Goal: Task Accomplishment & Management: Use online tool/utility

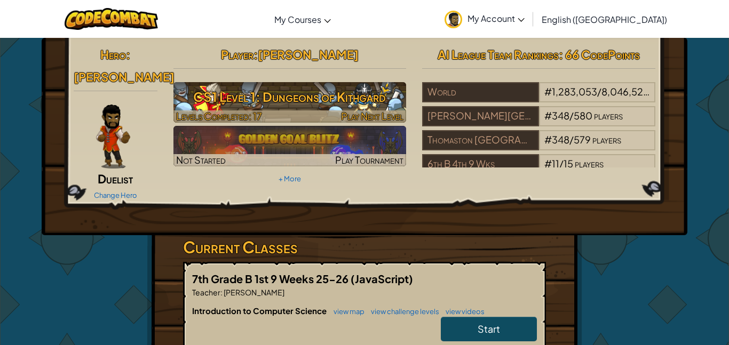
click at [329, 113] on div at bounding box center [289, 116] width 233 height 12
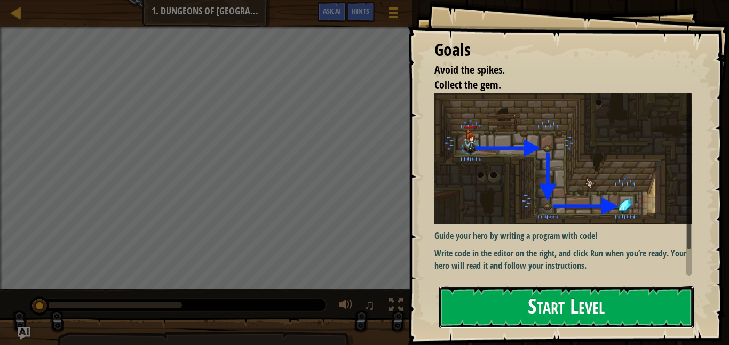
click at [500, 303] on button "Start Level" at bounding box center [566, 308] width 255 height 42
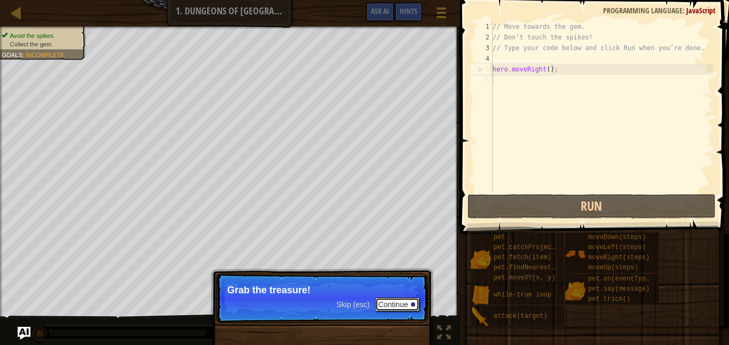
click at [389, 303] on button "Continue" at bounding box center [397, 305] width 44 height 14
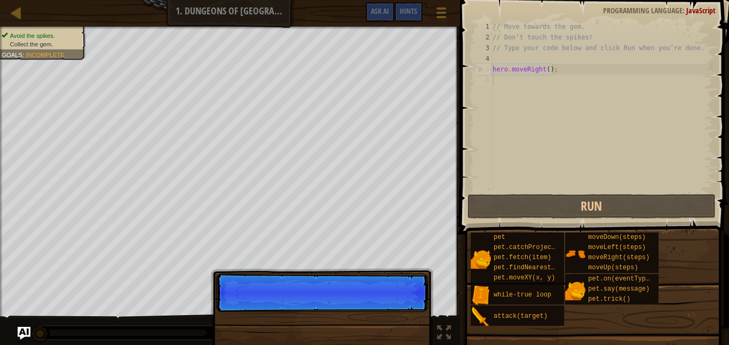
scroll to position [5, 0]
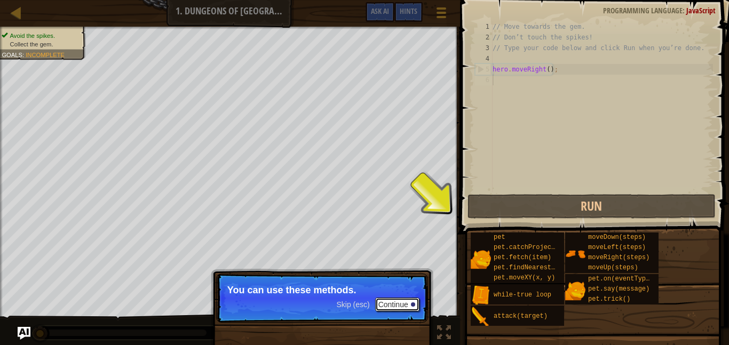
click at [389, 303] on button "Continue" at bounding box center [397, 305] width 44 height 14
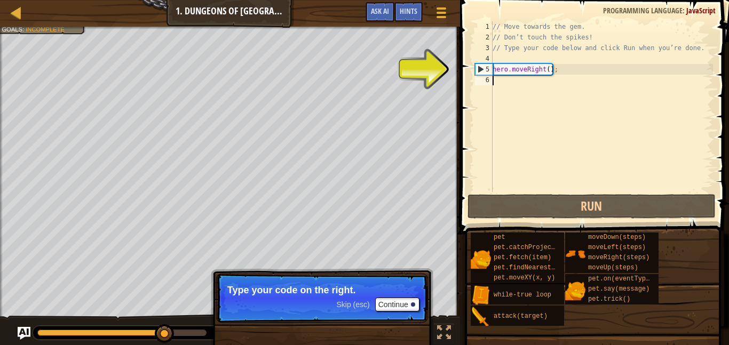
click at [534, 84] on div "// Move towards the gem. // Don’t touch the spikes! // Type your code below and…" at bounding box center [601, 117] width 223 height 192
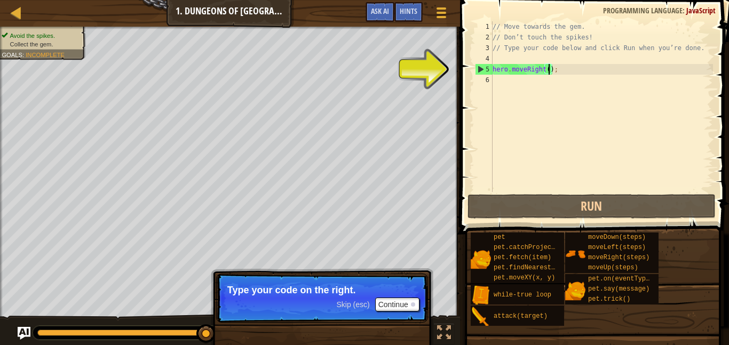
click at [549, 72] on div "// Move towards the gem. // Don’t touch the spikes! // Type your code below and…" at bounding box center [601, 117] width 223 height 192
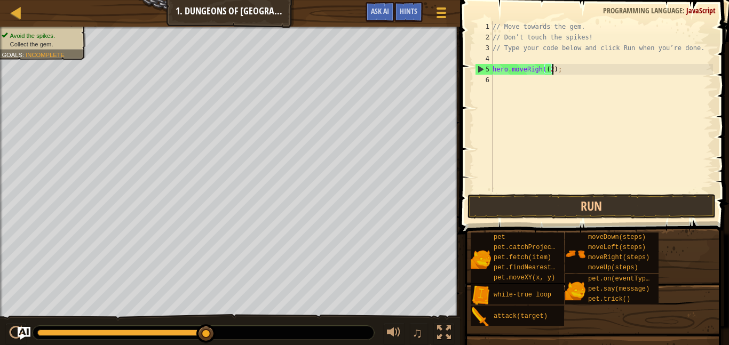
scroll to position [5, 9]
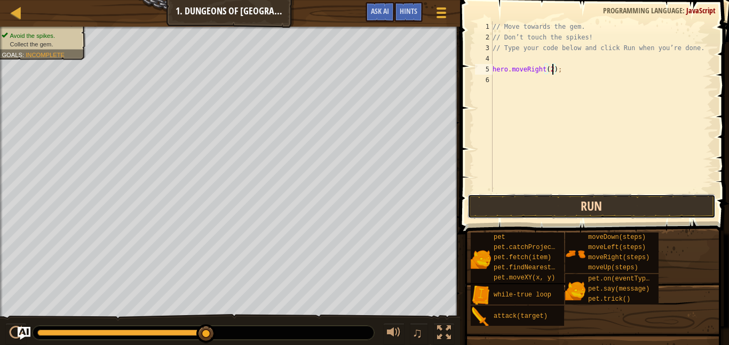
click at [510, 196] on button "Run" at bounding box center [591, 206] width 249 height 25
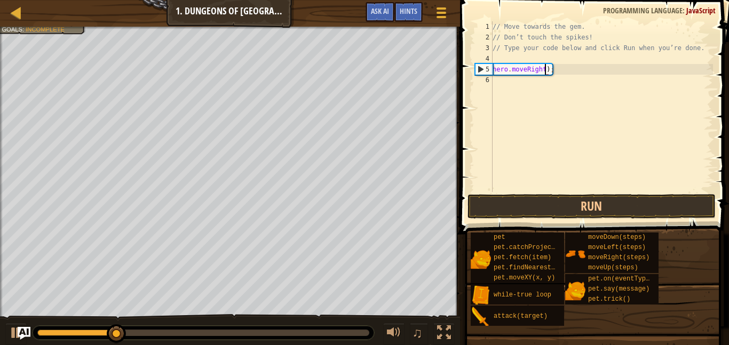
scroll to position [5, 8]
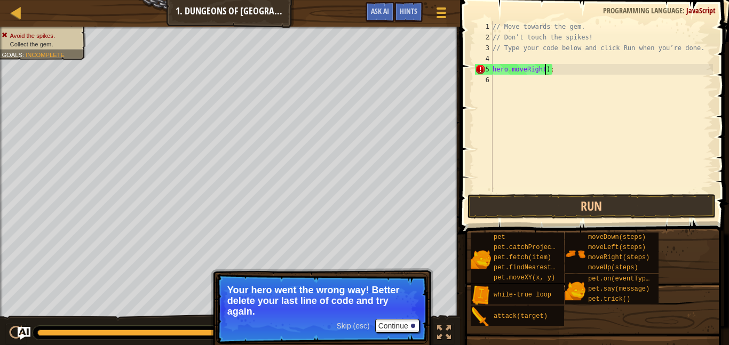
type textarea "hero.moveRight();"
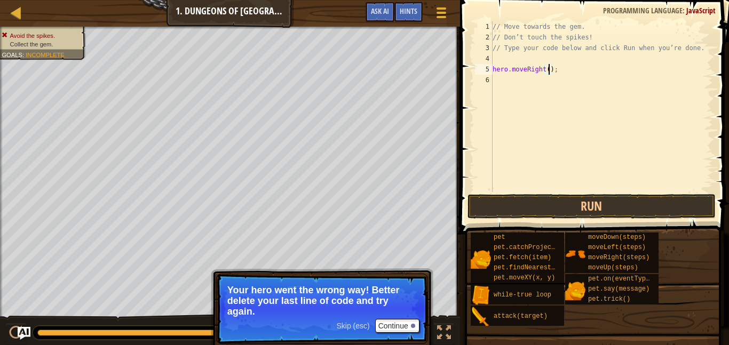
click at [498, 81] on div "// Move towards the gem. // Don’t touch the spikes! // Type your code below and…" at bounding box center [601, 117] width 223 height 192
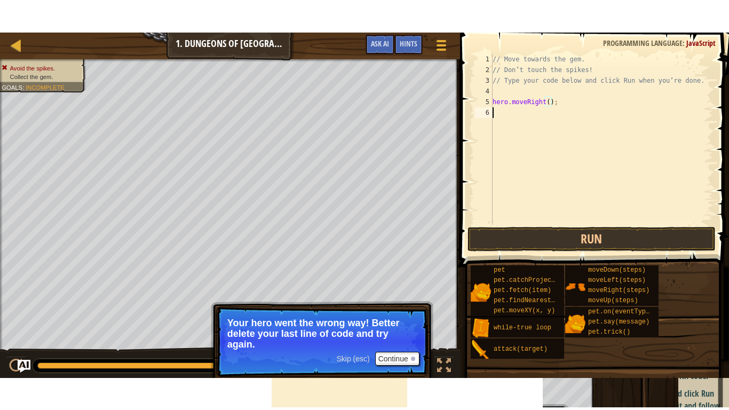
scroll to position [5, 0]
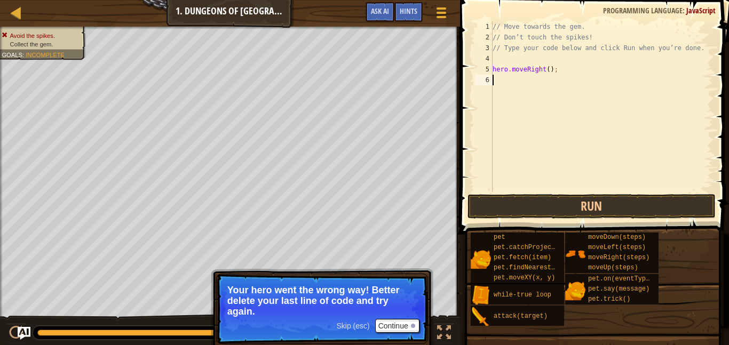
type textarea "h"
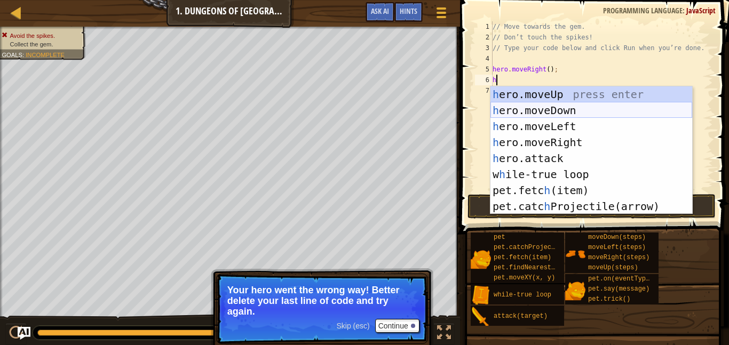
click at [508, 109] on div "h ero.moveUp press enter h ero.moveDown press enter h ero.moveLeft press enter …" at bounding box center [591, 166] width 202 height 160
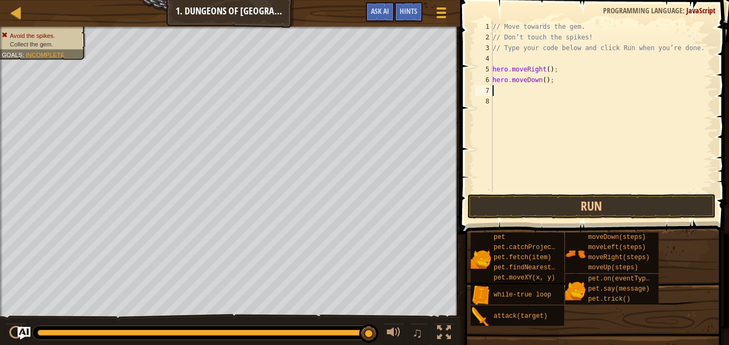
type textarea "h"
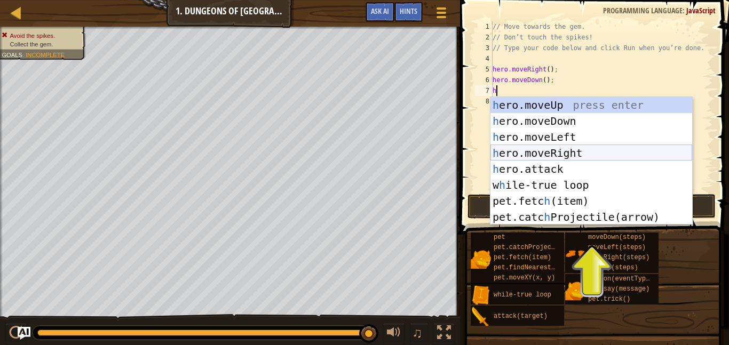
click at [525, 153] on div "h ero.moveUp press enter h ero.moveDown press enter h ero.moveLeft press enter …" at bounding box center [591, 177] width 202 height 160
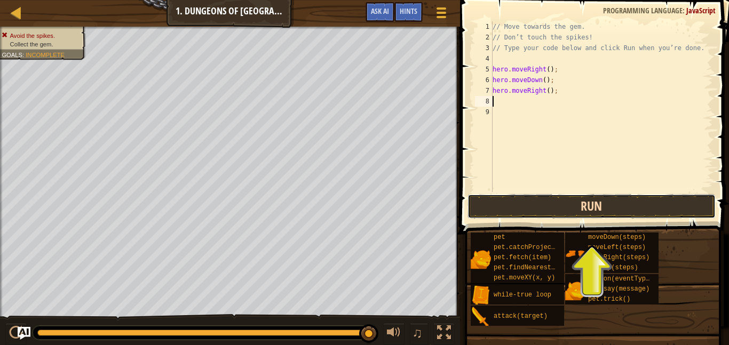
click at [536, 203] on button "Run" at bounding box center [591, 206] width 249 height 25
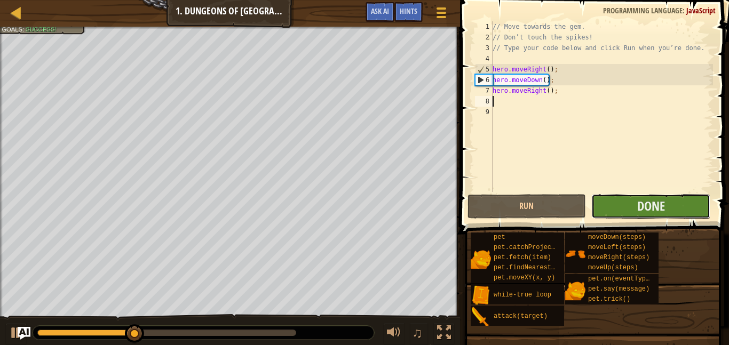
click at [611, 207] on button "Done" at bounding box center [650, 206] width 119 height 25
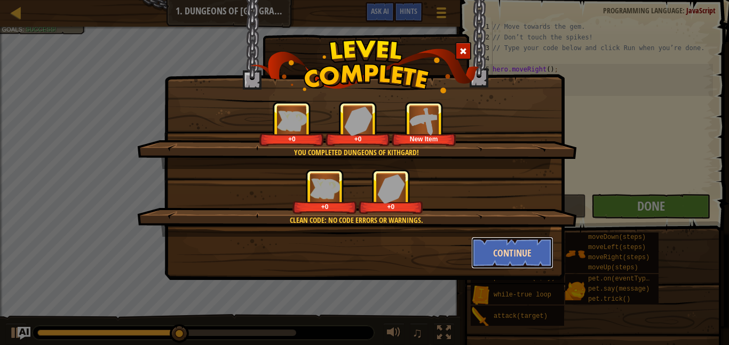
click at [493, 261] on button "Continue" at bounding box center [512, 253] width 83 height 32
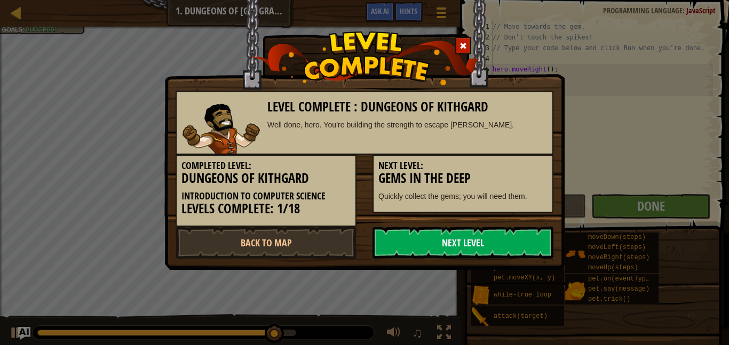
click at [454, 245] on link "Next Level" at bounding box center [462, 243] width 181 height 32
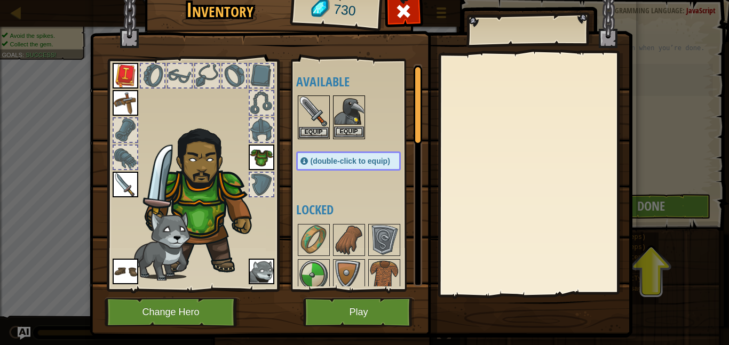
click at [339, 138] on div "Equip" at bounding box center [349, 118] width 32 height 44
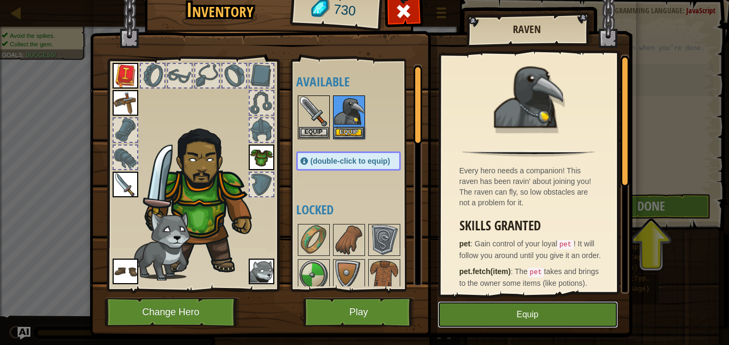
click at [458, 306] on button "Equip" at bounding box center [528, 315] width 180 height 27
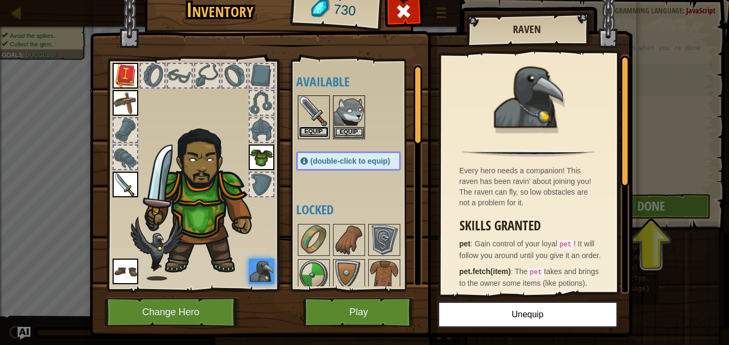
click at [304, 134] on button "Equip" at bounding box center [314, 131] width 30 height 11
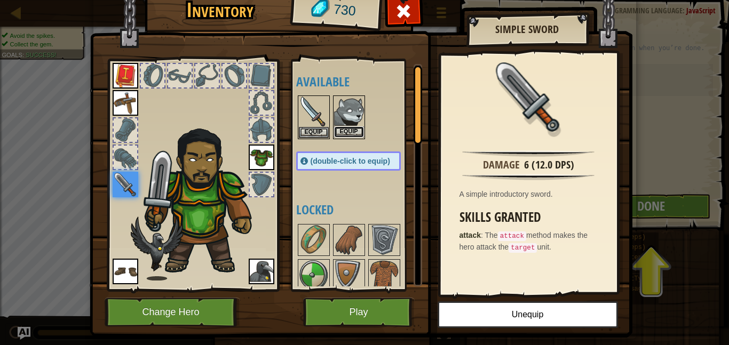
click at [350, 128] on button "Equip" at bounding box center [349, 131] width 30 height 11
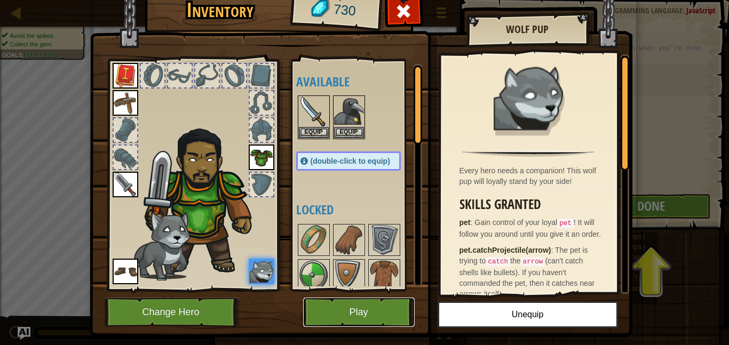
click at [330, 313] on button "Play" at bounding box center [359, 312] width 112 height 29
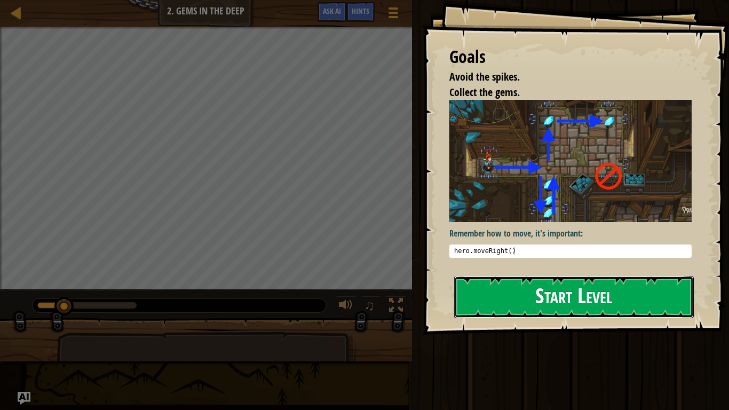
click at [521, 305] on button "Start Level" at bounding box center [574, 297] width 240 height 42
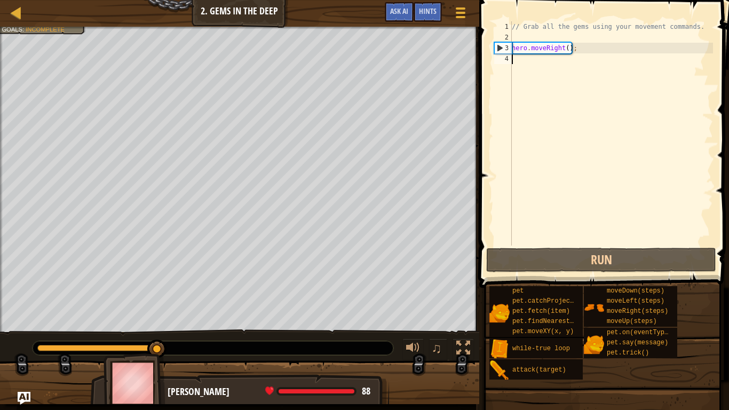
click at [568, 54] on div "// Grab all the gems using your movement commands. hero . moveRight ( ) ;" at bounding box center [611, 143] width 203 height 245
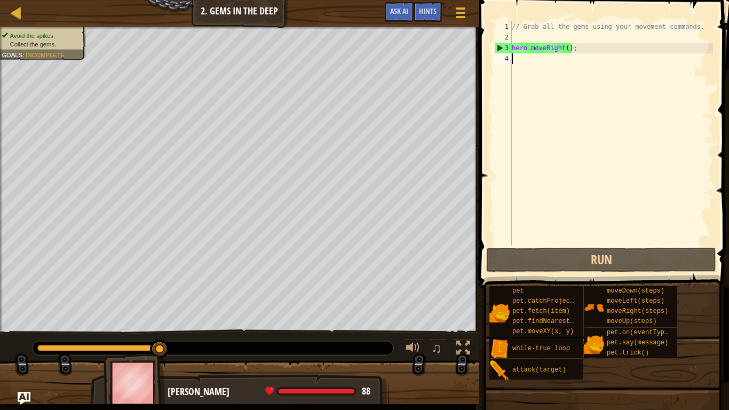
click at [568, 49] on div "// Grab all the gems using your movement commands. hero . moveRight ( ) ;" at bounding box center [611, 143] width 203 height 245
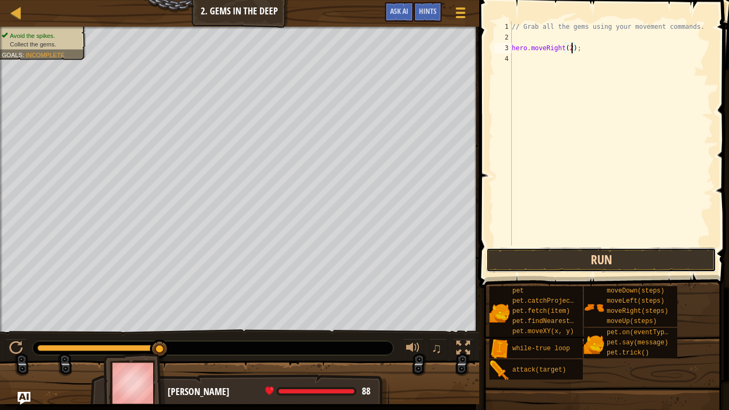
click at [523, 253] on button "Run" at bounding box center [601, 260] width 230 height 25
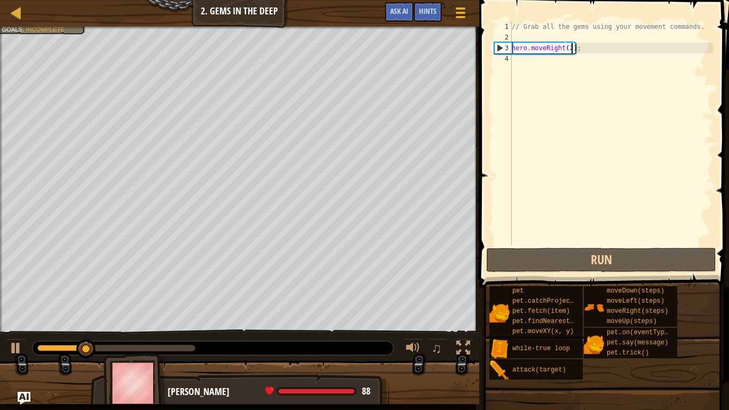
type textarea "hero.moveRight();"
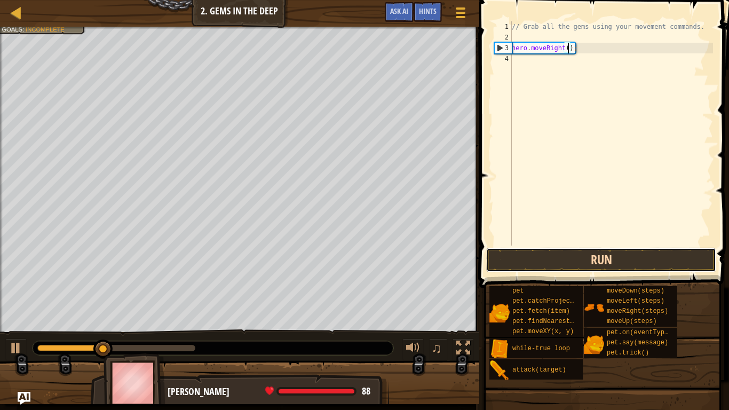
click at [564, 258] on button "Run" at bounding box center [601, 260] width 230 height 25
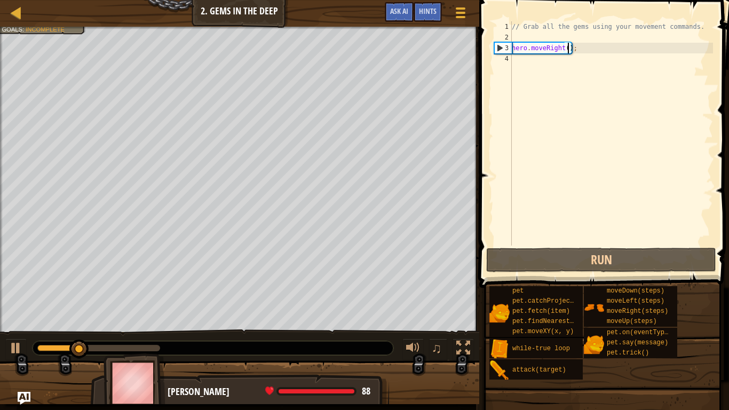
click at [533, 61] on div "// Grab all the gems using your movement commands. hero . moveRight ( ) ;" at bounding box center [611, 143] width 203 height 245
type textarea "h"
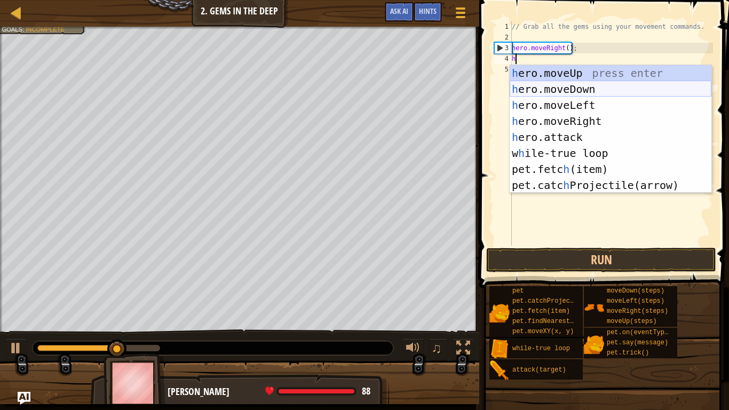
click at [527, 91] on div "h ero.moveUp press enter h ero.moveDown press enter h ero.moveLeft press enter …" at bounding box center [611, 145] width 202 height 160
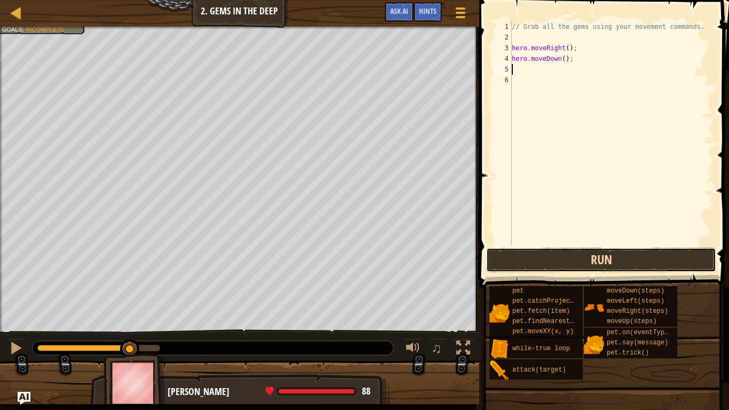
click at [536, 253] on button "Run" at bounding box center [601, 260] width 230 height 25
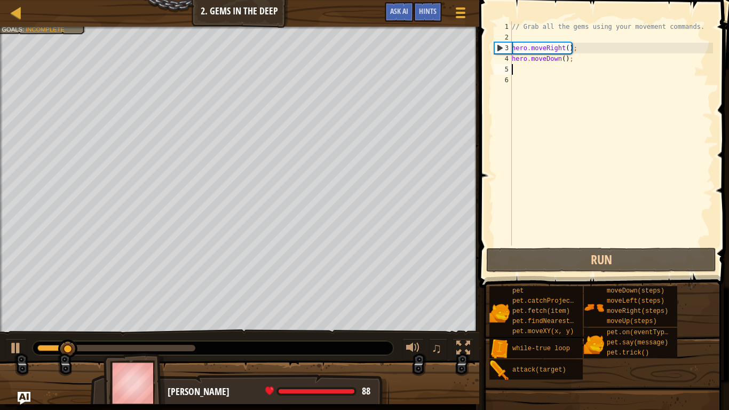
type textarea "h"
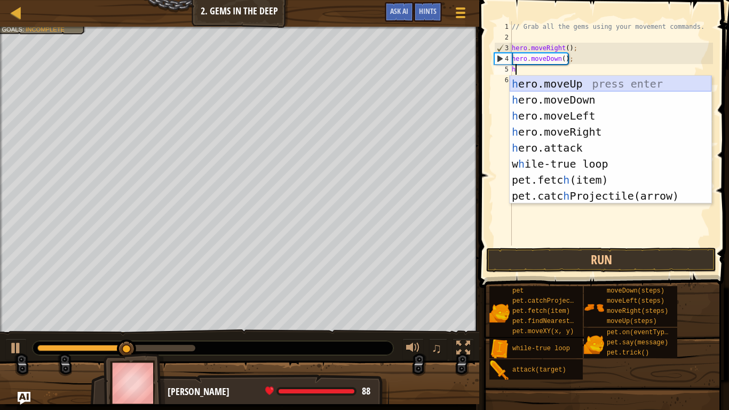
click at [548, 84] on div "h ero.moveUp press enter h ero.moveDown press enter h ero.moveLeft press enter …" at bounding box center [611, 156] width 202 height 160
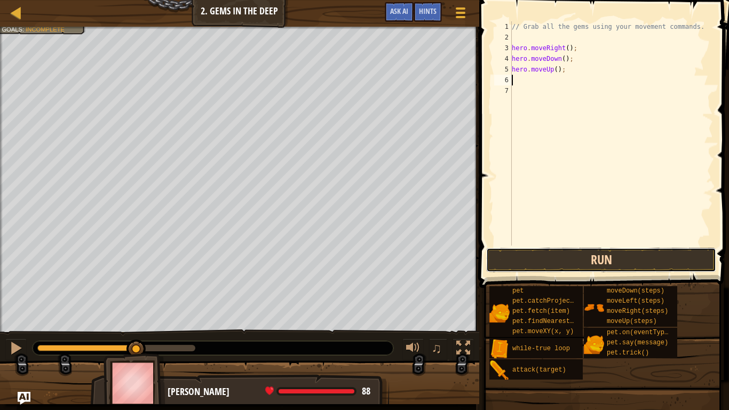
click at [555, 264] on button "Run" at bounding box center [601, 260] width 230 height 25
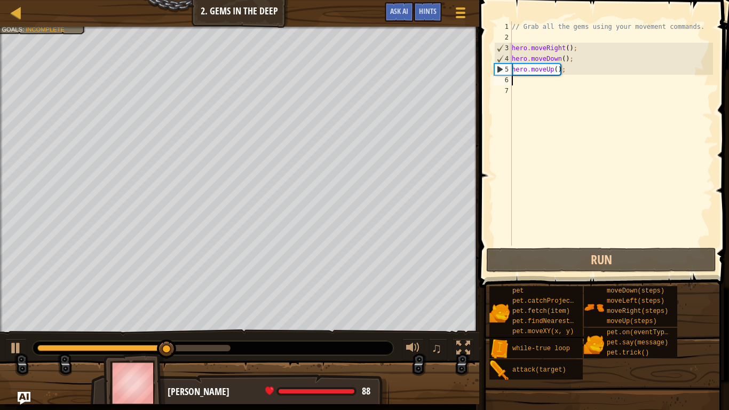
type textarea "h"
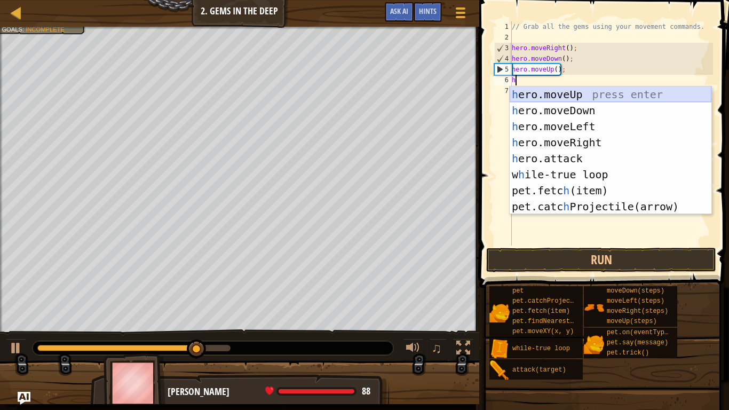
click at [536, 96] on div "h ero.moveUp press enter h ero.moveDown press enter h ero.moveLeft press enter …" at bounding box center [611, 166] width 202 height 160
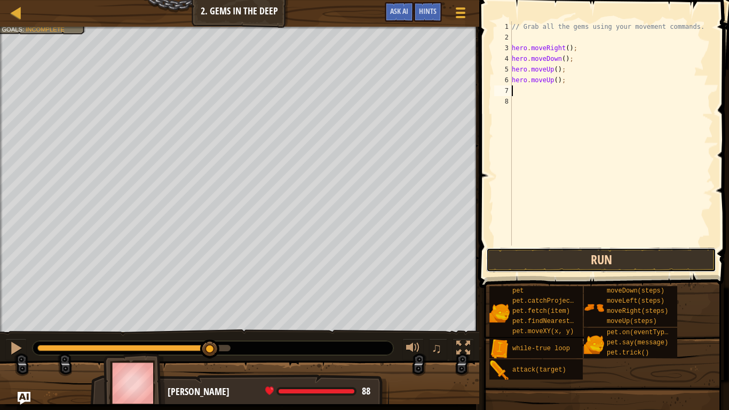
click at [544, 254] on button "Run" at bounding box center [601, 260] width 230 height 25
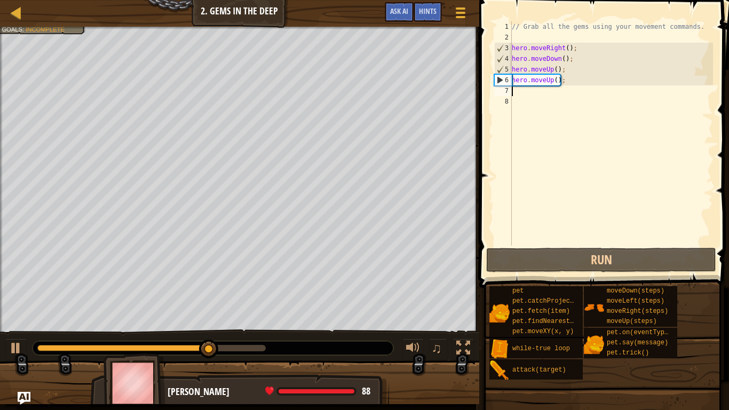
type textarea "h"
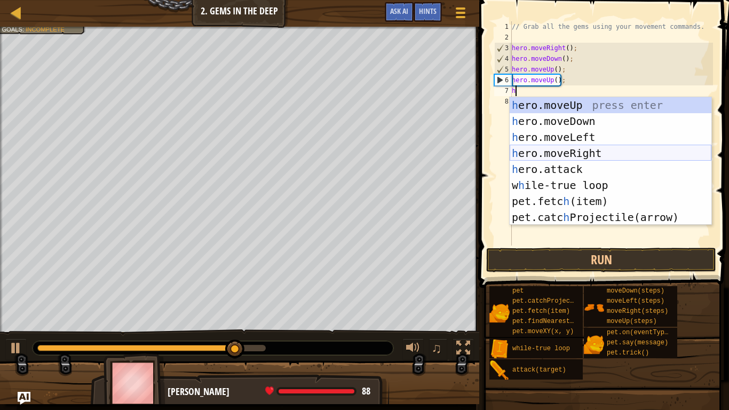
click at [549, 152] on div "h ero.moveUp press enter h ero.moveDown press enter h ero.moveLeft press enter …" at bounding box center [611, 177] width 202 height 160
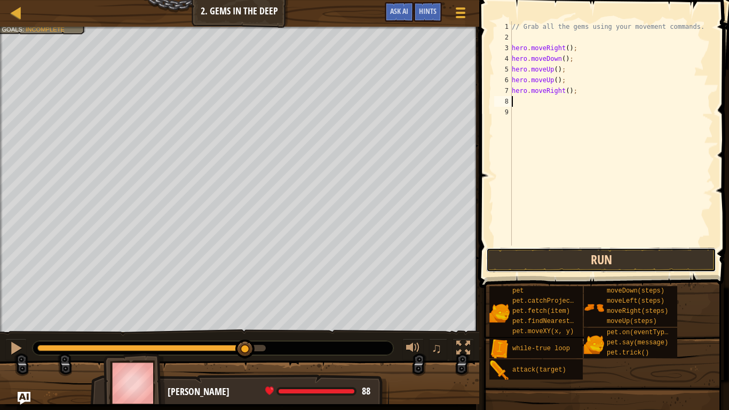
click at [569, 260] on button "Run" at bounding box center [601, 260] width 230 height 25
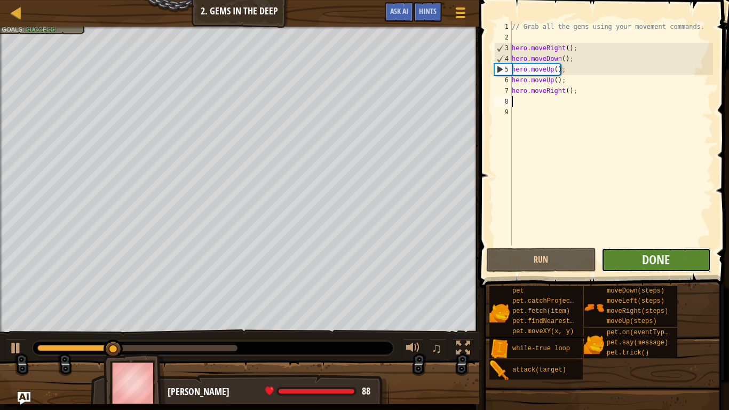
click at [619, 261] on button "Done" at bounding box center [655, 260] width 109 height 25
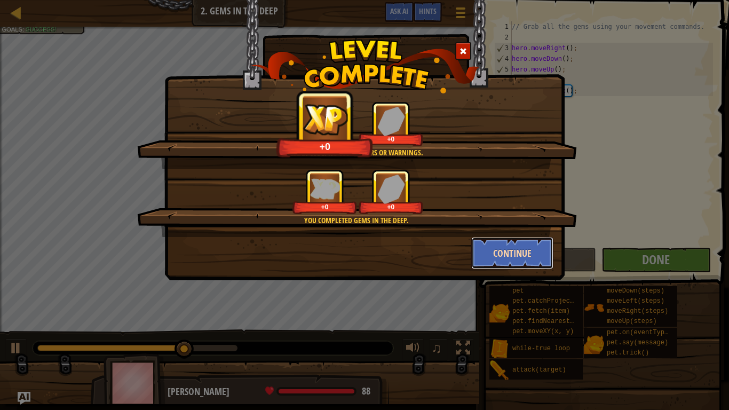
click at [488, 257] on button "Continue" at bounding box center [512, 253] width 83 height 32
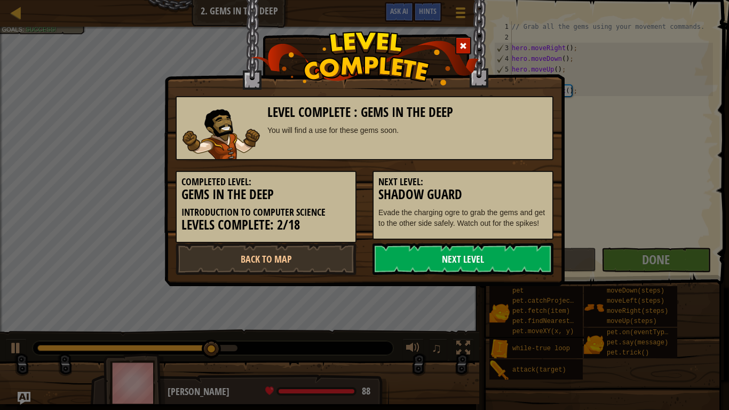
click at [488, 261] on link "Next Level" at bounding box center [462, 259] width 181 height 32
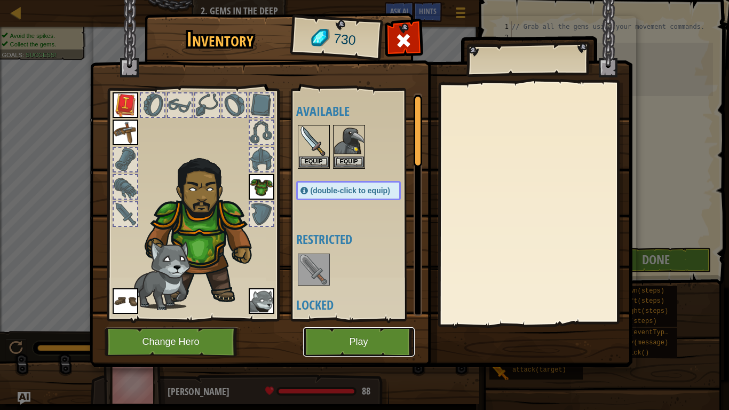
click at [367, 340] on button "Play" at bounding box center [359, 341] width 112 height 29
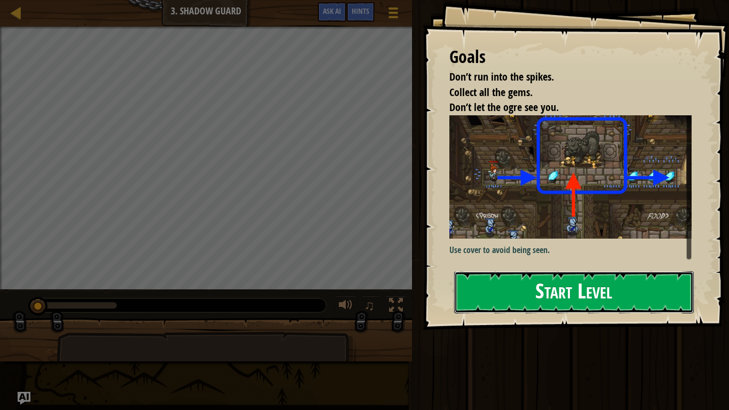
click at [473, 280] on button "Start Level" at bounding box center [574, 292] width 240 height 42
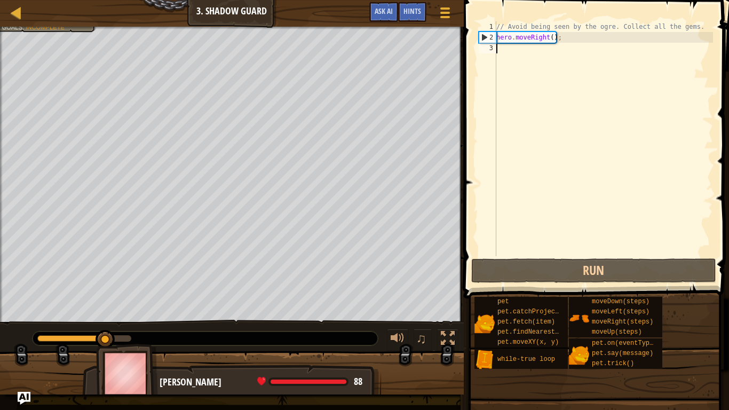
click at [507, 49] on div "// Avoid being seen by the ogre. Collect all the gems. hero . moveRight ( ) ;" at bounding box center [603, 149] width 219 height 256
type textarea "h"
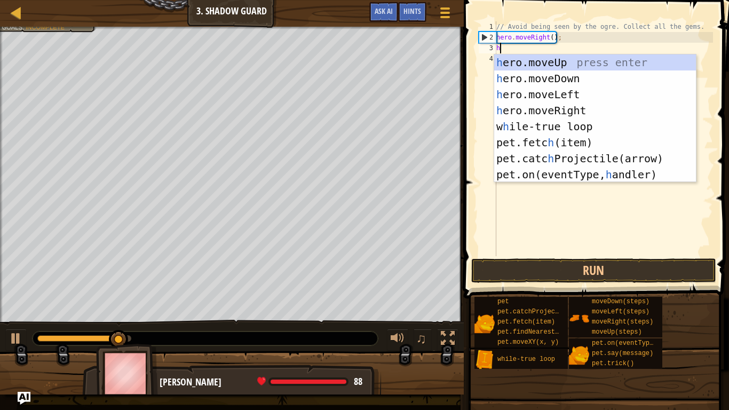
scroll to position [5, 0]
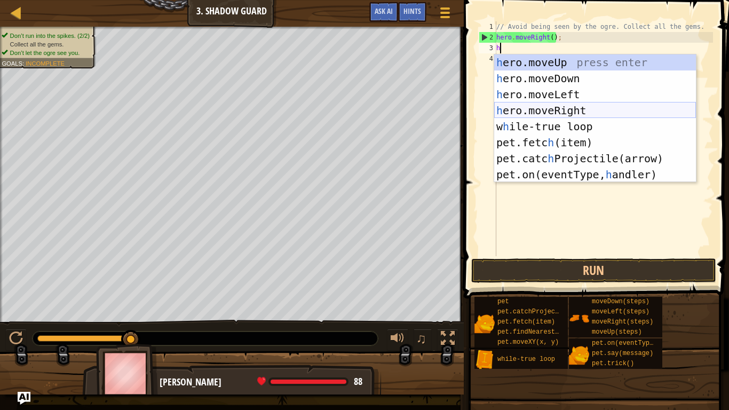
click at [516, 116] on div "h ero.moveUp press enter h ero.moveDown press enter h ero.moveLeft press enter …" at bounding box center [595, 134] width 202 height 160
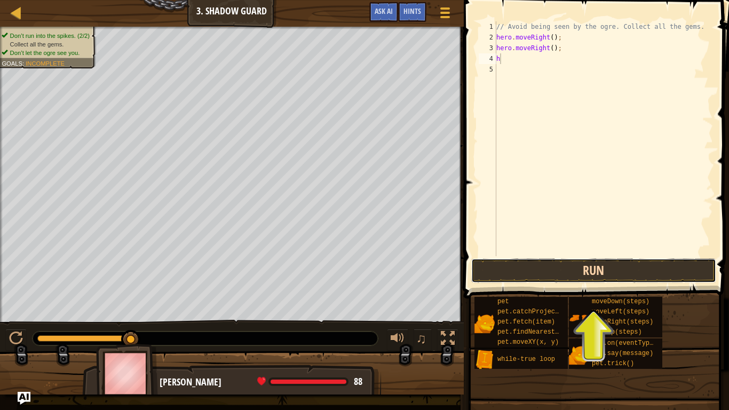
click at [641, 263] on button "Run" at bounding box center [593, 270] width 245 height 25
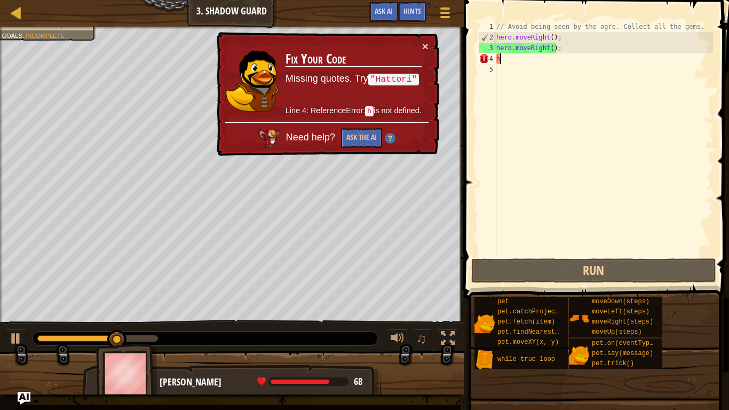
type textarea "hh"
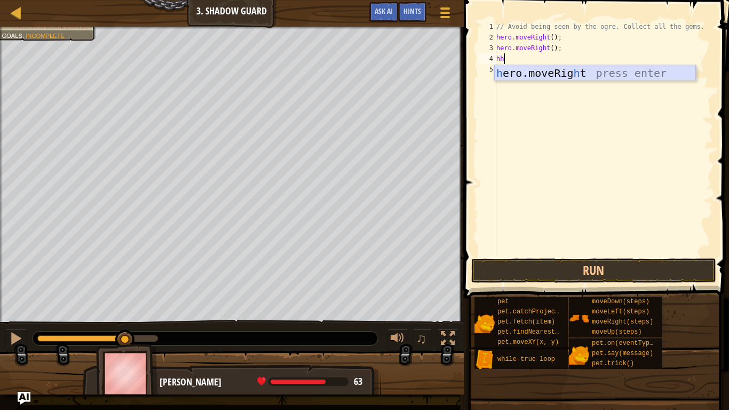
click at [530, 79] on div "h ero.moveRig h t press enter" at bounding box center [595, 89] width 202 height 48
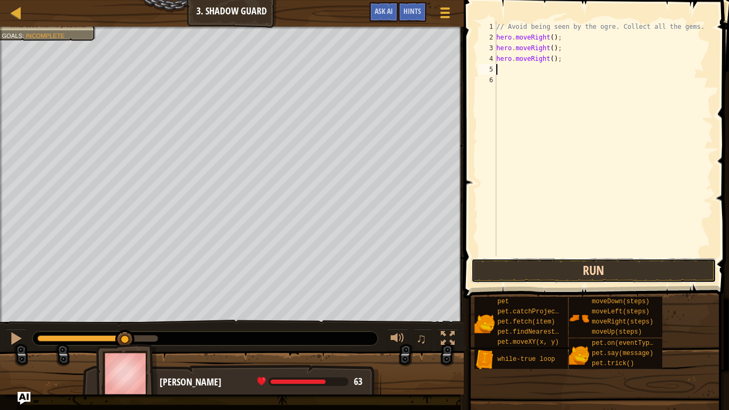
click at [552, 269] on button "Run" at bounding box center [593, 270] width 245 height 25
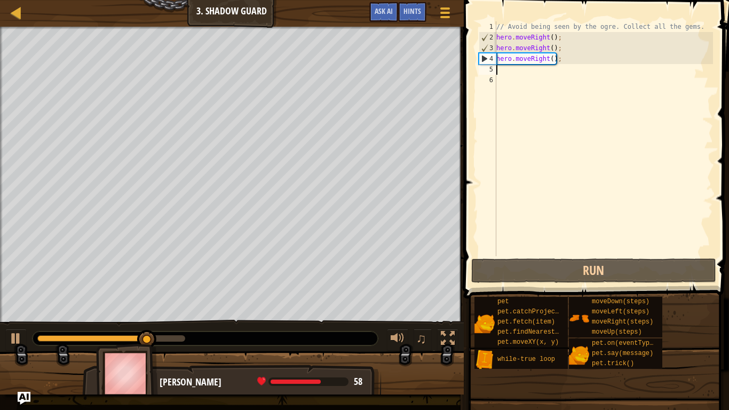
type textarea "h"
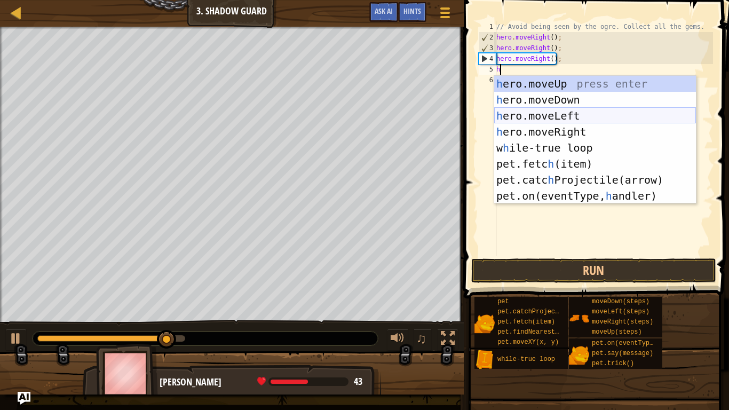
click at [547, 125] on div "h ero.moveUp press enter h ero.moveDown press enter h ero.moveLeft press enter …" at bounding box center [595, 156] width 202 height 160
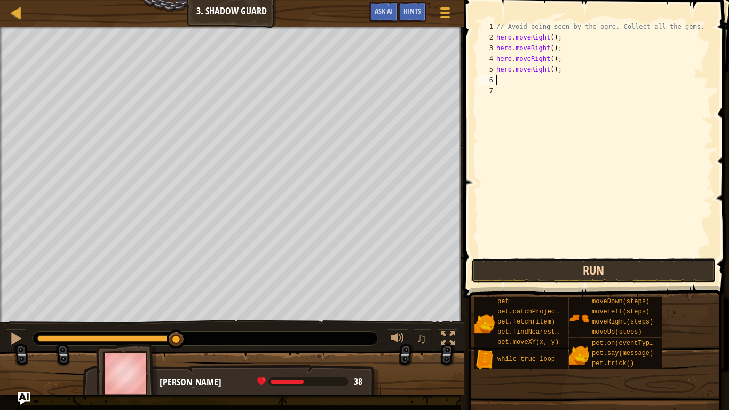
click at [527, 273] on button "Run" at bounding box center [593, 270] width 245 height 25
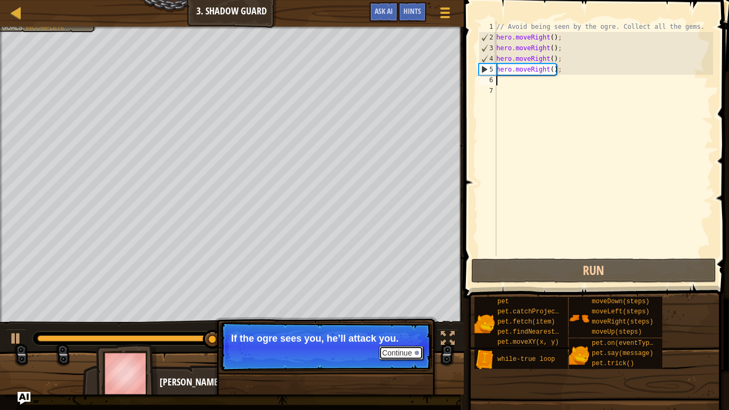
click at [417, 345] on div at bounding box center [417, 353] width 4 height 4
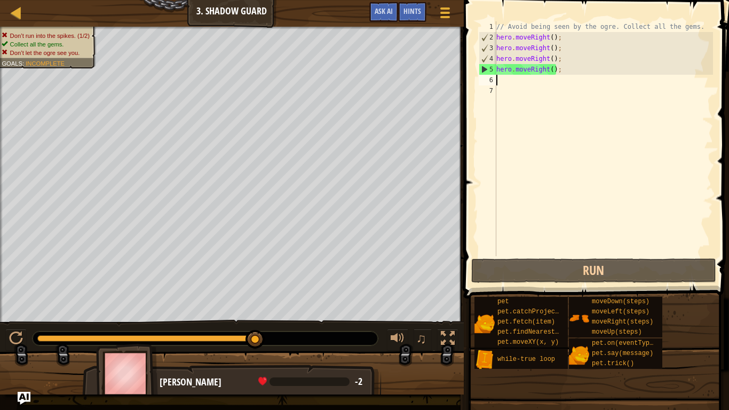
click at [572, 70] on div "// Avoid being seen by the ogre. Collect all the gems. hero . moveRight ( ) ; h…" at bounding box center [603, 149] width 219 height 256
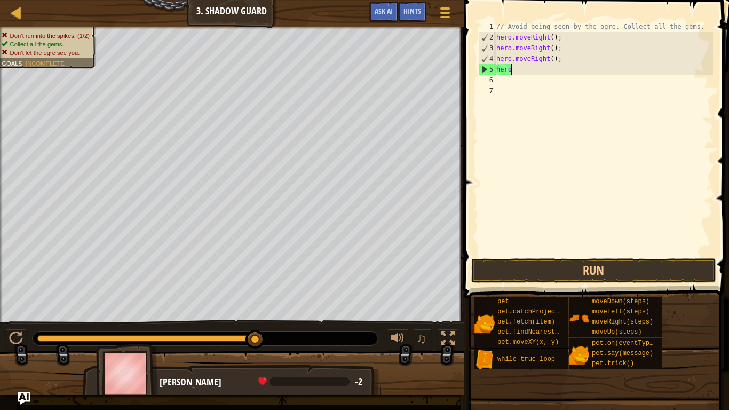
type textarea "h"
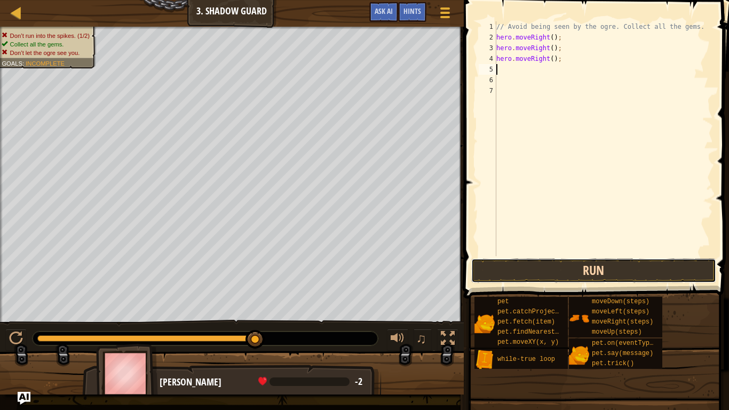
click at [517, 272] on button "Run" at bounding box center [593, 270] width 245 height 25
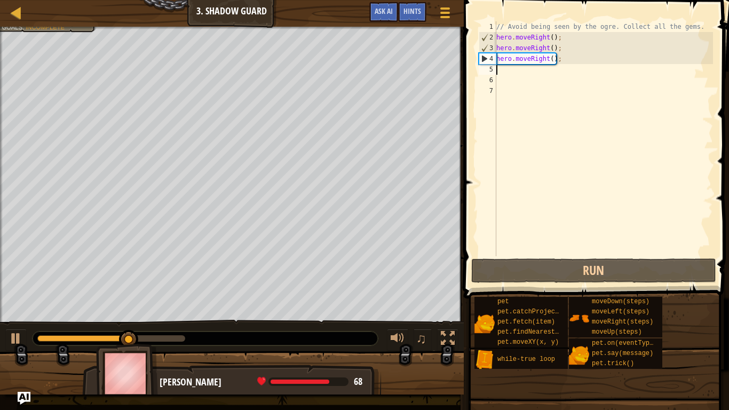
click at [576, 61] on div "// Avoid being seen by the ogre. Collect all the gems. hero . moveRight ( ) ; h…" at bounding box center [603, 149] width 219 height 256
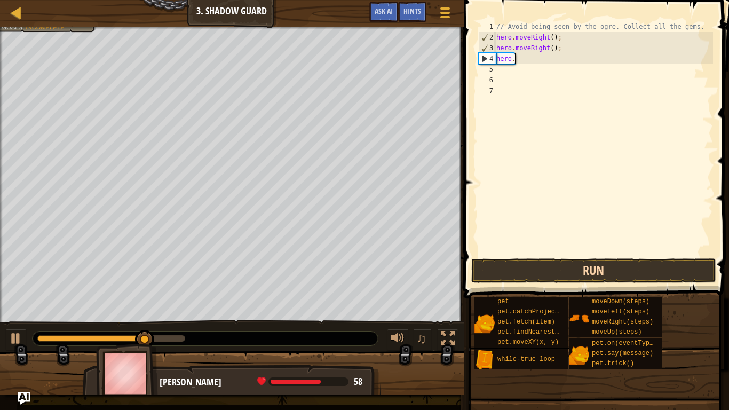
type textarea "h"
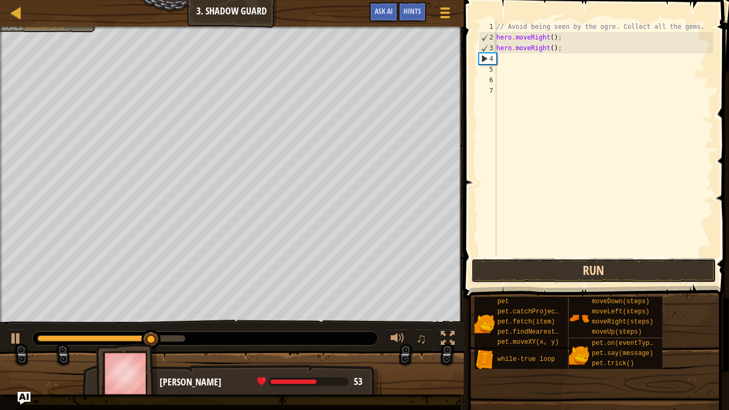
click at [498, 275] on button "Run" at bounding box center [593, 270] width 245 height 25
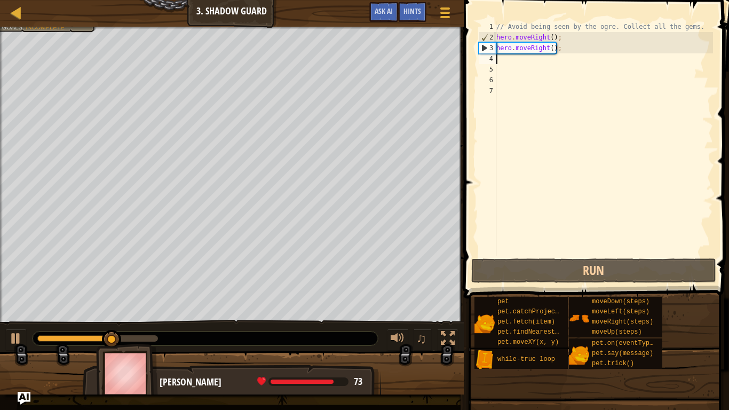
click at [565, 57] on div "// Avoid being seen by the ogre. Collect all the gems. hero . moveRight ( ) ; h…" at bounding box center [603, 149] width 219 height 256
click at [564, 50] on div "// Avoid being seen by the ogre. Collect all the gems. hero . moveRight ( ) ; h…" at bounding box center [603, 149] width 219 height 256
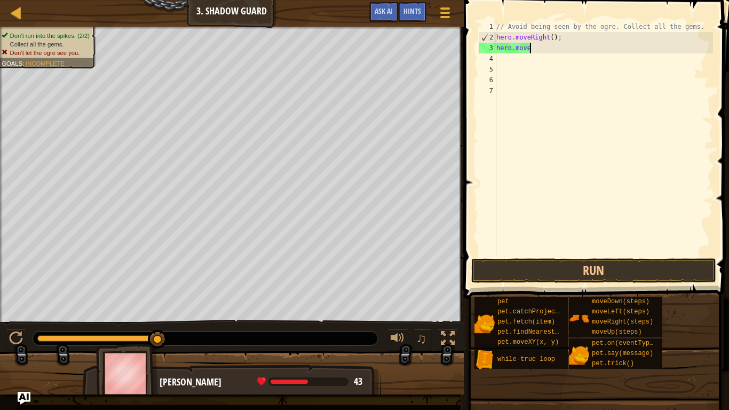
type textarea "hero.moveu"
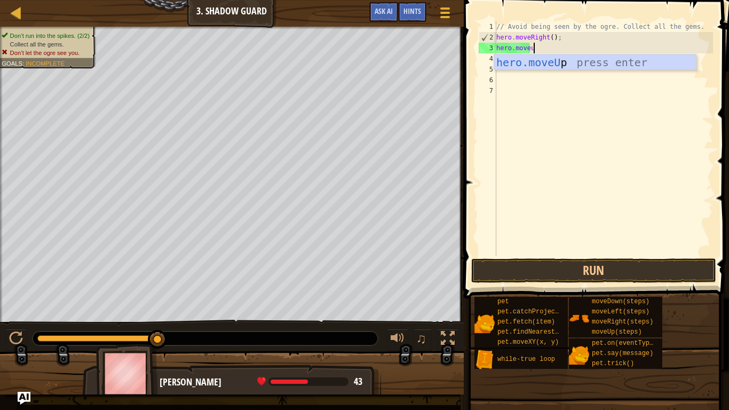
scroll to position [5, 5]
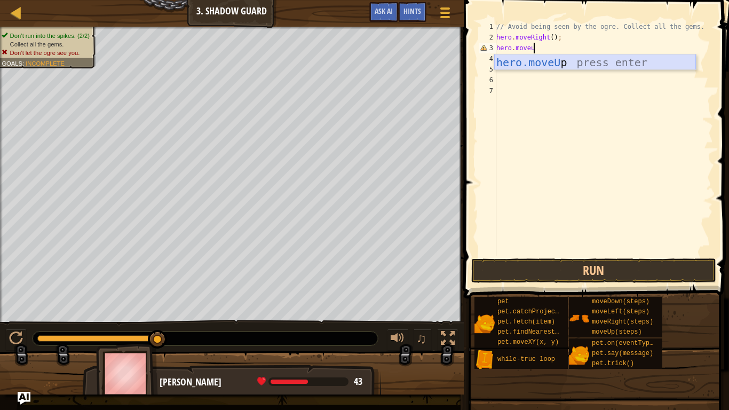
click at [564, 61] on div "hero.moveU p press enter" at bounding box center [595, 78] width 202 height 48
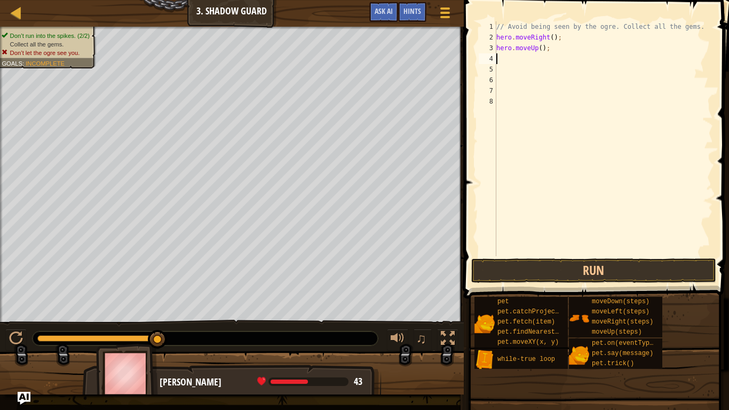
scroll to position [5, 0]
click at [533, 264] on button "Run" at bounding box center [593, 270] width 245 height 25
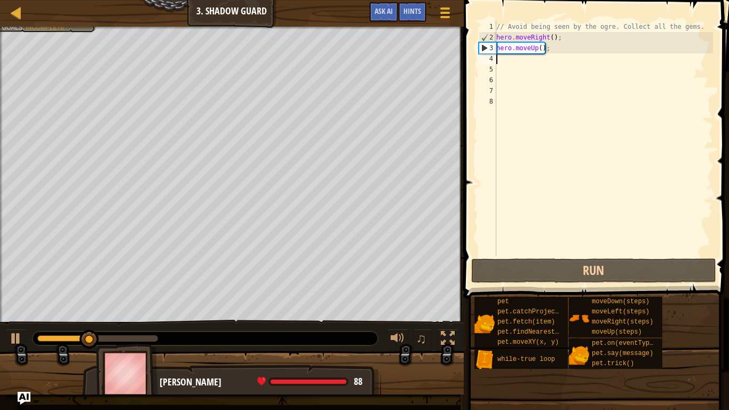
type textarea "h"
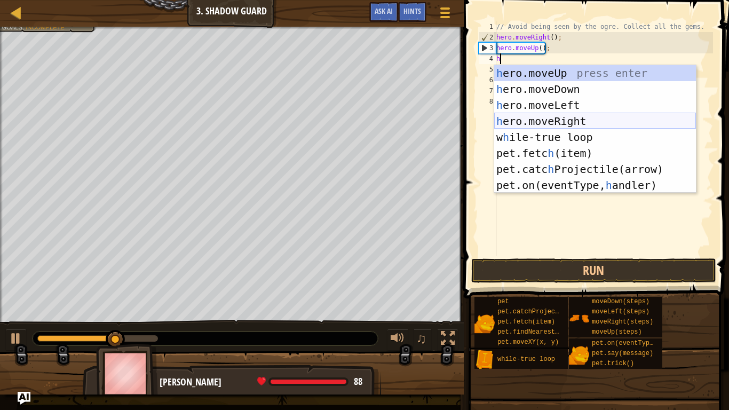
click at [563, 118] on div "h ero.moveUp press enter h ero.moveDown press enter h ero.moveLeft press enter …" at bounding box center [595, 145] width 202 height 160
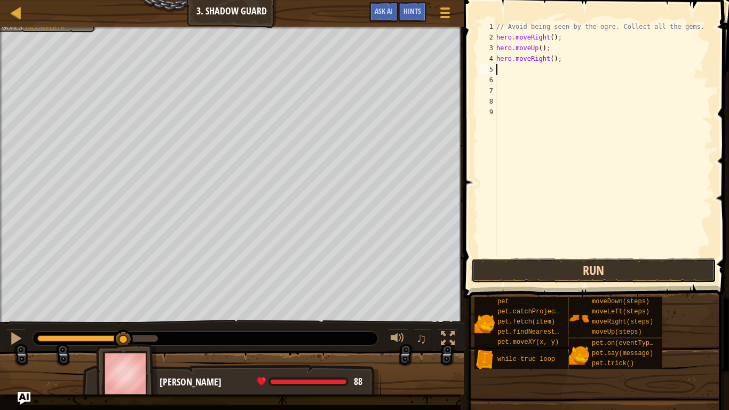
click at [544, 269] on button "Run" at bounding box center [593, 270] width 245 height 25
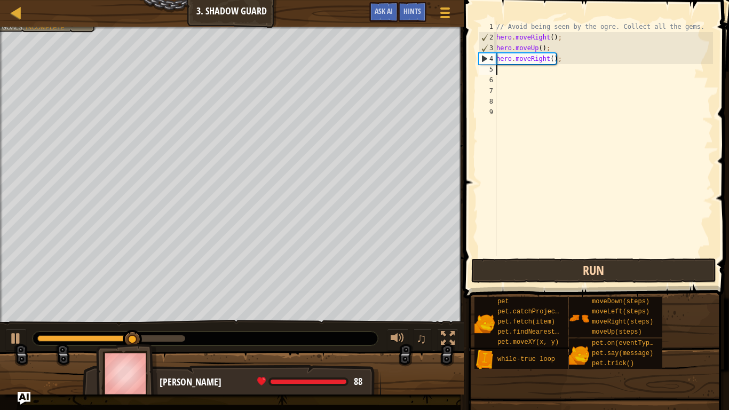
type textarea "h"
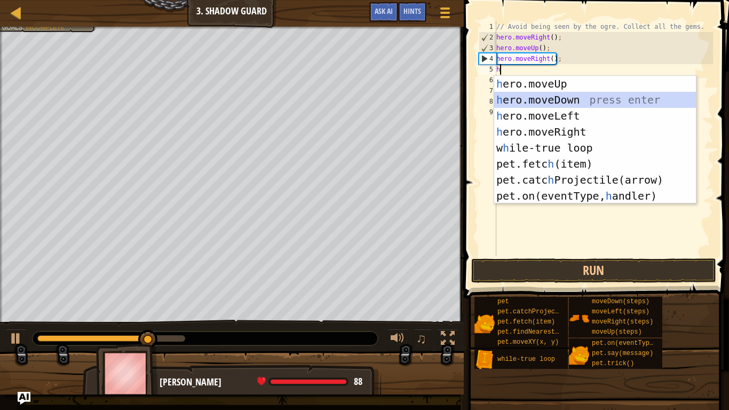
click at [528, 101] on div "h ero.moveUp press enter h ero.moveDown press enter h ero.moveLeft press enter …" at bounding box center [595, 156] width 202 height 160
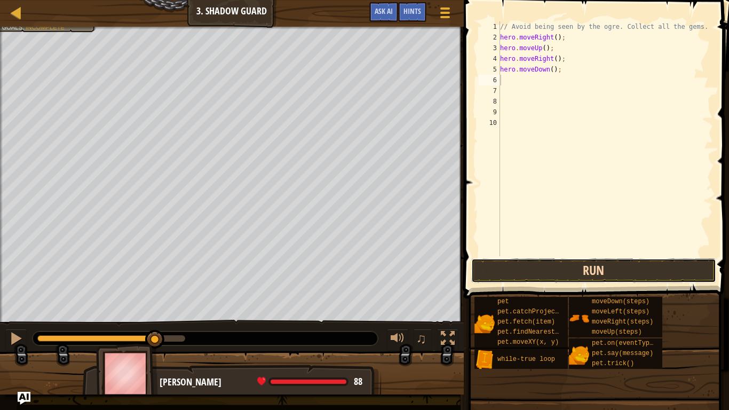
click at [530, 278] on button "Run" at bounding box center [593, 270] width 245 height 25
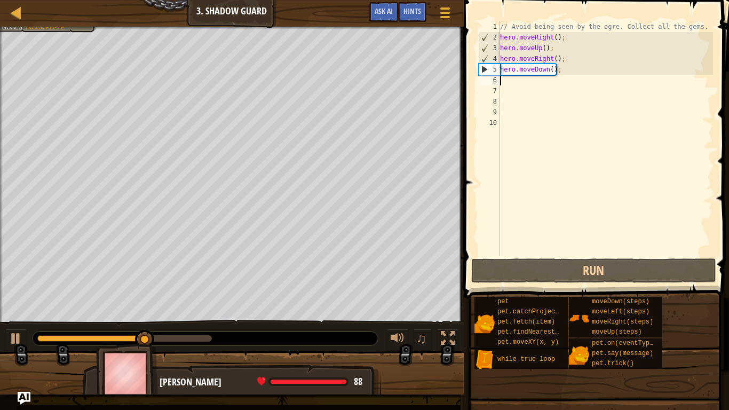
type textarea "h"
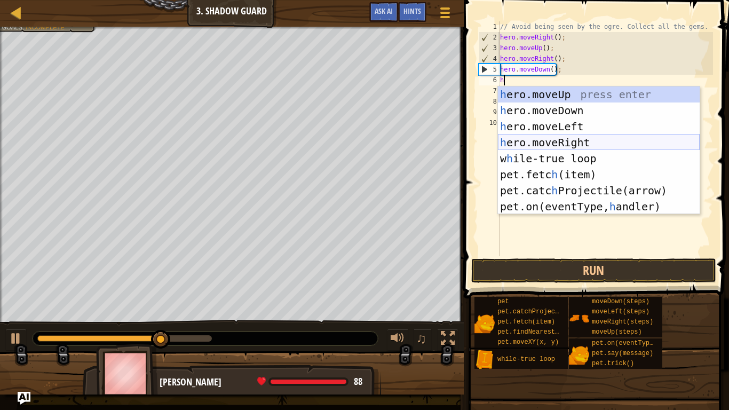
click at [554, 135] on div "h ero.moveUp press enter h ero.moveDown press enter h ero.moveLeft press enter …" at bounding box center [599, 166] width 202 height 160
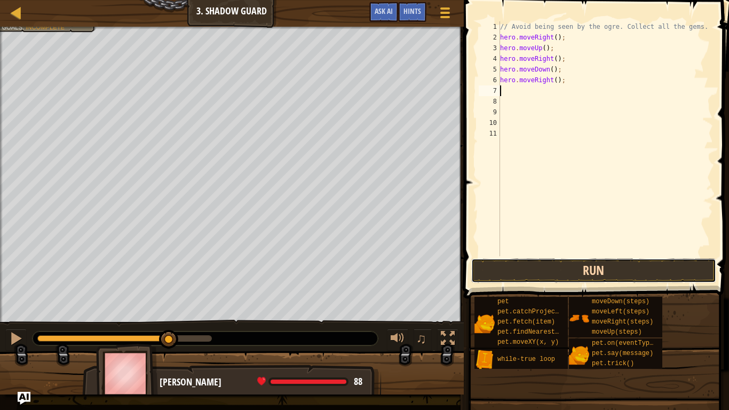
click at [559, 270] on button "Run" at bounding box center [593, 270] width 245 height 25
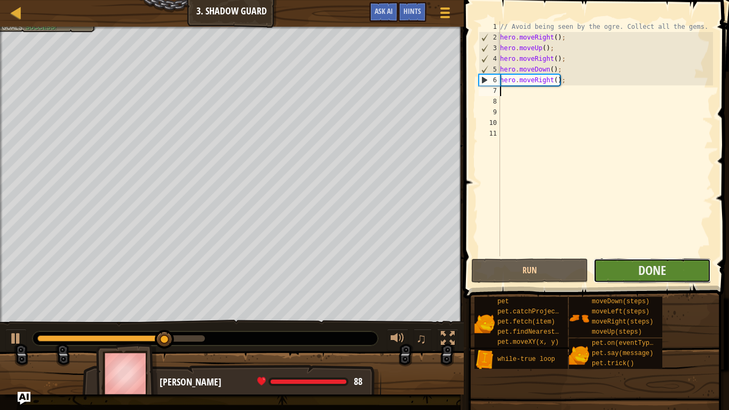
click at [622, 274] on button "Done" at bounding box center [651, 270] width 117 height 25
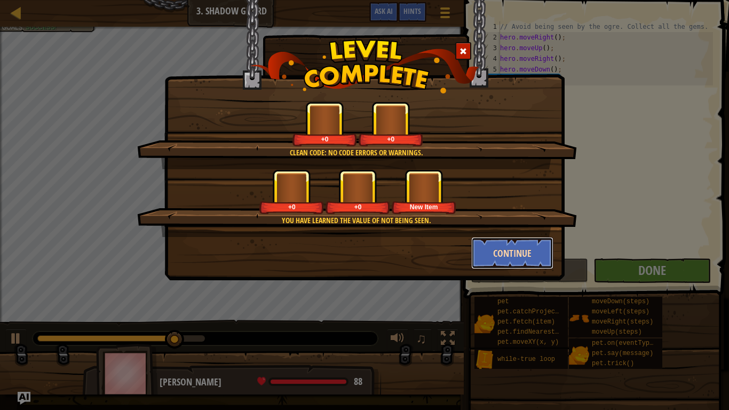
click at [507, 264] on button "Continue" at bounding box center [512, 253] width 83 height 32
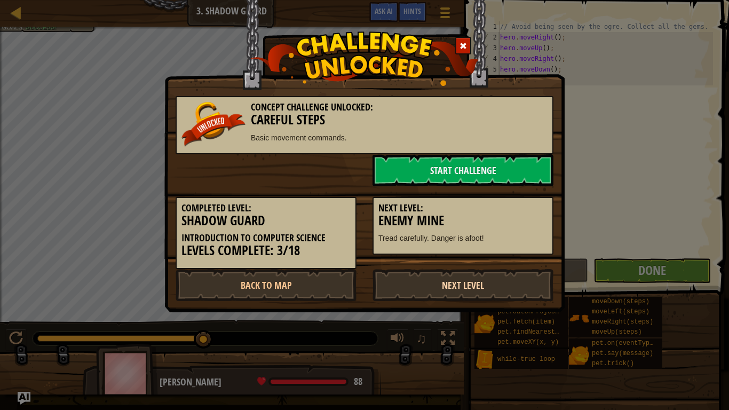
click at [418, 287] on link "Next Level" at bounding box center [462, 285] width 181 height 32
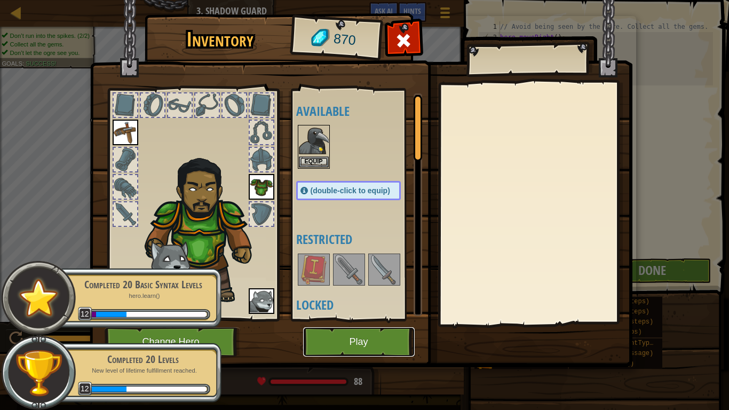
click at [390, 345] on button "Play" at bounding box center [359, 341] width 112 height 29
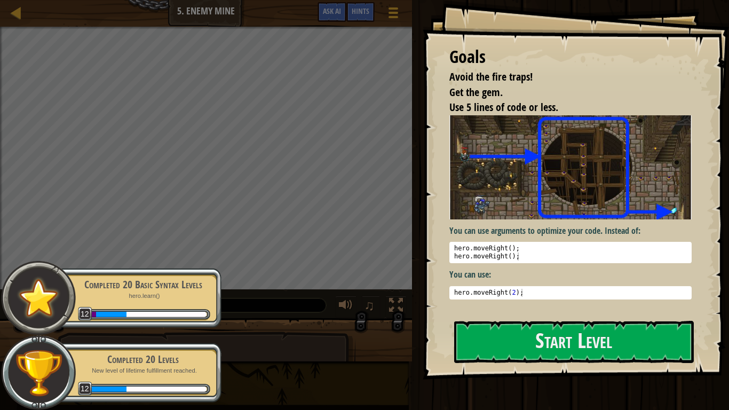
click at [530, 200] on img at bounding box center [570, 167] width 242 height 104
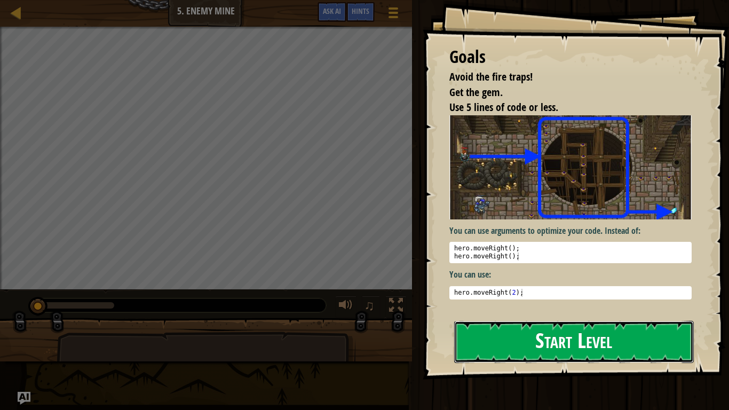
click at [509, 345] on button "Start Level" at bounding box center [574, 342] width 240 height 42
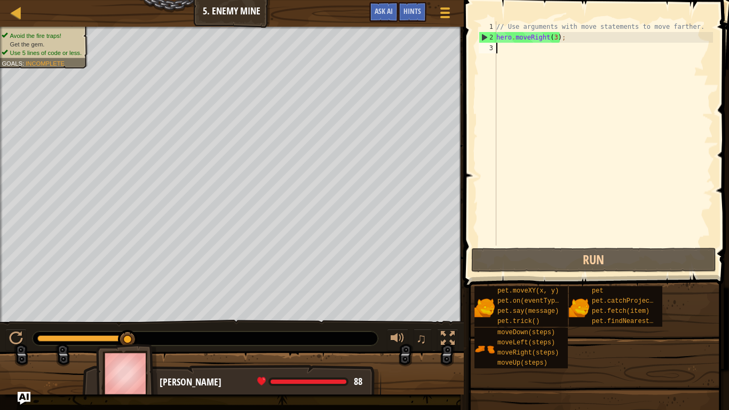
type textarea "h"
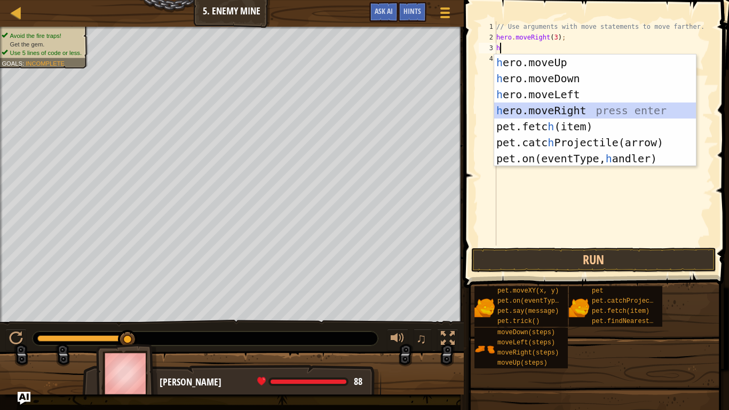
click at [546, 108] on div "h ero.moveUp press enter h ero.moveDown press enter h ero.moveLeft press enter …" at bounding box center [595, 126] width 202 height 144
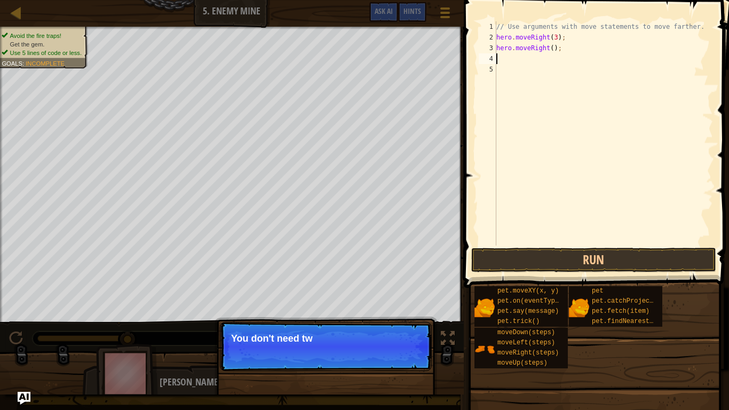
click at [551, 51] on div "// Use arguments with move statements to move farther. hero . moveRight ( 3 ) ;…" at bounding box center [603, 143] width 219 height 245
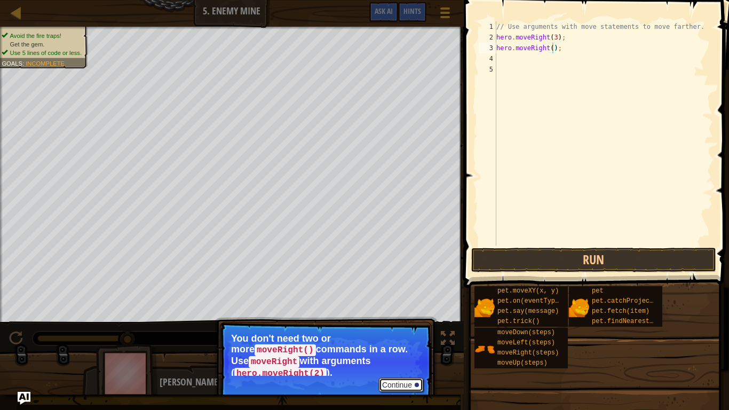
click at [407, 345] on button "Continue" at bounding box center [401, 385] width 44 height 14
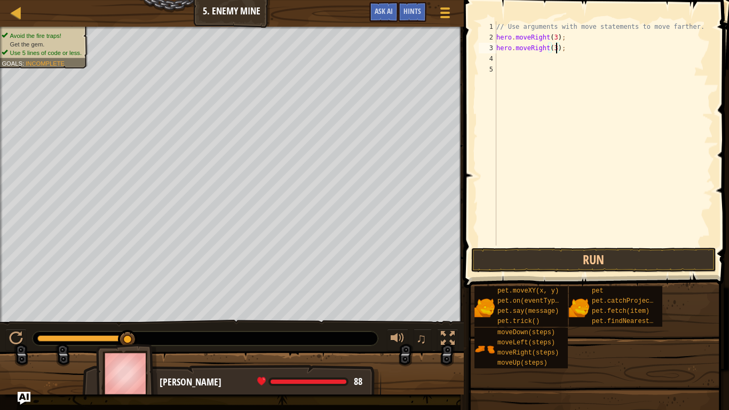
scroll to position [5, 9]
click at [505, 256] on button "Run" at bounding box center [593, 260] width 245 height 25
type textarea "hero.moveRight(2);"
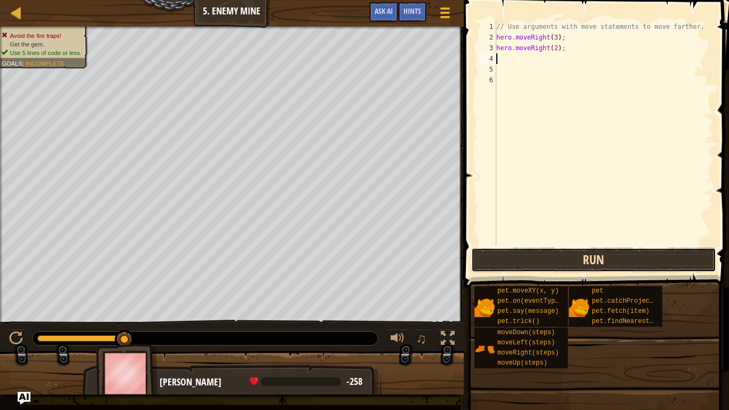
click at [572, 261] on button "Run" at bounding box center [593, 260] width 245 height 25
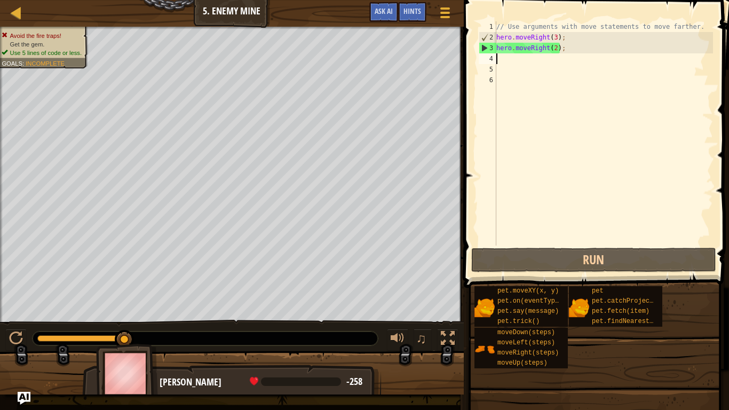
click at [585, 45] on div "// Use arguments with move statements to move farther. hero . moveRight ( 3 ) ;…" at bounding box center [603, 143] width 219 height 245
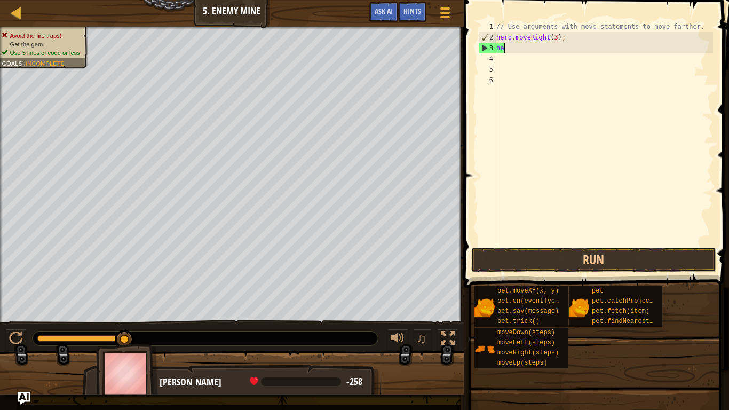
type textarea "h"
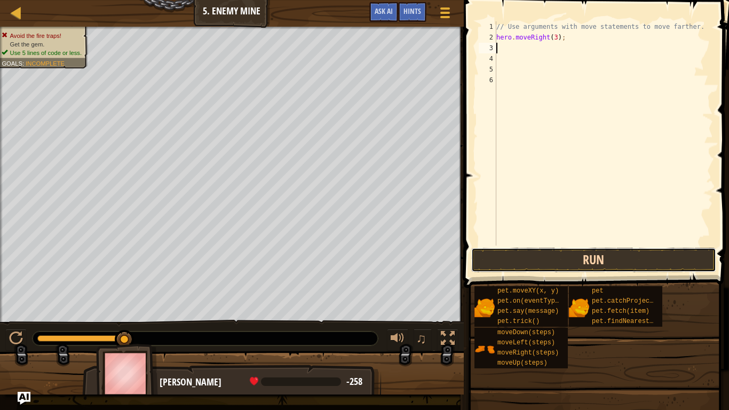
click at [534, 259] on button "Run" at bounding box center [593, 260] width 245 height 25
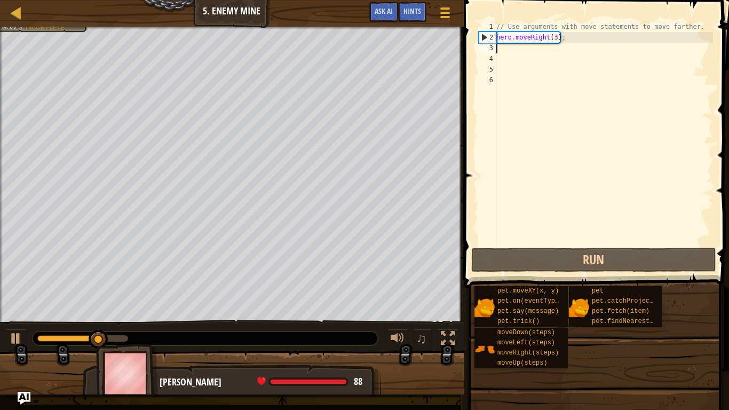
type textarea "h"
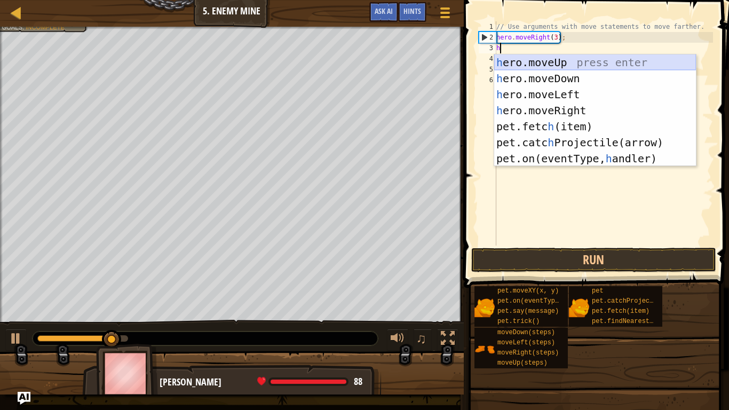
click at [512, 64] on div "h ero.moveUp press enter h ero.moveDown press enter h ero.moveLeft press enter …" at bounding box center [595, 126] width 202 height 144
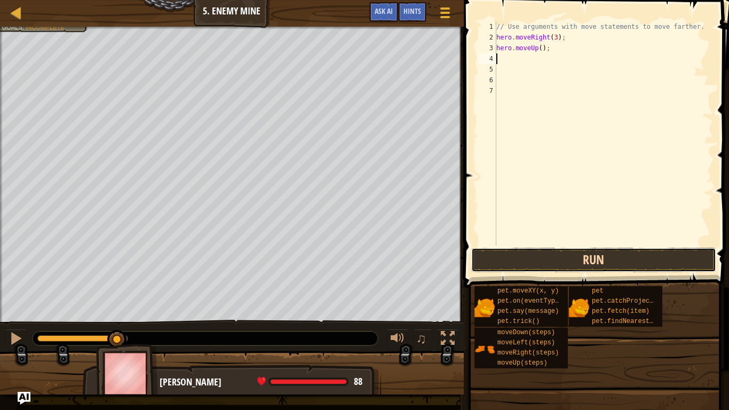
click at [524, 267] on button "Run" at bounding box center [593, 260] width 245 height 25
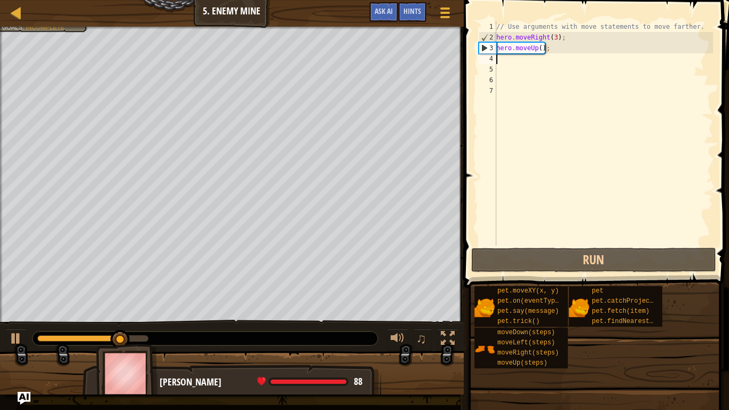
type textarea "h"
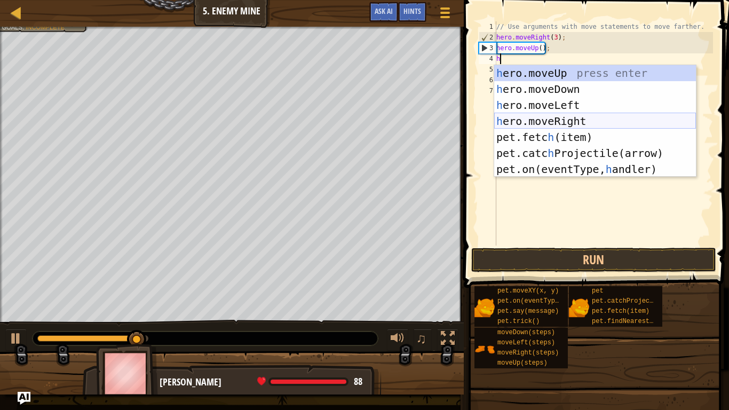
click at [580, 119] on div "h ero.moveUp press enter h ero.moveDown press enter h ero.moveLeft press enter …" at bounding box center [595, 137] width 202 height 144
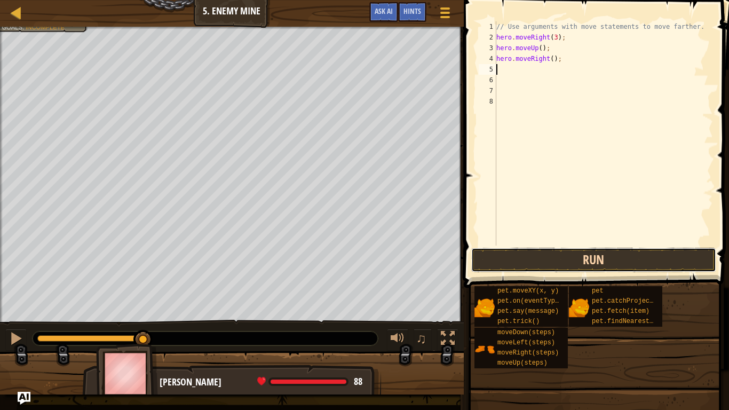
click at [531, 253] on button "Run" at bounding box center [593, 260] width 245 height 25
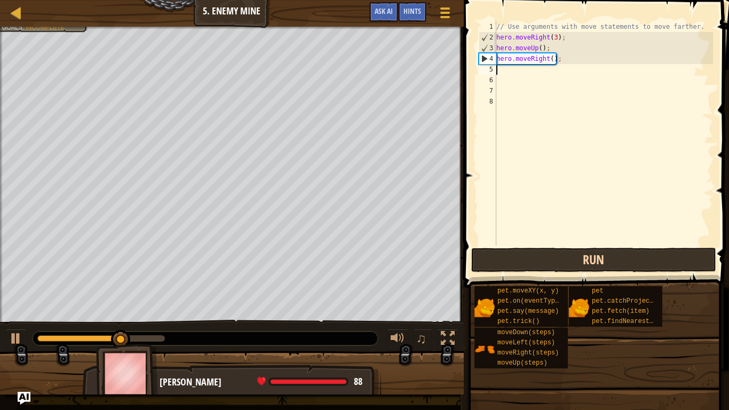
type textarea "h"
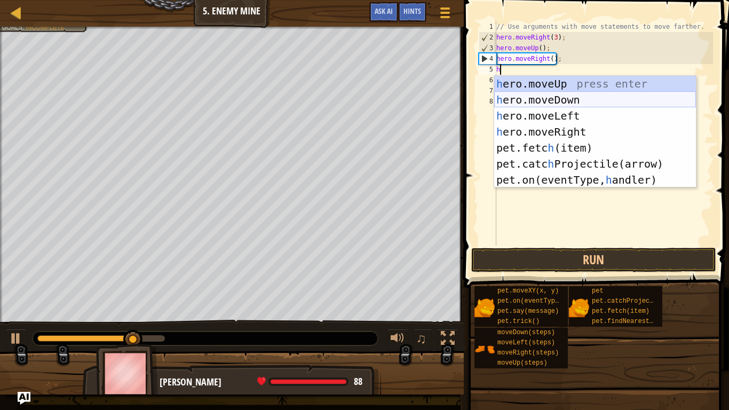
click at [557, 100] on div "h ero.moveUp press enter h ero.moveDown press enter h ero.moveLeft press enter …" at bounding box center [595, 148] width 202 height 144
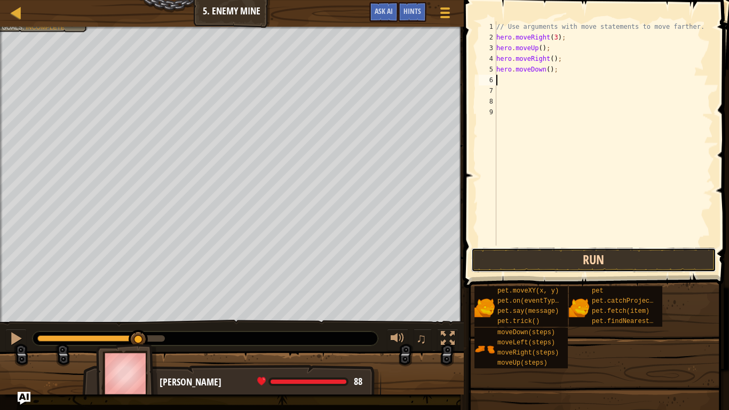
click at [538, 263] on button "Run" at bounding box center [593, 260] width 245 height 25
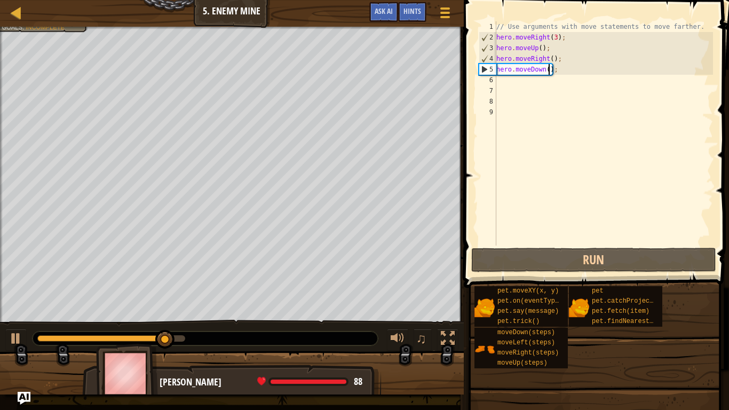
click at [548, 69] on div "// Use arguments with move statements to move farther. hero . moveRight ( 3 ) ;…" at bounding box center [603, 143] width 219 height 245
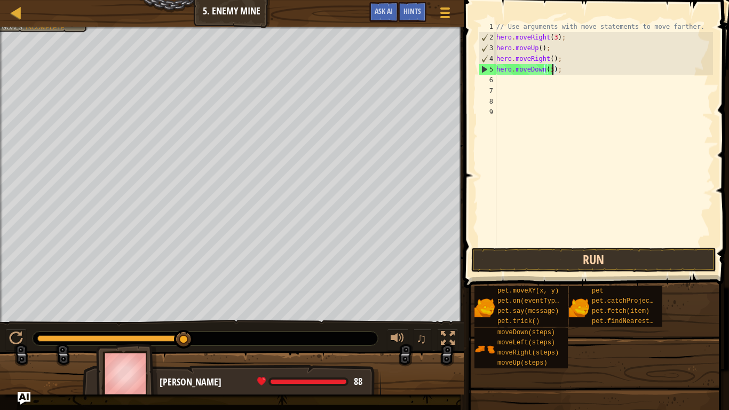
type textarea "hero.moveDown(3);"
click at [516, 257] on button "Run" at bounding box center [593, 260] width 245 height 25
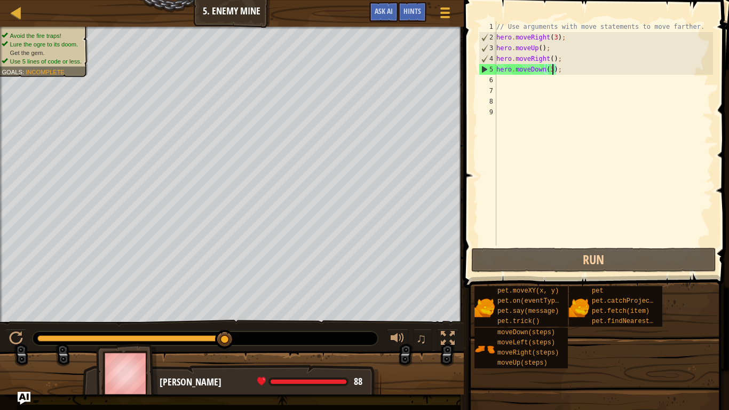
click at [524, 84] on div "// Use arguments with move statements to move farther. hero . moveRight ( 3 ) ;…" at bounding box center [603, 143] width 219 height 245
type textarea "h"
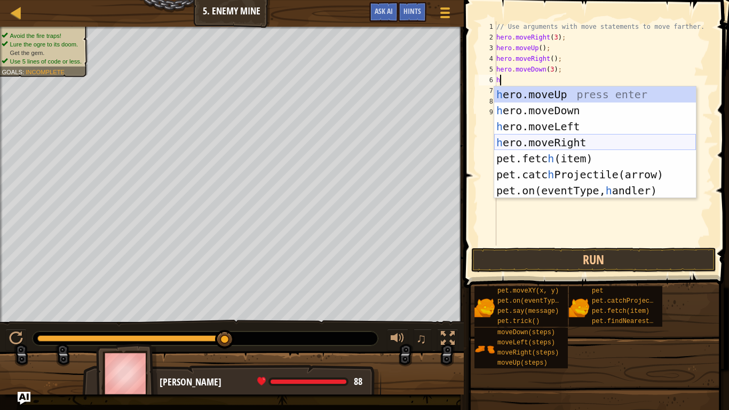
click at [537, 140] on div "h ero.moveUp press enter h ero.moveDown press enter h ero.moveLeft press enter …" at bounding box center [595, 158] width 202 height 144
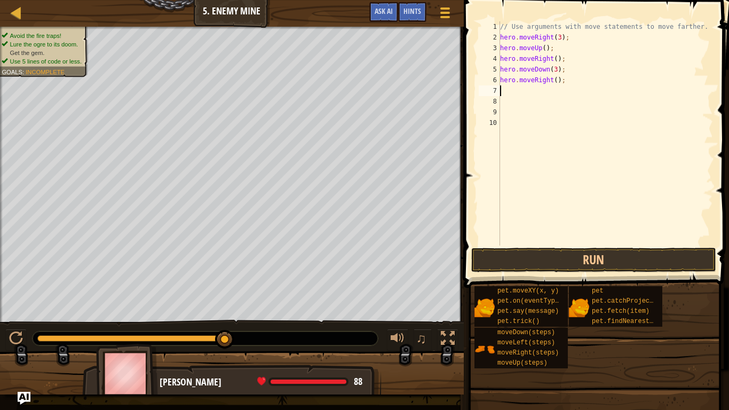
click at [555, 82] on div "// Use arguments with move statements to move farther. hero . moveRight ( 3 ) ;…" at bounding box center [605, 143] width 215 height 245
type textarea "hero.moveRight(3);"
click at [526, 251] on button "Run" at bounding box center [593, 260] width 245 height 25
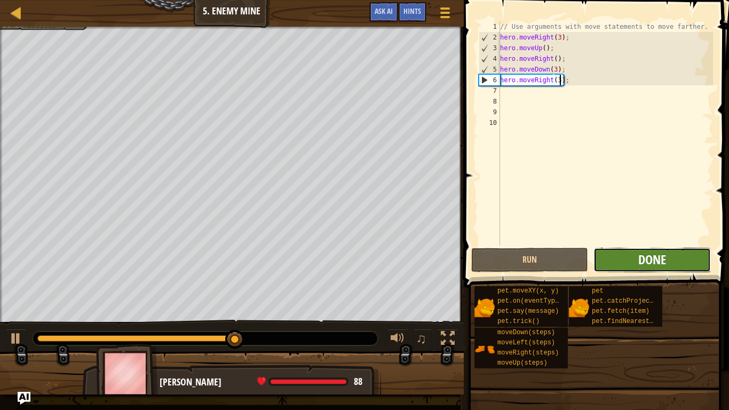
click at [638, 258] on button "Done" at bounding box center [651, 260] width 117 height 25
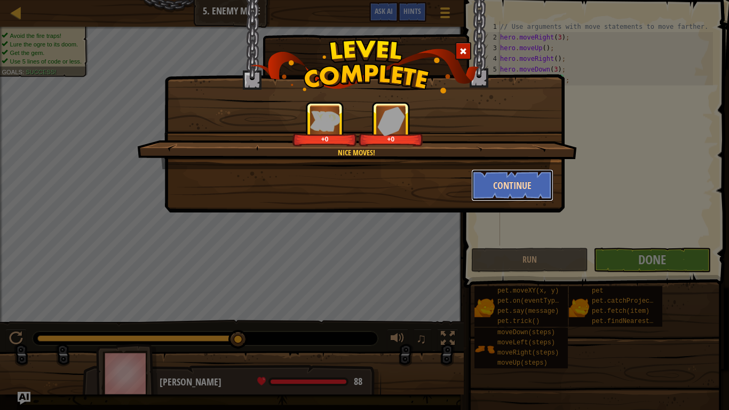
click at [497, 184] on button "Continue" at bounding box center [512, 185] width 83 height 32
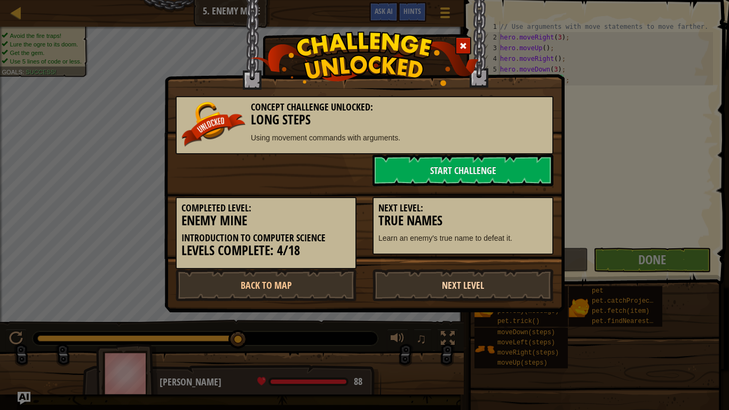
click at [445, 284] on link "Next Level" at bounding box center [462, 285] width 181 height 32
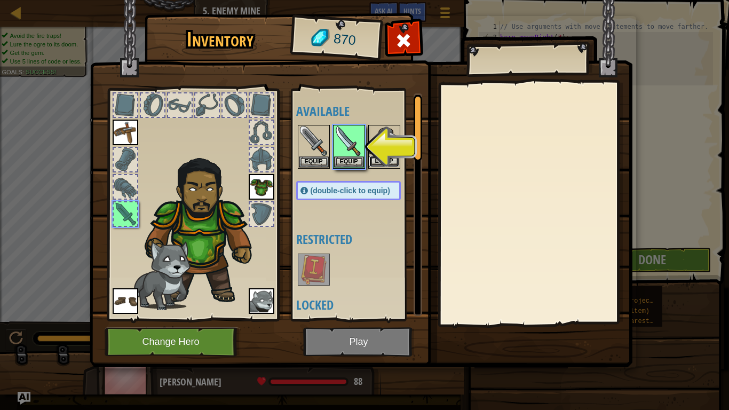
click at [378, 160] on button "Equip" at bounding box center [384, 161] width 30 height 11
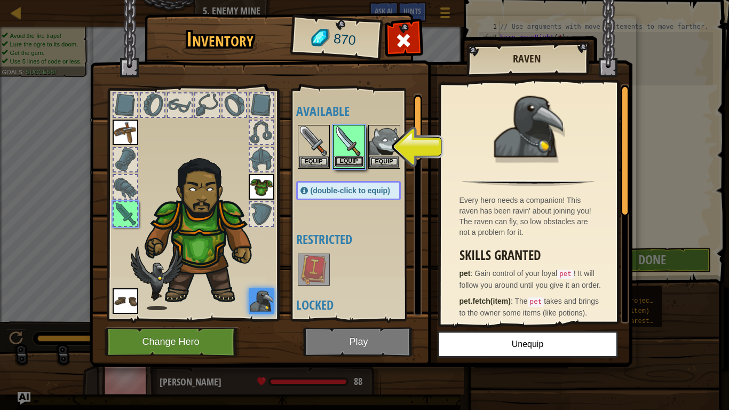
click at [354, 160] on button "Equip" at bounding box center [349, 161] width 30 height 11
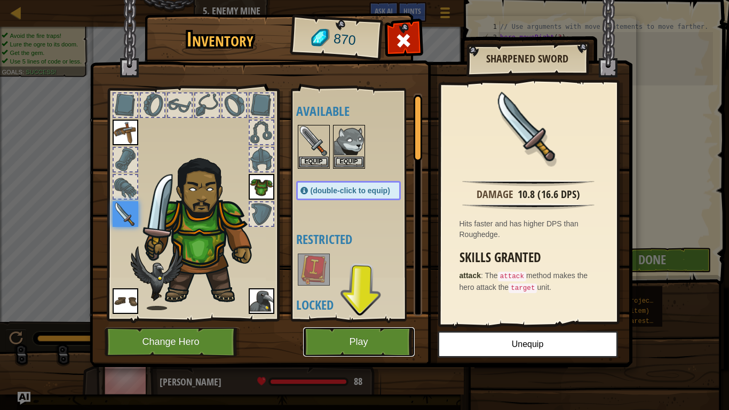
click at [343, 345] on button "Play" at bounding box center [359, 341] width 112 height 29
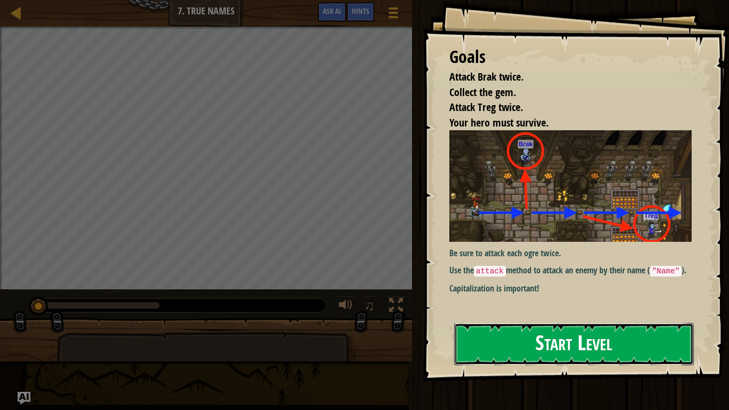
click at [487, 329] on button "Start Level" at bounding box center [574, 344] width 240 height 42
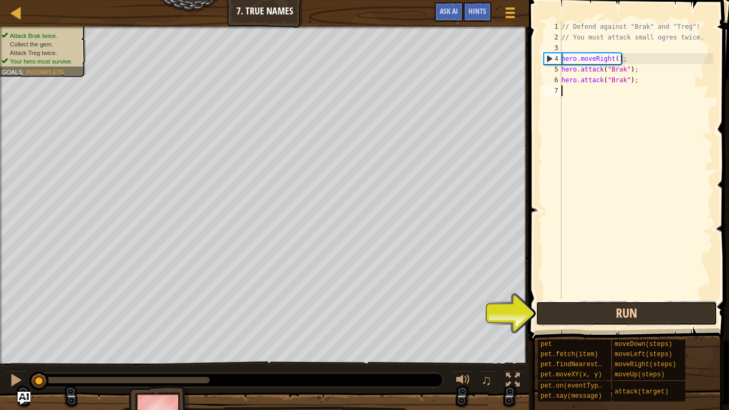
click at [573, 316] on button "Run" at bounding box center [626, 313] width 181 height 25
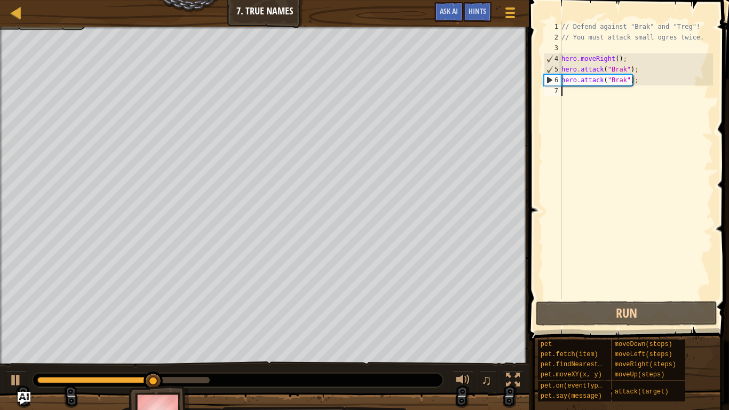
type textarea "h"
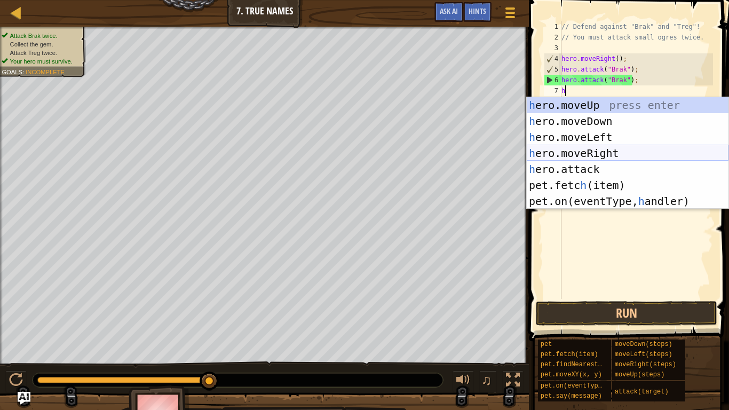
click at [588, 149] on div "h ero.moveUp press enter h ero.moveDown press enter h ero.moveLeft press enter …" at bounding box center [628, 169] width 202 height 144
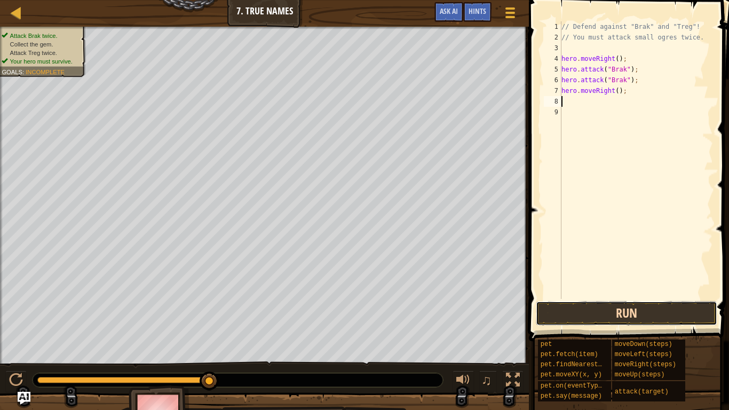
click at [575, 311] on button "Run" at bounding box center [626, 313] width 181 height 25
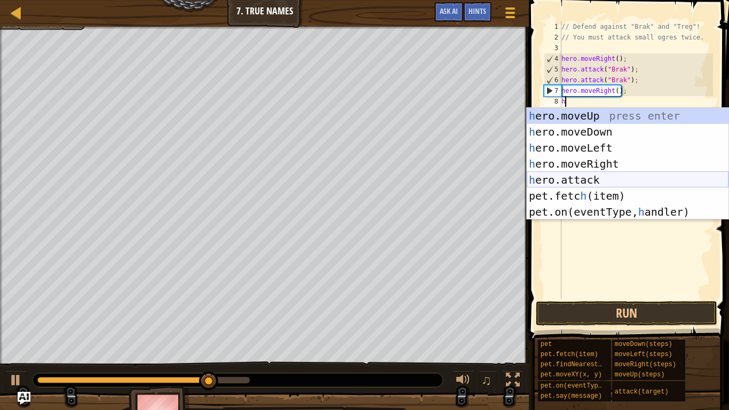
click at [562, 175] on div "h ero.moveUp press enter h ero.moveDown press enter h ero.moveLeft press enter …" at bounding box center [628, 180] width 202 height 144
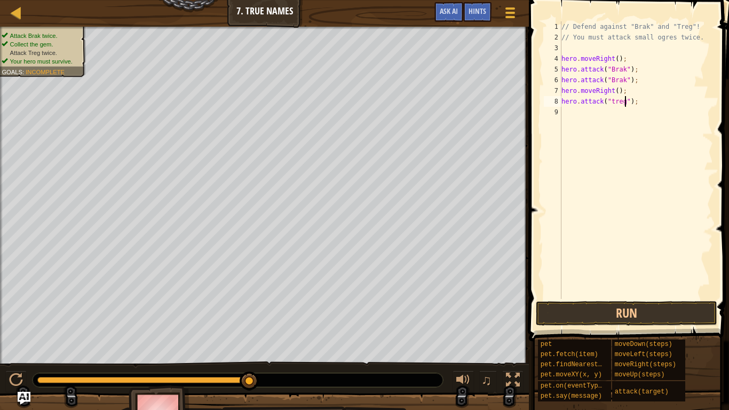
scroll to position [5, 10]
click at [588, 320] on button "Run" at bounding box center [626, 313] width 181 height 25
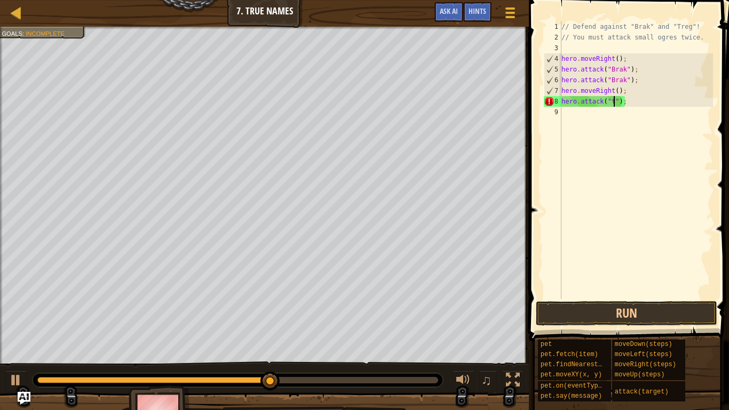
scroll to position [5, 8]
type textarea "hero.attack("Treg");"
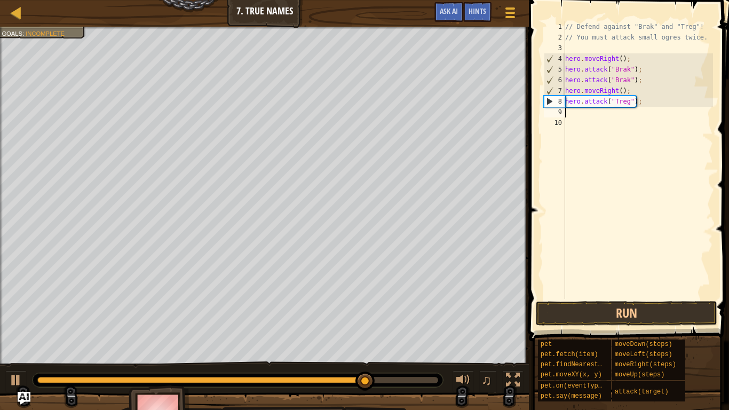
scroll to position [5, 0]
click at [586, 315] on button "Run" at bounding box center [626, 313] width 181 height 25
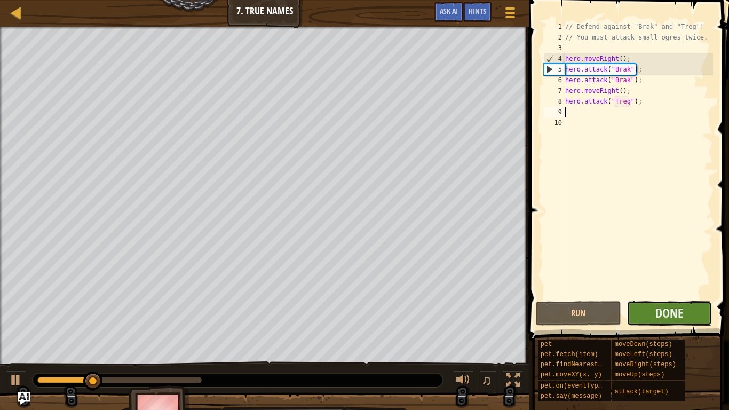
click at [640, 314] on button "Done" at bounding box center [669, 313] width 85 height 25
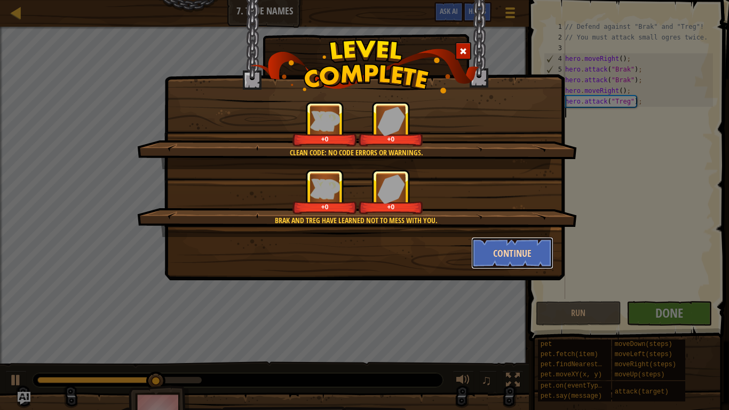
click at [545, 242] on button "Continue" at bounding box center [512, 253] width 83 height 32
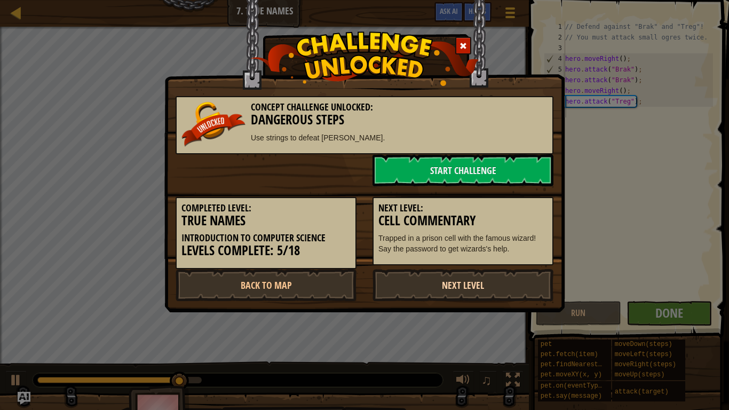
click at [438, 287] on link "Next Level" at bounding box center [462, 285] width 181 height 32
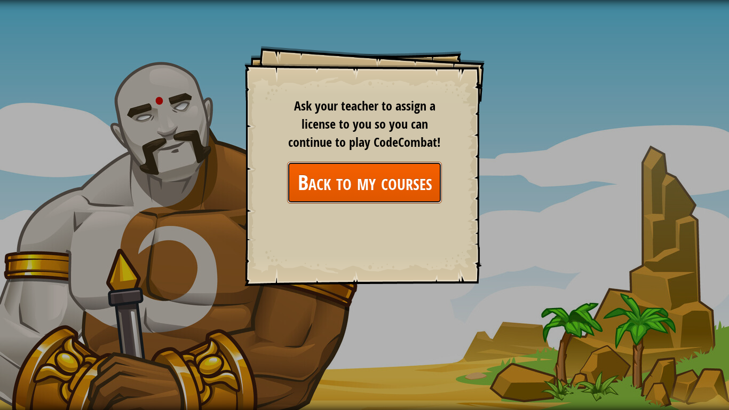
click at [345, 185] on link "Back to my courses" at bounding box center [364, 182] width 155 height 41
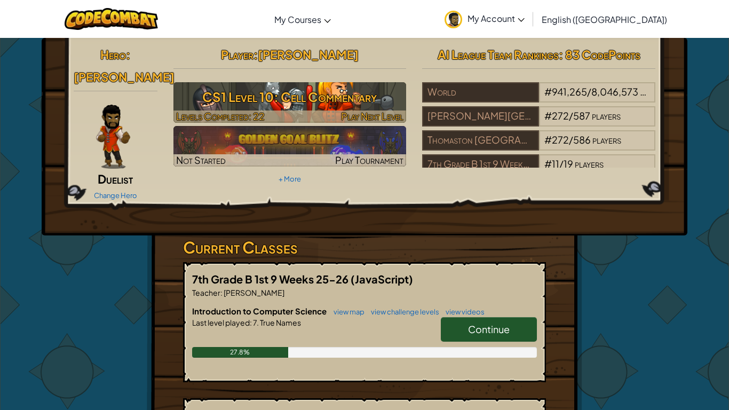
click at [320, 103] on h3 "CS1 Level 10: Cell Commentary" at bounding box center [289, 97] width 233 height 24
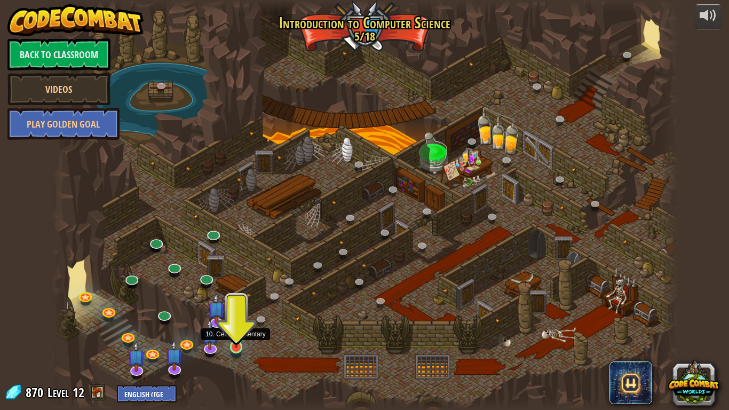
click at [234, 345] on img at bounding box center [236, 330] width 16 height 36
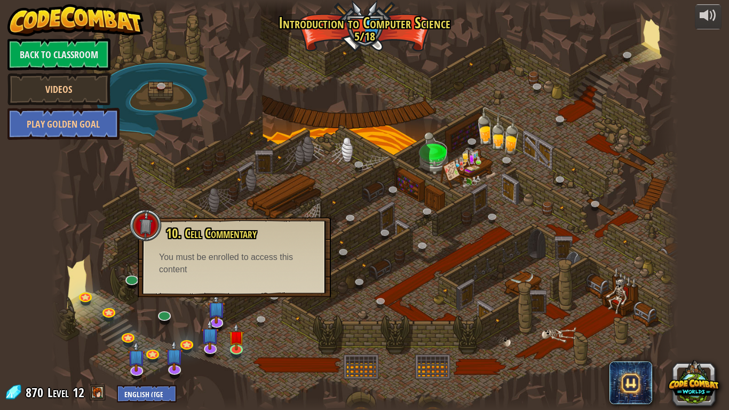
click at [298, 342] on div at bounding box center [364, 205] width 627 height 410
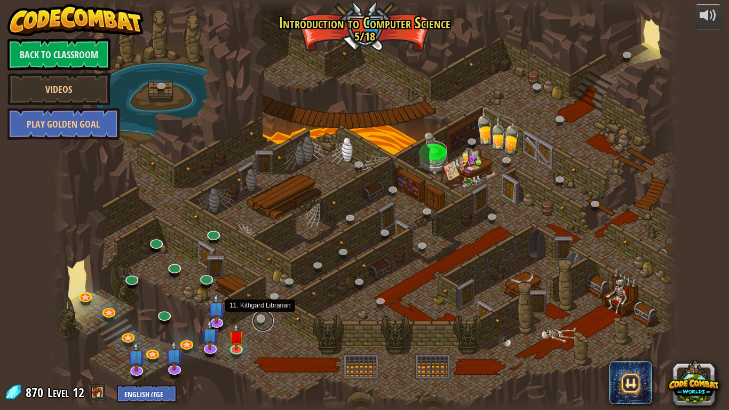
click at [263, 317] on link at bounding box center [262, 320] width 21 height 21
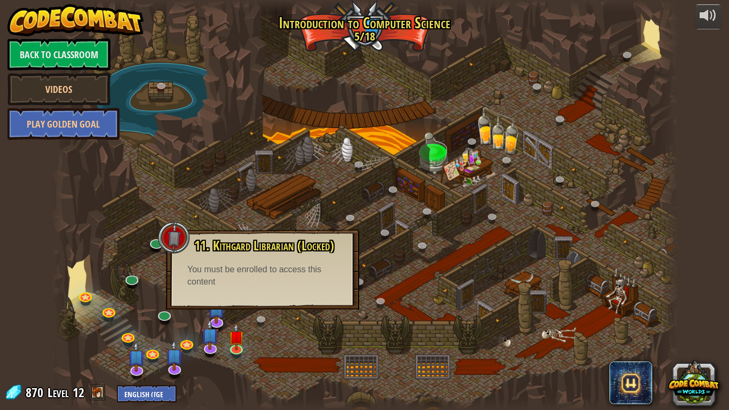
click at [82, 316] on div at bounding box center [364, 205] width 627 height 410
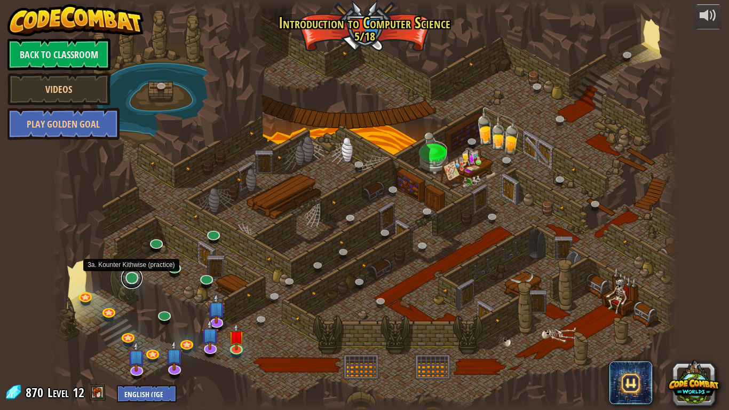
click at [132, 281] on link at bounding box center [131, 277] width 21 height 21
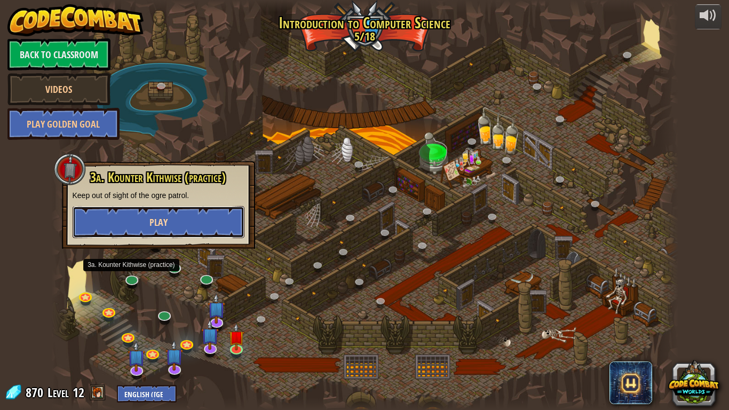
click at [134, 219] on button "Play" at bounding box center [159, 222] width 172 height 32
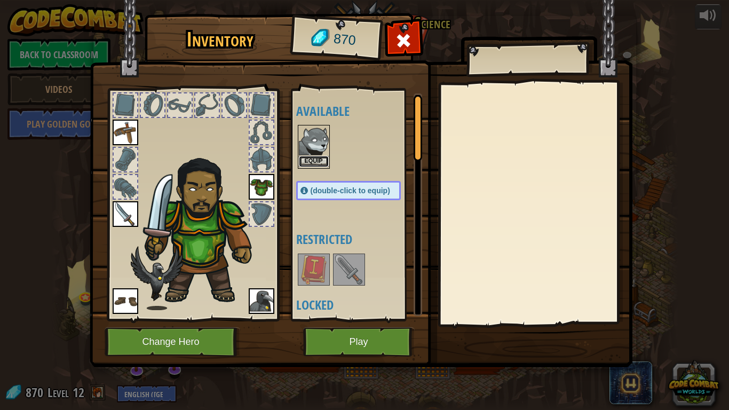
click at [311, 162] on button "Equip" at bounding box center [314, 161] width 30 height 11
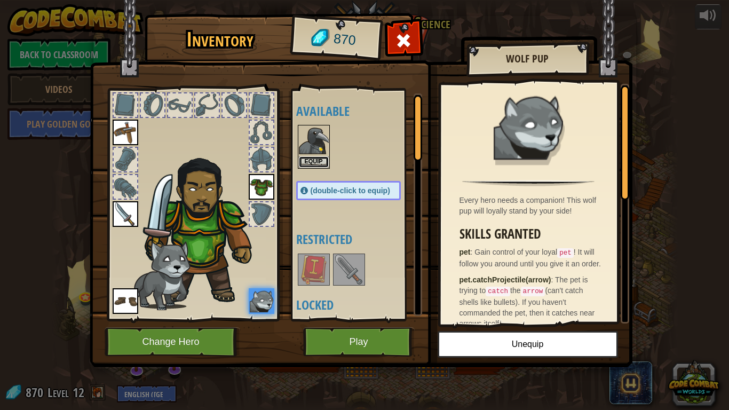
click at [311, 162] on button "Equip" at bounding box center [314, 161] width 30 height 11
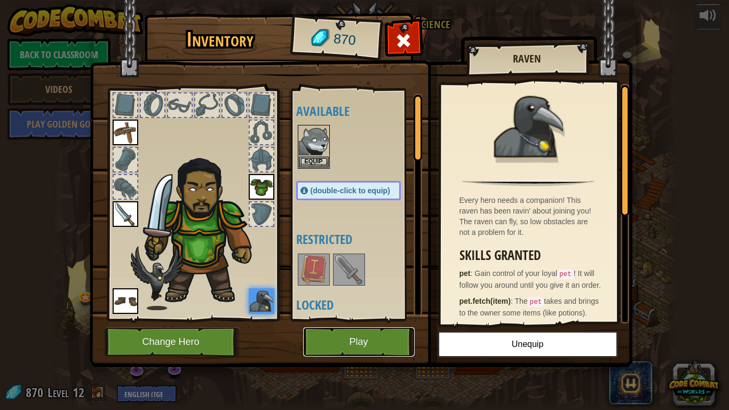
click at [378, 345] on button "Play" at bounding box center [359, 341] width 112 height 29
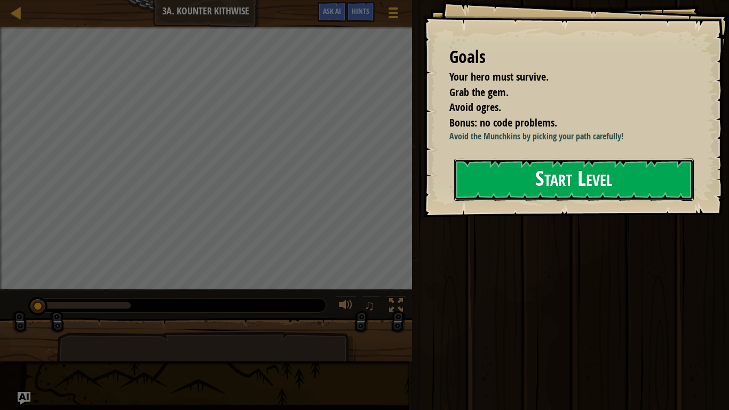
click at [474, 180] on button "Start Level" at bounding box center [574, 179] width 240 height 42
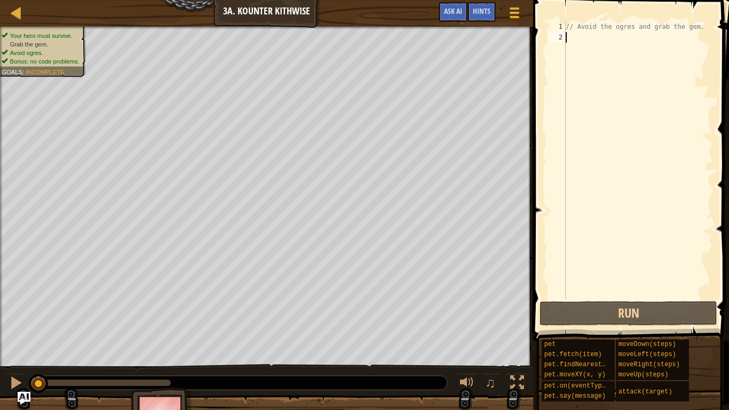
type textarea "h"
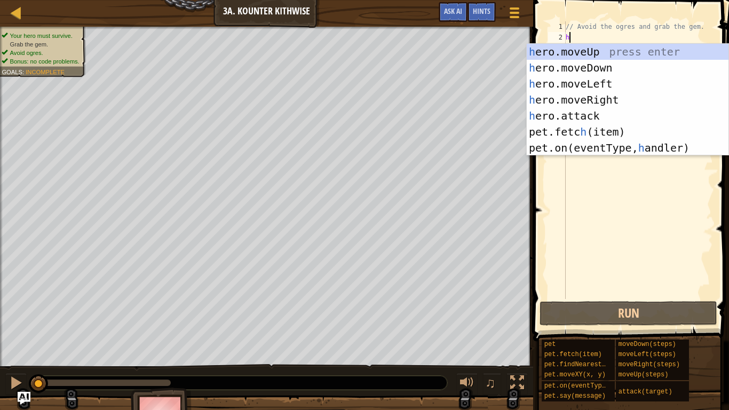
scroll to position [5, 0]
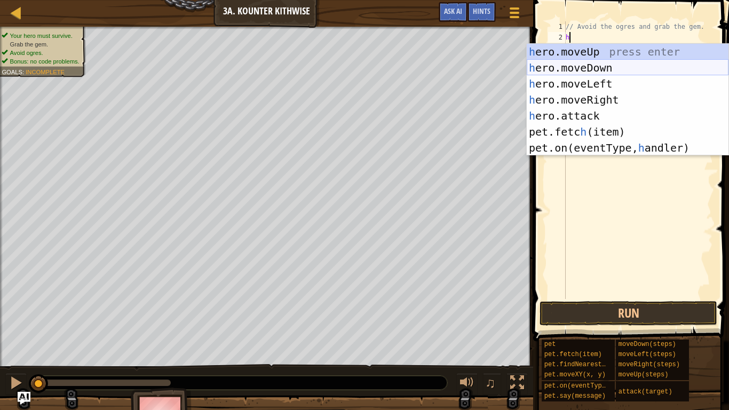
click at [584, 63] on div "h ero.moveUp press enter h ero.moveDown press enter h ero.moveLeft press enter …" at bounding box center [628, 116] width 202 height 144
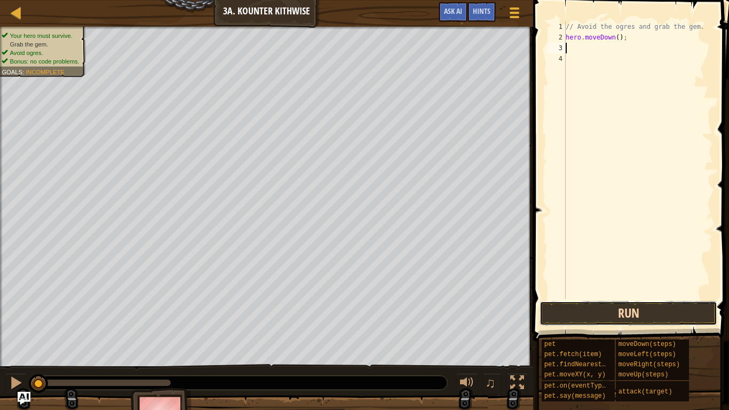
click at [586, 313] on button "Run" at bounding box center [629, 313] width 178 height 25
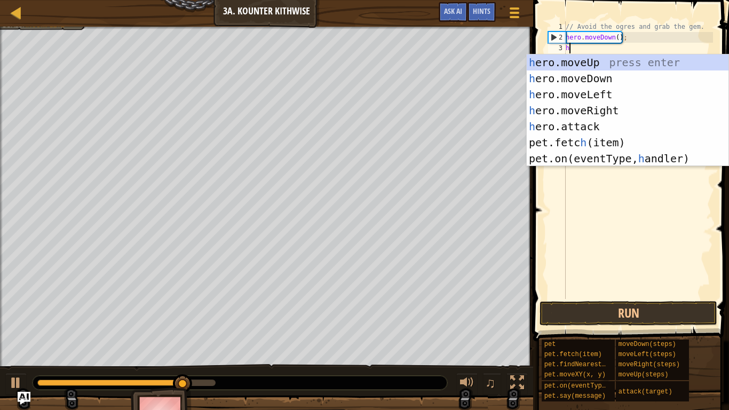
click at [616, 37] on div "// Avoid the ogres and grab the gem. hero . moveDown ( ) ; h" at bounding box center [638, 170] width 149 height 299
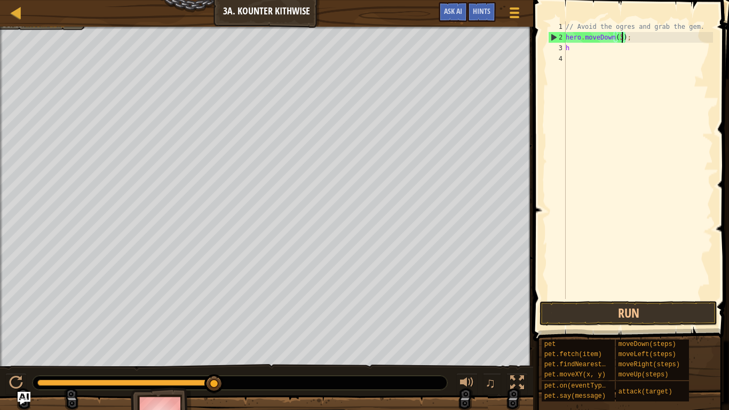
scroll to position [5, 8]
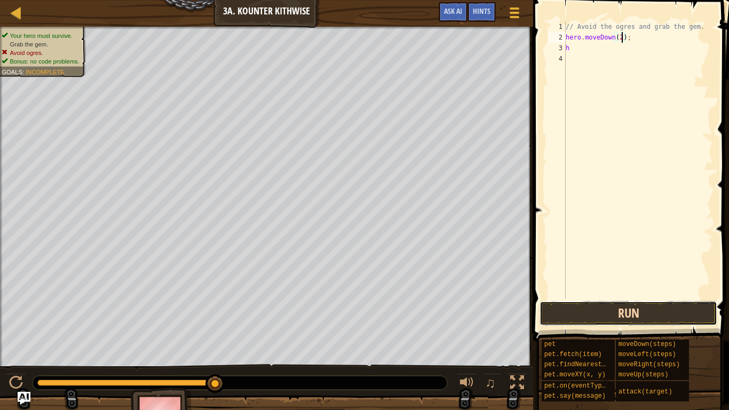
click at [596, 315] on button "Run" at bounding box center [629, 313] width 178 height 25
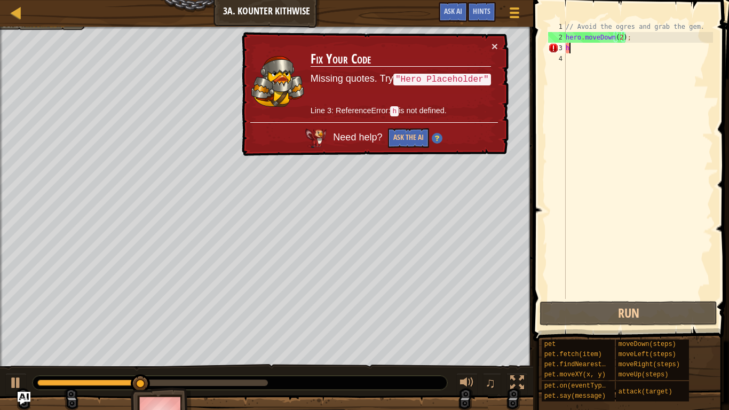
click at [574, 52] on div "// Avoid the ogres and grab the gem. hero . moveDown ( 2 ) ; h" at bounding box center [638, 170] width 149 height 299
type textarea "he"
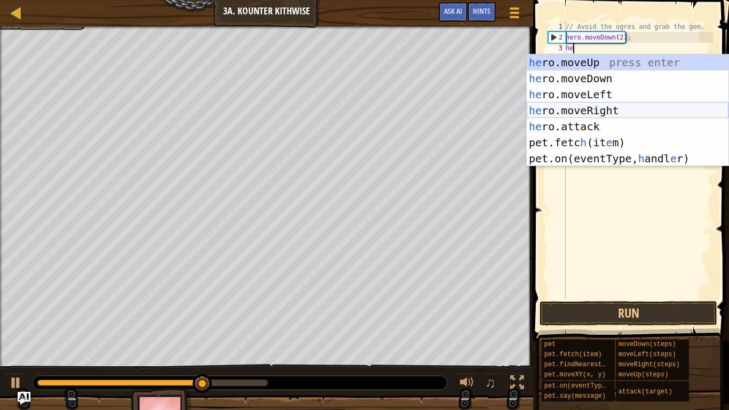
click at [589, 109] on div "he ro.moveUp press enter he ro.moveDown press enter he ro.moveLeft press enter …" at bounding box center [628, 126] width 202 height 144
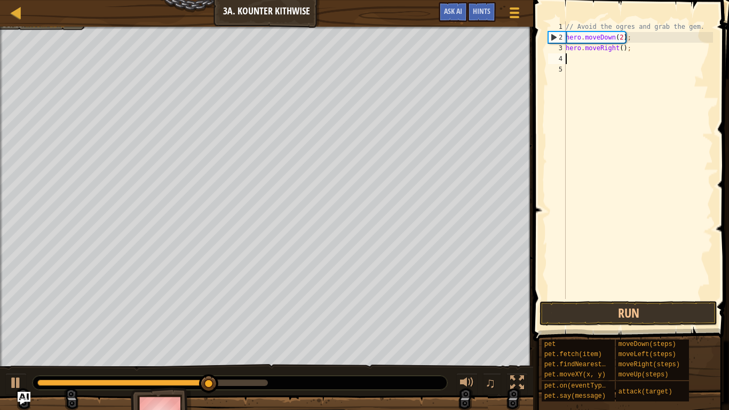
scroll to position [5, 0]
click at [604, 324] on button "Run" at bounding box center [629, 313] width 178 height 25
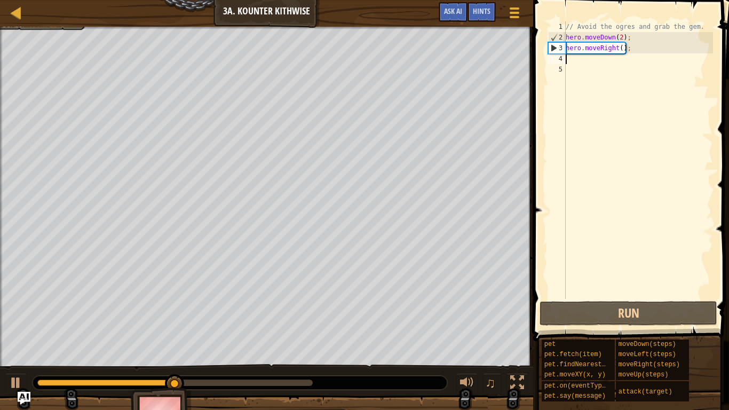
type textarea "h"
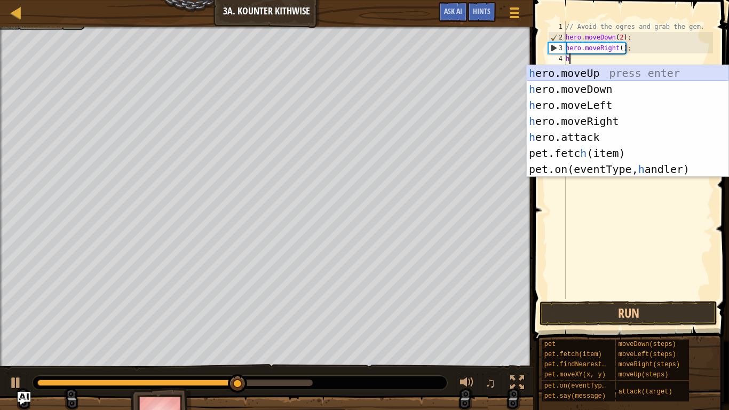
click at [558, 73] on div "h ero.moveUp press enter h ero.moveDown press enter h ero.moveLeft press enter …" at bounding box center [628, 137] width 202 height 144
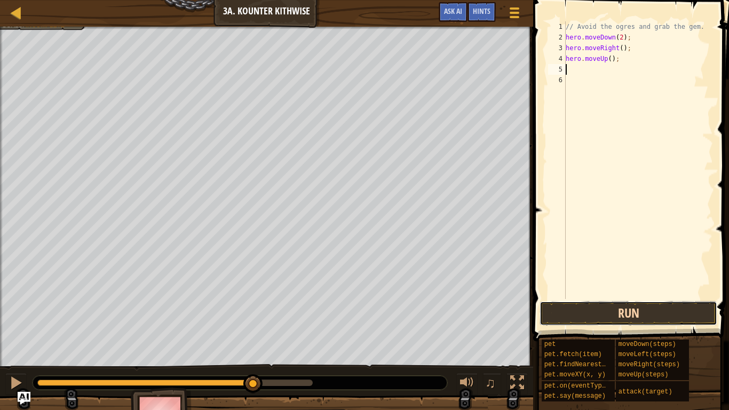
click at [597, 321] on button "Run" at bounding box center [629, 313] width 178 height 25
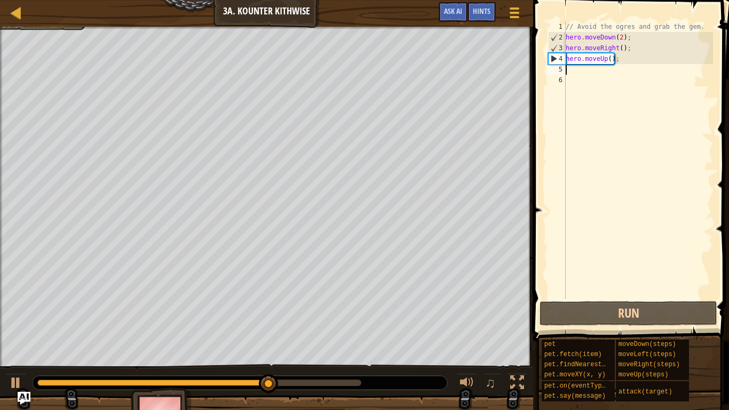
type textarea "h"
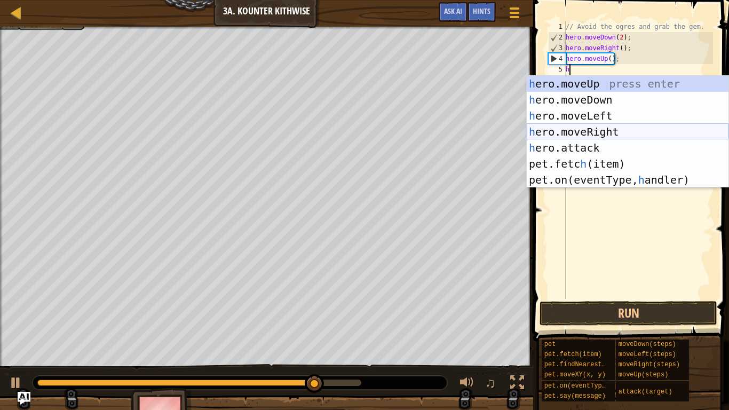
click at [568, 134] on div "h ero.moveUp press enter h ero.moveDown press enter h ero.moveLeft press enter …" at bounding box center [628, 148] width 202 height 144
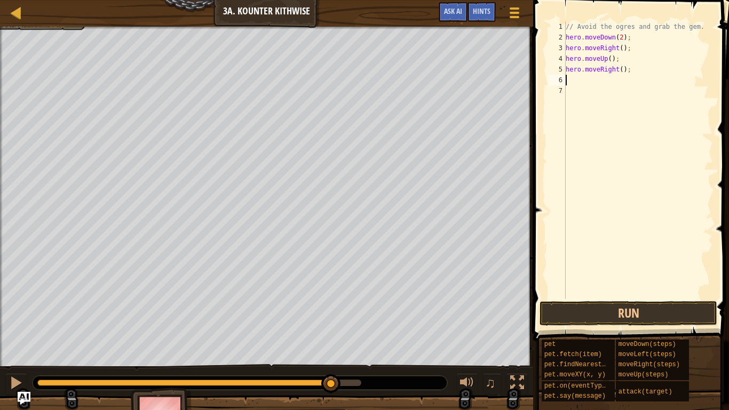
click at [578, 315] on button "Run" at bounding box center [629, 313] width 178 height 25
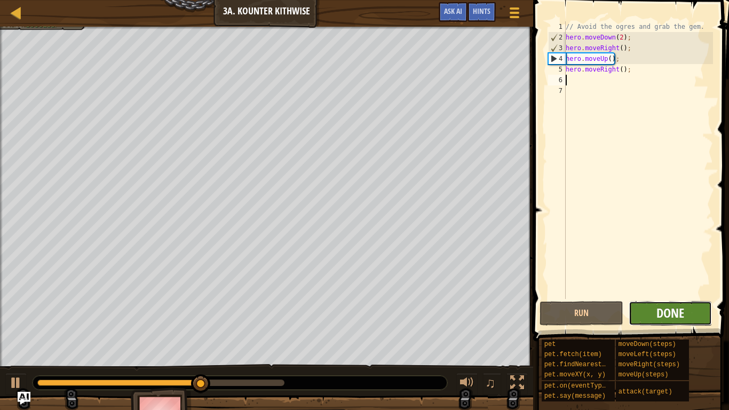
click at [669, 308] on span "Done" at bounding box center [670, 312] width 28 height 17
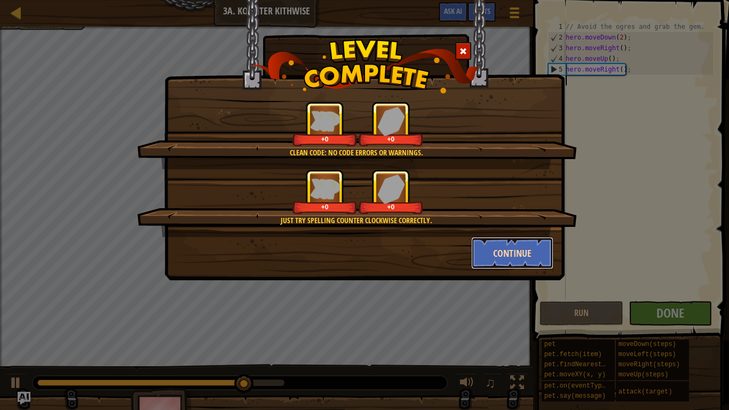
click at [504, 240] on button "Continue" at bounding box center [512, 253] width 83 height 32
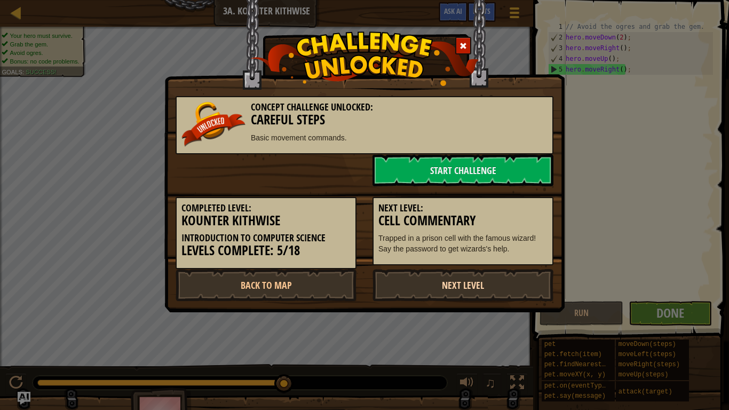
click at [415, 280] on link "Next Level" at bounding box center [462, 285] width 181 height 32
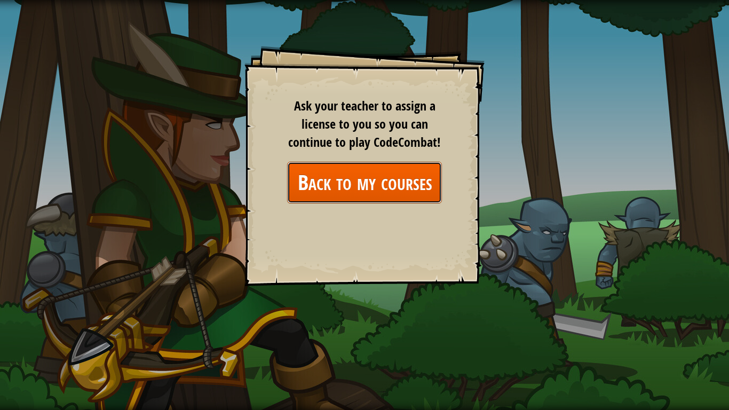
click at [339, 194] on link "Back to my courses" at bounding box center [364, 182] width 155 height 41
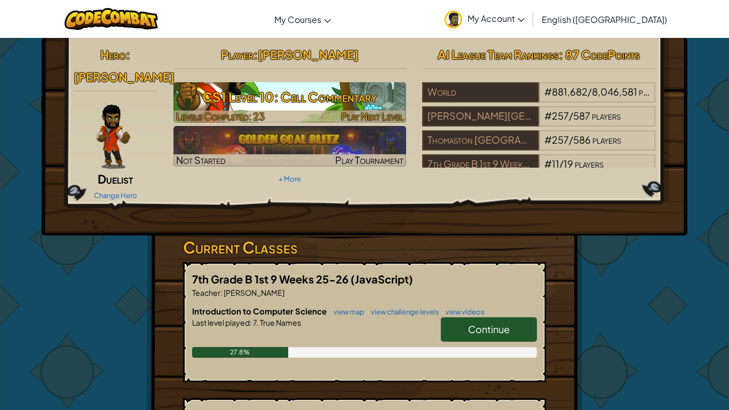
click at [266, 99] on h3 "CS1 Level 10: Cell Commentary" at bounding box center [289, 97] width 233 height 24
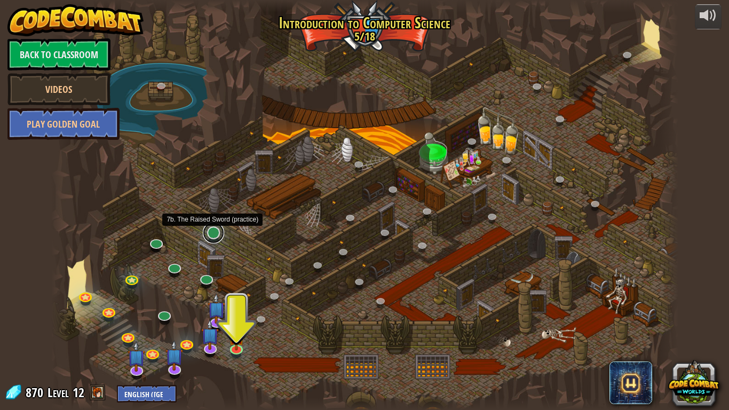
click at [214, 234] on link at bounding box center [213, 232] width 21 height 21
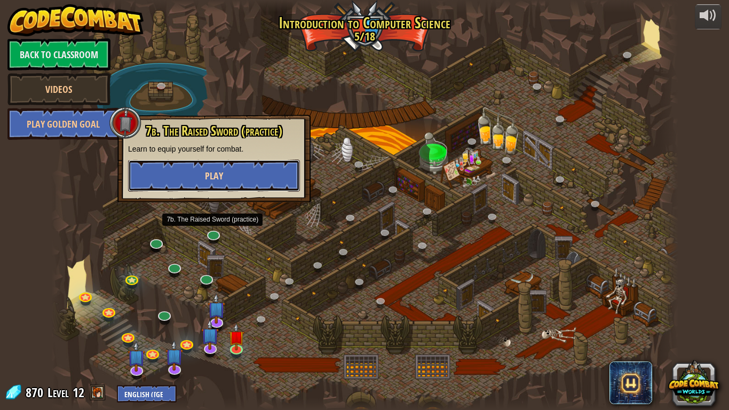
click at [152, 179] on button "Play" at bounding box center [214, 176] width 172 height 32
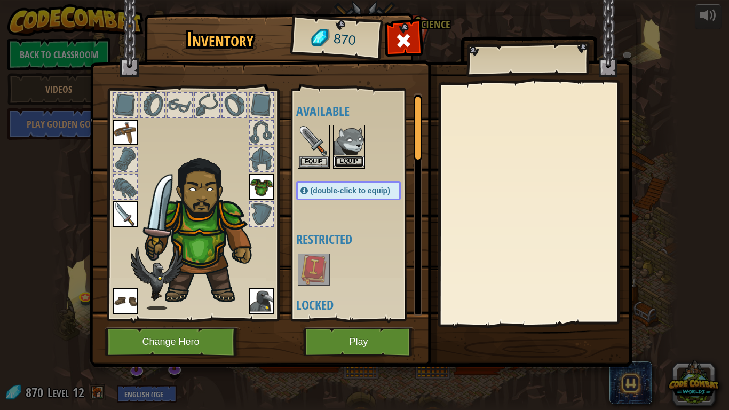
click at [346, 162] on button "Equip" at bounding box center [349, 161] width 30 height 11
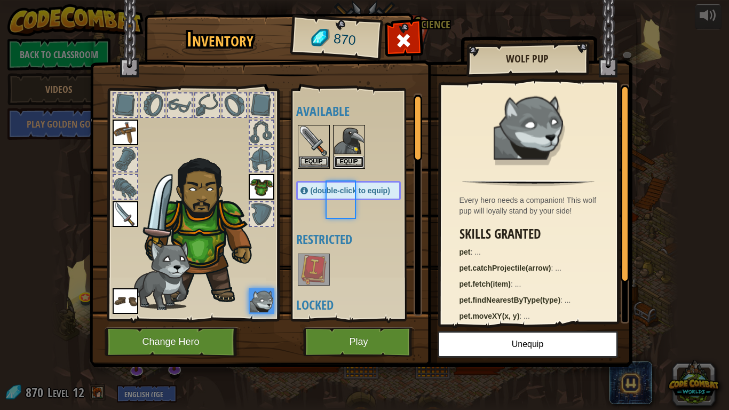
click at [346, 162] on button "Equip" at bounding box center [349, 161] width 30 height 11
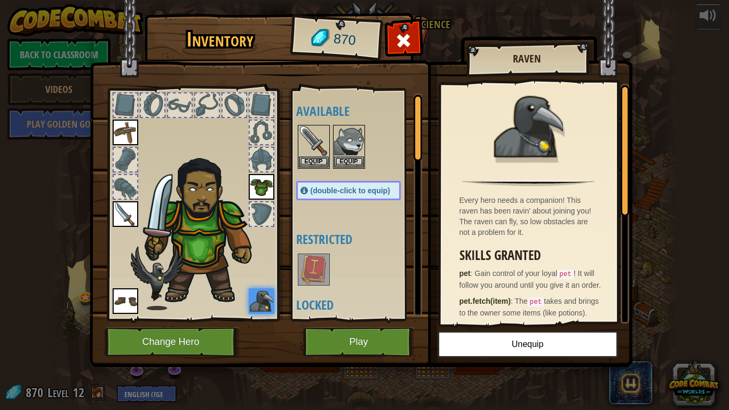
click at [191, 104] on div at bounding box center [179, 104] width 23 height 23
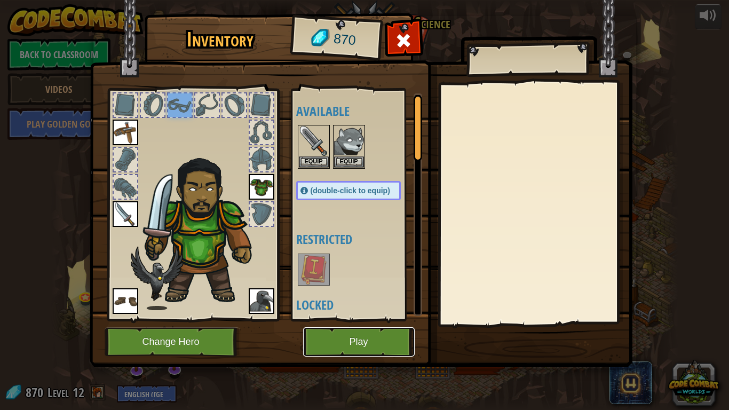
click at [332, 335] on button "Play" at bounding box center [359, 341] width 112 height 29
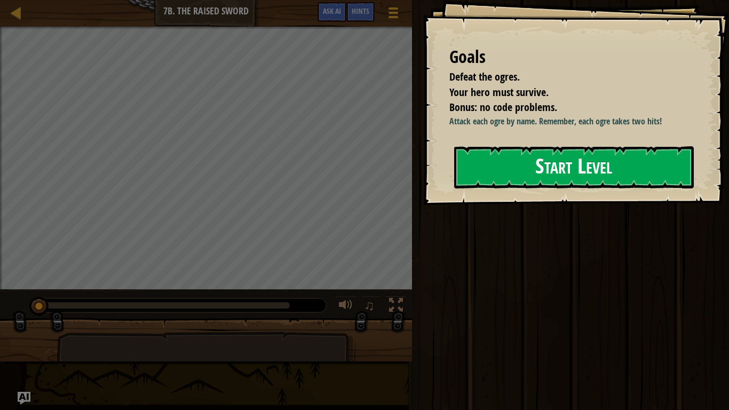
click at [540, 205] on div "Goals Defeat the ogres. Your hero must survive. Bonus: no code problems. Attack…" at bounding box center [576, 102] width 306 height 205
click at [524, 191] on div "Goals Defeat the ogres. Your hero must survive. Bonus: no code problems. Attack…" at bounding box center [576, 102] width 306 height 205
click at [516, 177] on button "Start Level" at bounding box center [574, 167] width 240 height 42
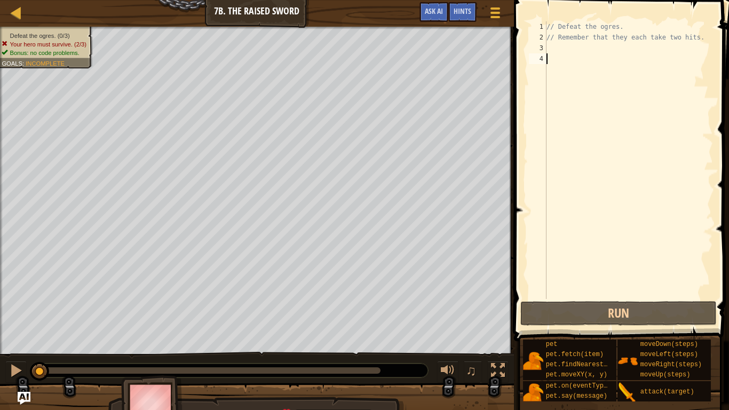
type textarea "h"
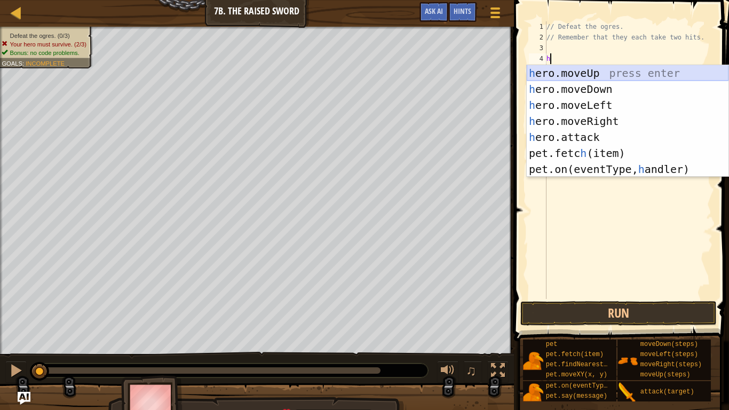
click at [542, 70] on div "h ero.moveUp press enter h ero.moveDown press enter h ero.moveLeft press enter …" at bounding box center [628, 137] width 202 height 144
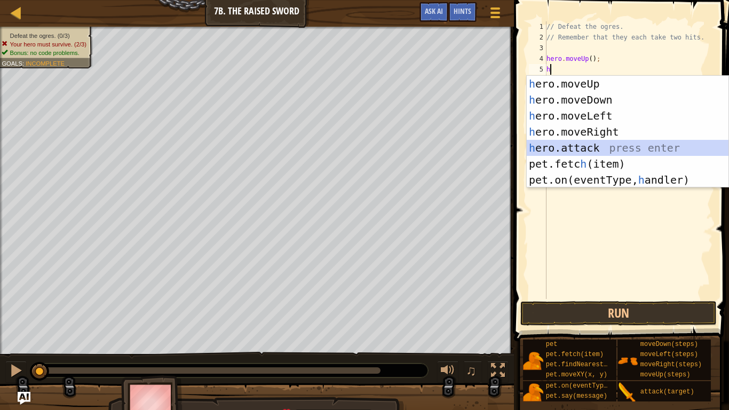
click at [575, 145] on div "h ero.moveUp press enter h ero.moveDown press enter h ero.moveLeft press enter …" at bounding box center [628, 148] width 202 height 144
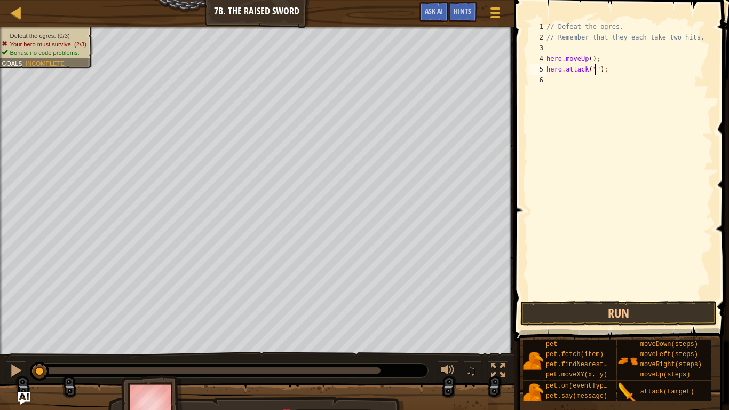
scroll to position [5, 7]
type textarea "hero.attack("Rig");"
click at [570, 88] on div "// Defeat the ogres. // Remember that they each take two hits. hero . moveUp ( …" at bounding box center [628, 170] width 169 height 299
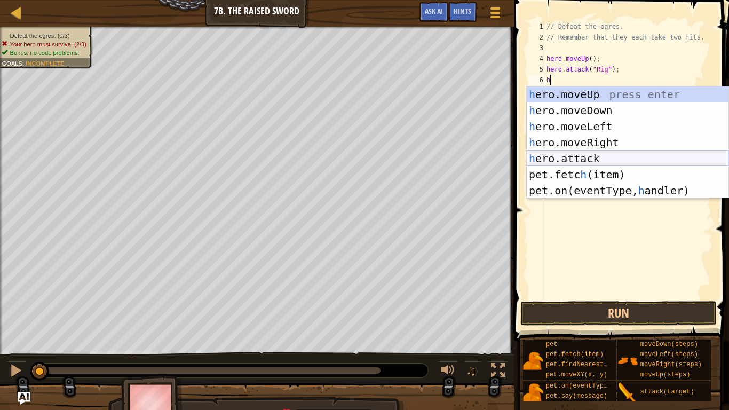
click at [569, 162] on div "h ero.moveUp press enter h ero.moveDown press enter h ero.moveLeft press enter …" at bounding box center [628, 158] width 202 height 144
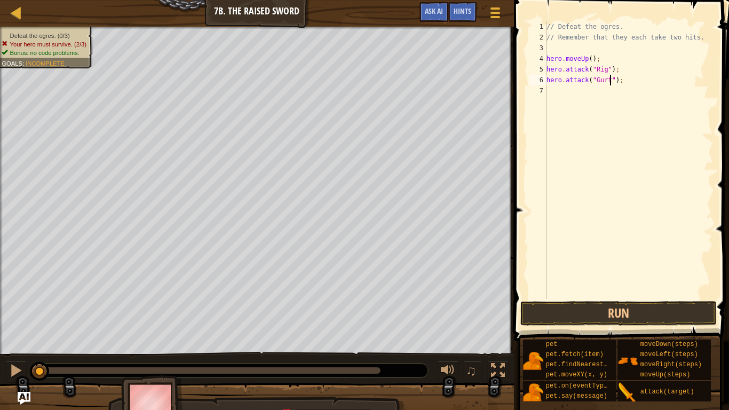
scroll to position [5, 9]
click at [546, 58] on div "// Defeat the ogres. // Remember that they each take two hits. hero . moveUp ( …" at bounding box center [628, 170] width 169 height 299
type textarea "hero.moveUp();"
click at [555, 83] on div "// Defeat the ogres. // Remember that they each take two hits. hero . moveUp ( …" at bounding box center [628, 170] width 169 height 299
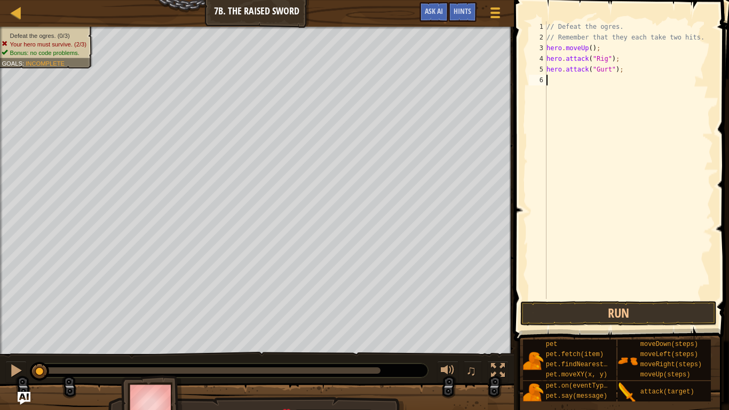
scroll to position [5, 0]
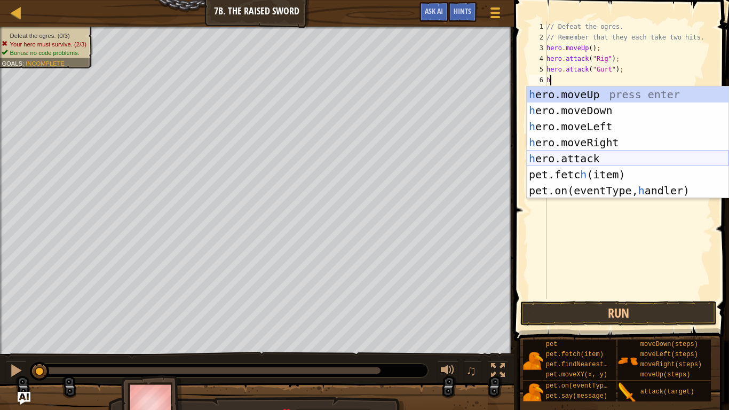
click at [559, 155] on div "h ero.moveUp press enter h ero.moveDown press enter h ero.moveLeft press enter …" at bounding box center [628, 158] width 202 height 144
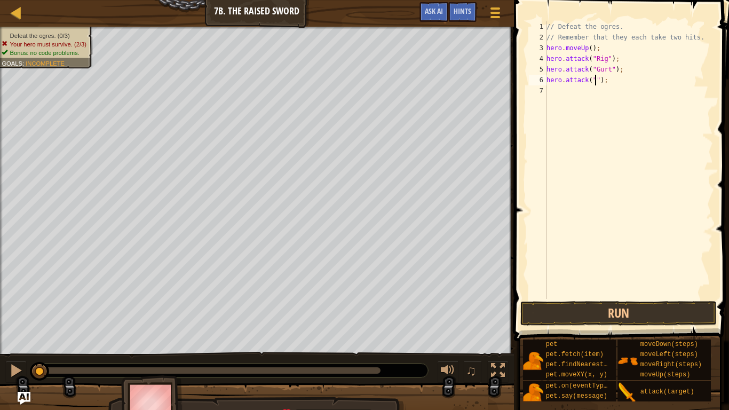
scroll to position [5, 7]
type textarea "hero.attack("Ack");"
click at [558, 90] on div "// Defeat the ogres. // Remember that they each take two hits. hero . moveUp ( …" at bounding box center [628, 170] width 169 height 299
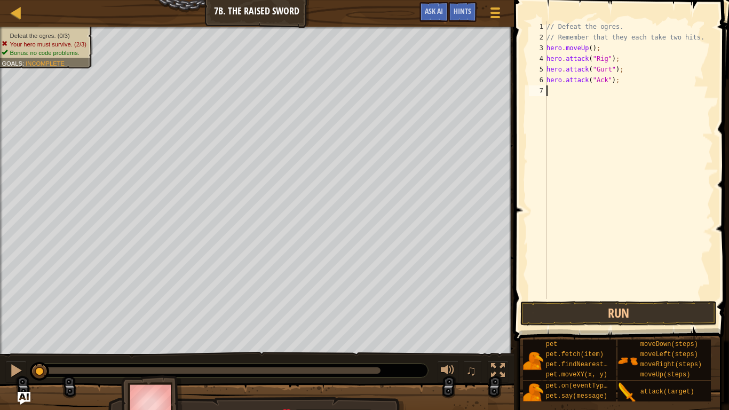
type textarea "h"
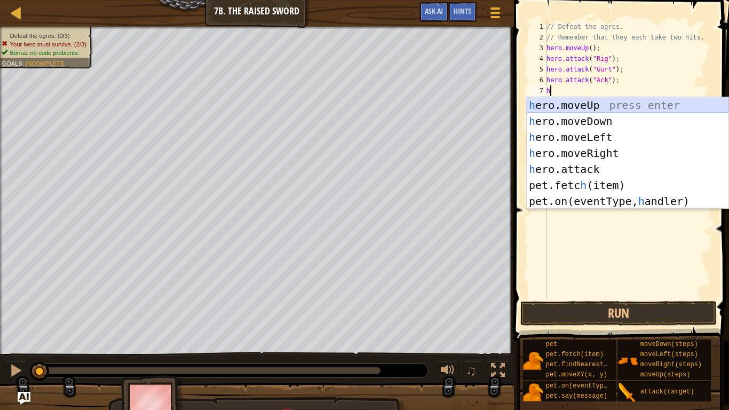
click at [556, 107] on div "h ero.moveUp press enter h ero.moveDown press enter h ero.moveLeft press enter …" at bounding box center [628, 169] width 202 height 144
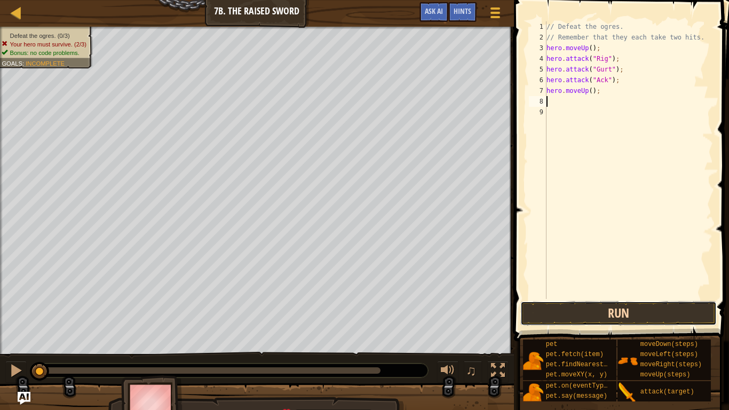
click at [583, 319] on button "Run" at bounding box center [618, 313] width 196 height 25
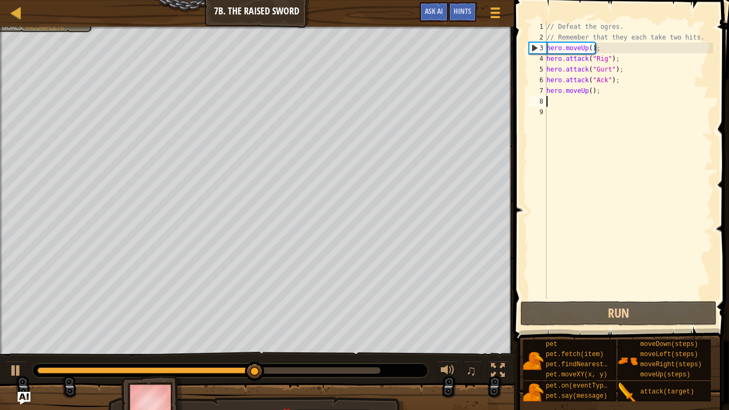
click at [587, 51] on div "// Defeat the ogres. // Remember that they each take two hits. hero . moveUp ( …" at bounding box center [628, 170] width 169 height 299
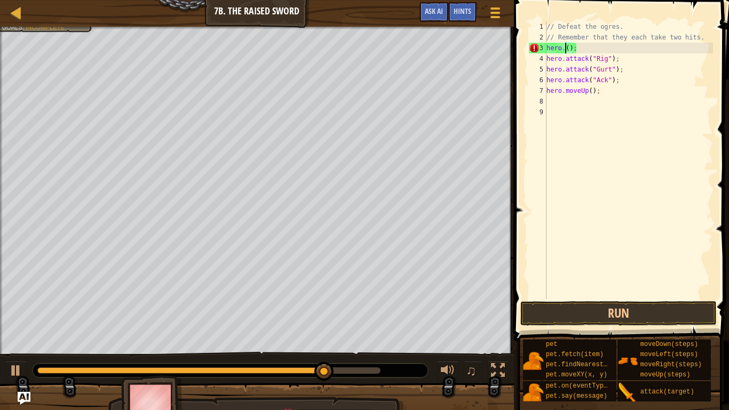
scroll to position [5, 4]
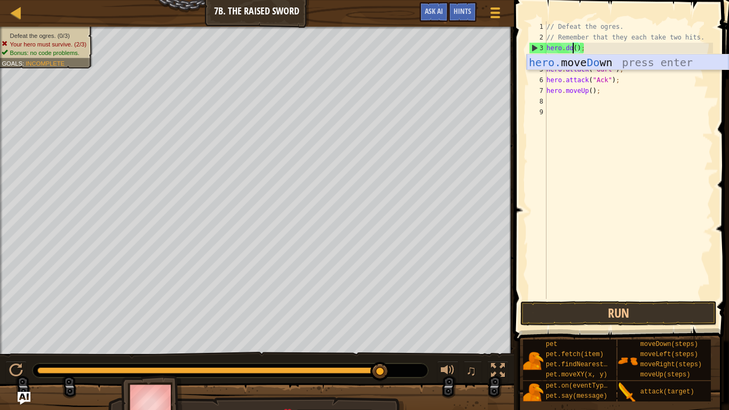
click at [581, 59] on div "hero. move Do wn press enter" at bounding box center [628, 78] width 202 height 48
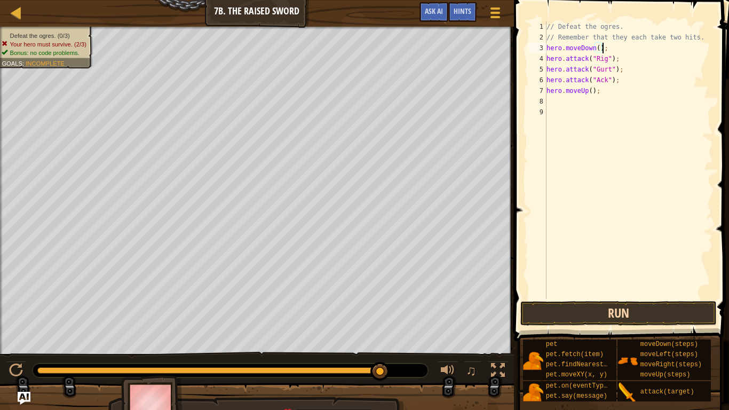
type textarea "hero.moveDown();"
click at [589, 318] on button "Run" at bounding box center [618, 313] width 196 height 25
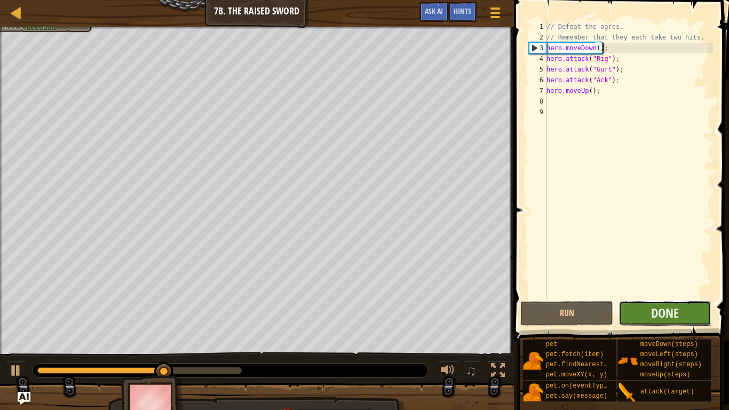
click at [688, 315] on button "Done" at bounding box center [665, 313] width 93 height 25
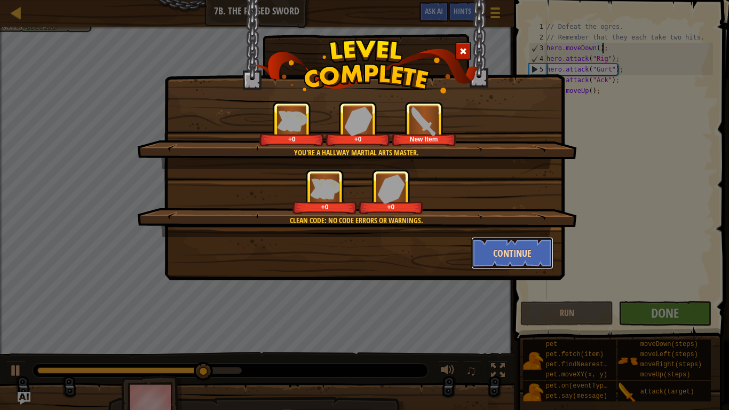
click at [501, 257] on button "Continue" at bounding box center [512, 253] width 83 height 32
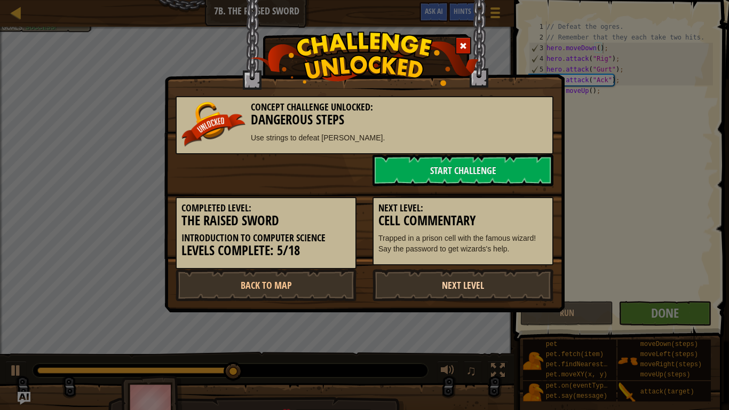
click at [405, 278] on link "Next Level" at bounding box center [462, 285] width 181 height 32
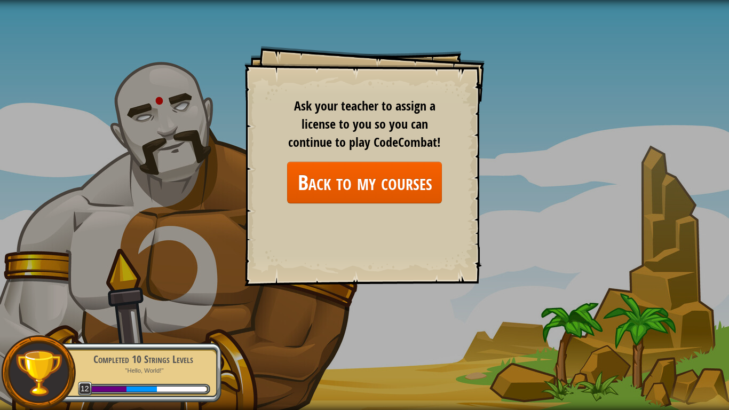
click at [407, 159] on div "Ask your teacher to assign a license to you so you can continue to play CodeCom…" at bounding box center [364, 150] width 155 height 107
click at [407, 172] on link "Back to my courses" at bounding box center [364, 182] width 155 height 41
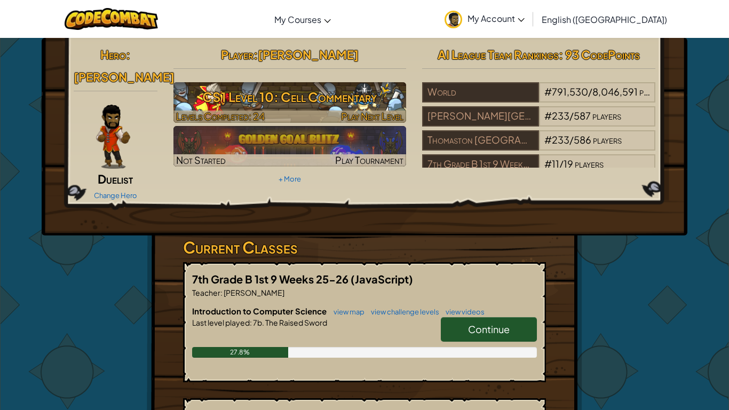
click at [311, 98] on h3 "CS1 Level 10: Cell Commentary" at bounding box center [289, 97] width 233 height 24
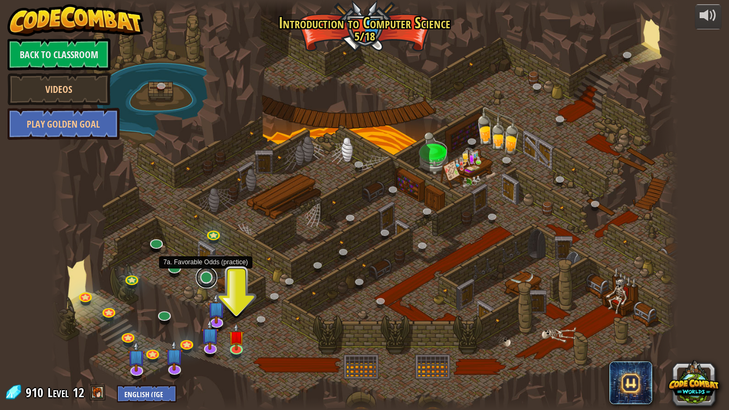
click at [207, 280] on link at bounding box center [206, 277] width 21 height 21
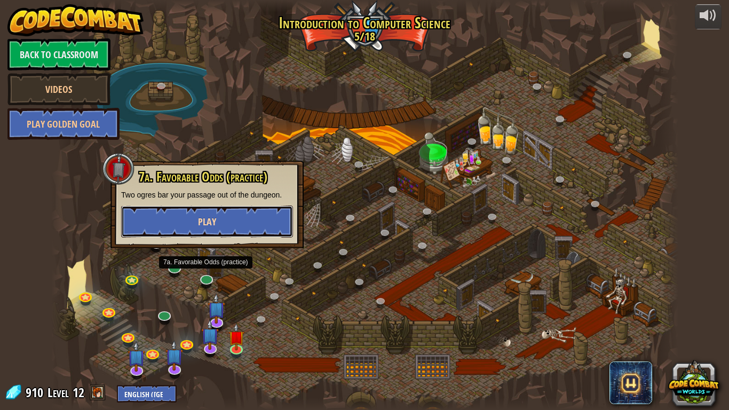
click at [160, 226] on button "Play" at bounding box center [207, 221] width 172 height 32
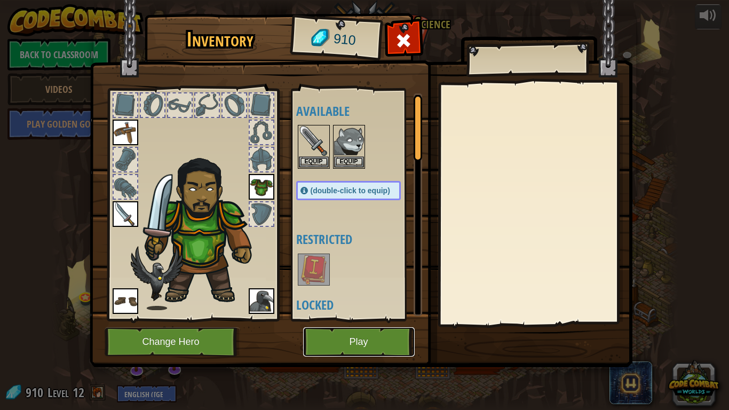
click at [324, 339] on button "Play" at bounding box center [359, 341] width 112 height 29
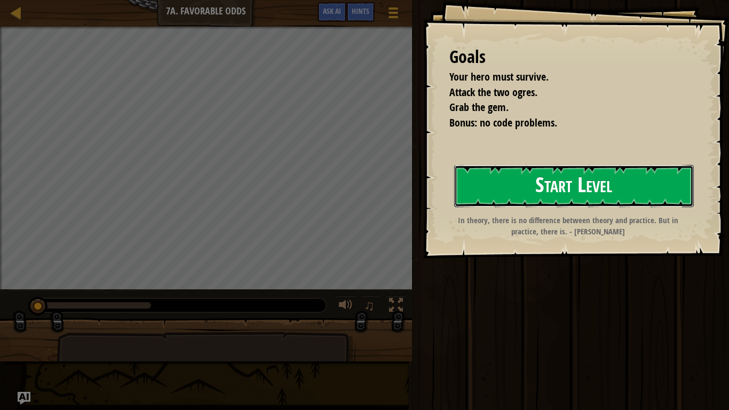
click at [479, 194] on button "Start Level" at bounding box center [574, 186] width 240 height 42
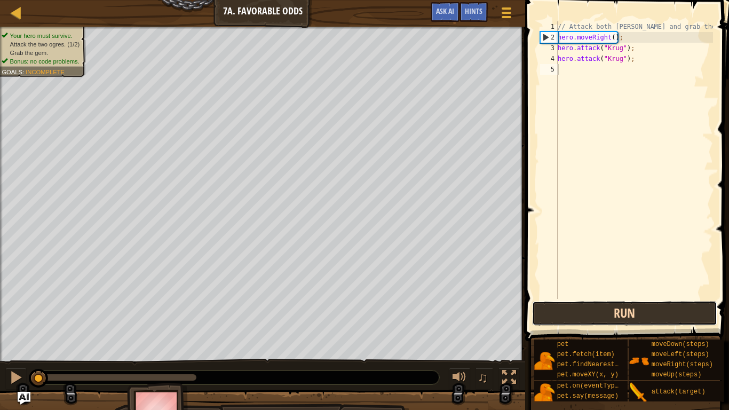
click at [561, 321] on button "Run" at bounding box center [624, 313] width 185 height 25
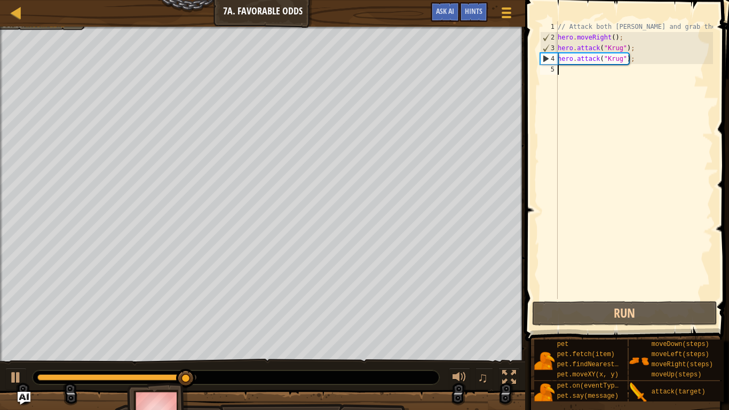
click at [635, 59] on div "// Attack both [PERSON_NAME] and grab the gem. hero . moveRight ( ) ; hero . at…" at bounding box center [634, 170] width 157 height 299
type textarea "hero.attack("Krug");"
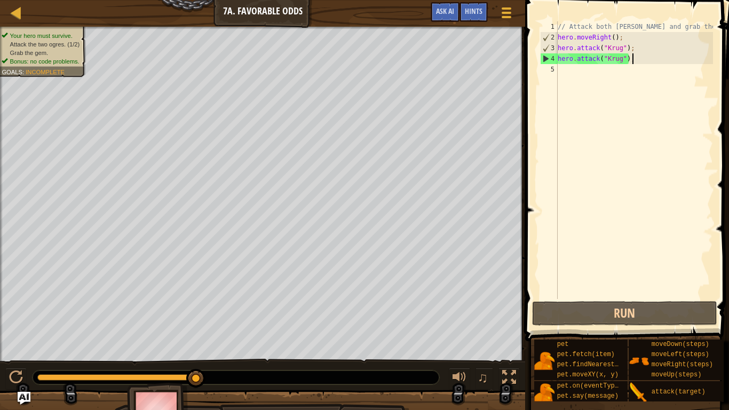
click at [589, 73] on div "// Attack both [PERSON_NAME] and grab the gem. hero . moveRight ( ) ; hero . at…" at bounding box center [634, 170] width 157 height 299
type textarea "h"
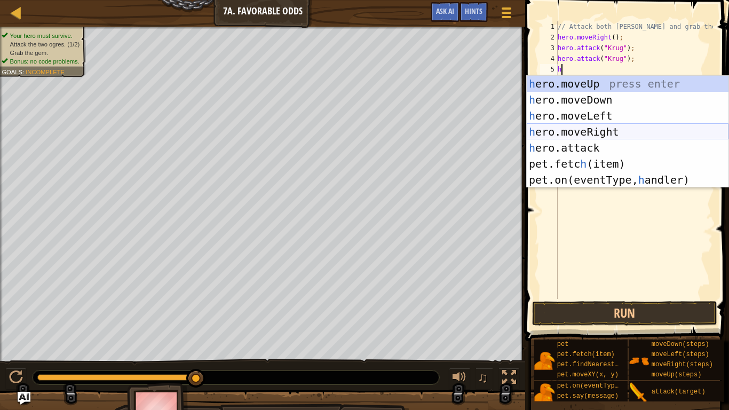
click at [603, 131] on div "h ero.moveUp press enter h ero.moveDown press enter h ero.moveLeft press enter …" at bounding box center [628, 148] width 202 height 144
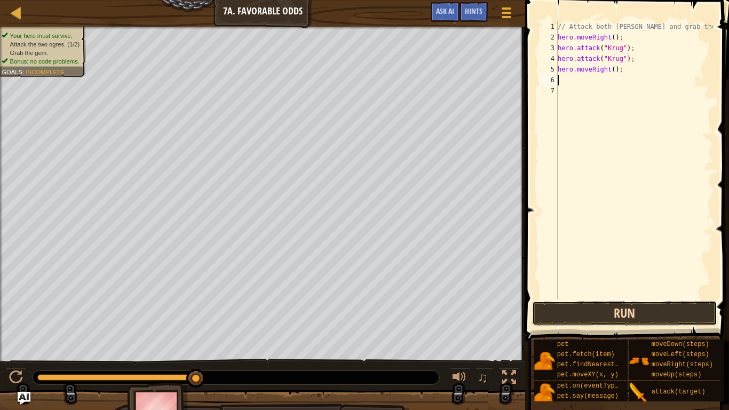
click at [572, 312] on button "Run" at bounding box center [624, 313] width 185 height 25
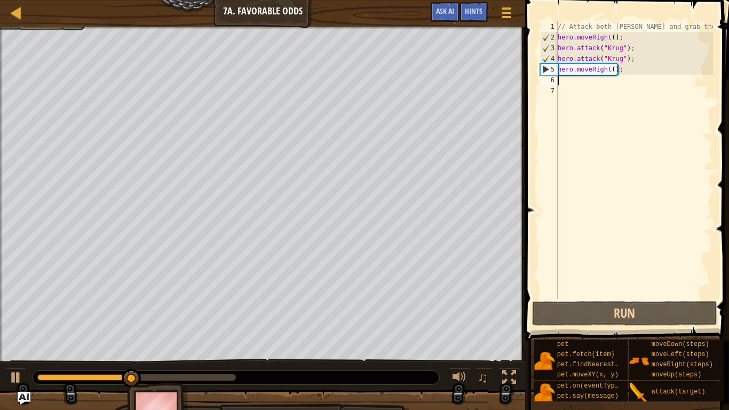
type textarea "h"
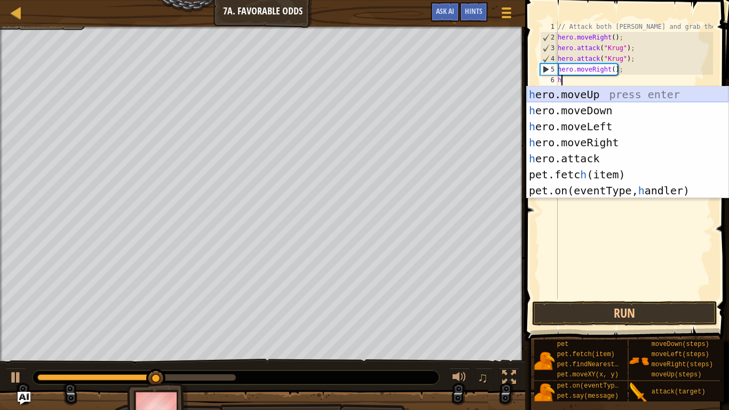
click at [563, 94] on div "h ero.moveUp press enter h ero.moveDown press enter h ero.moveLeft press enter …" at bounding box center [628, 158] width 202 height 144
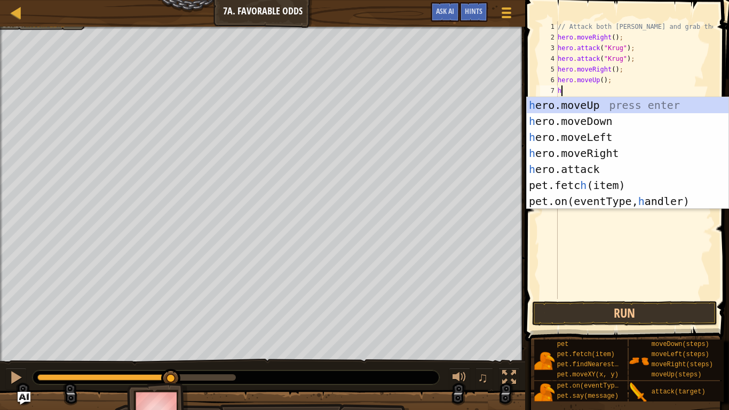
scroll to position [5, 1]
click at [554, 163] on div "he ro.moveUp press enter he ro.moveDown press enter he ro.moveLeft press enter …" at bounding box center [628, 169] width 202 height 144
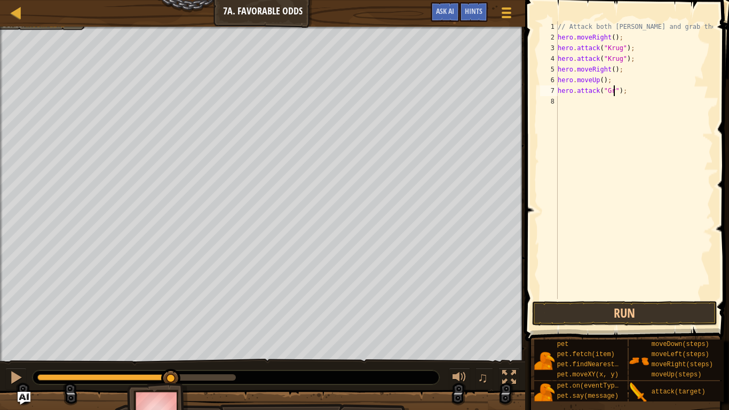
scroll to position [5, 9]
type textarea "hero.attack("Grump");"
click at [596, 317] on button "Run" at bounding box center [624, 313] width 185 height 25
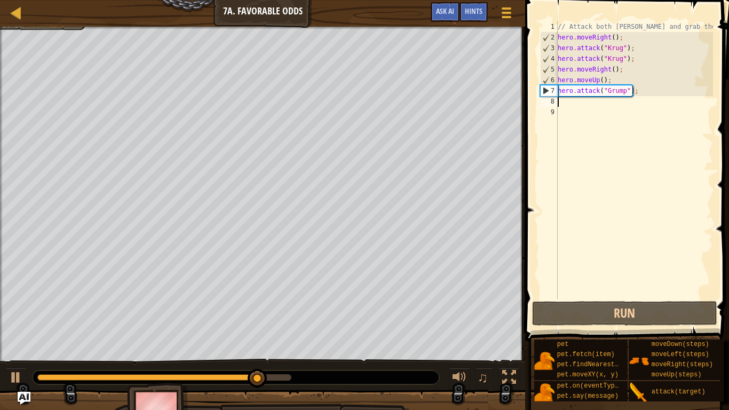
type textarea "h"
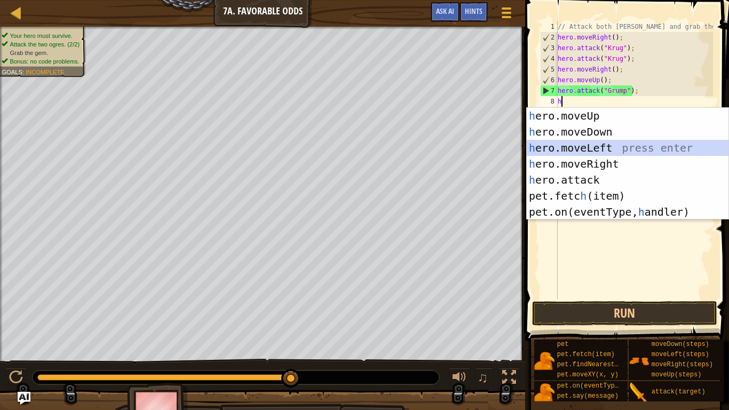
click at [566, 148] on div "h ero.moveUp press enter h ero.moveDown press enter h ero.moveLeft press enter …" at bounding box center [628, 180] width 202 height 144
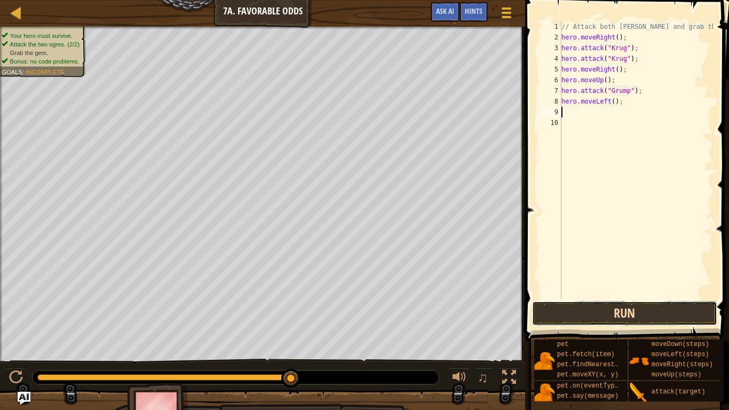
click at [576, 304] on button "Run" at bounding box center [624, 313] width 185 height 25
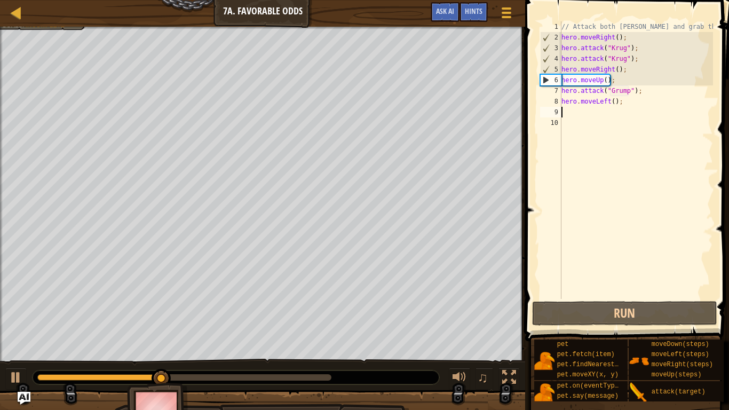
click at [616, 103] on div "// Attack both [PERSON_NAME] and grab the gem. hero . moveRight ( ) ; hero . at…" at bounding box center [636, 170] width 154 height 299
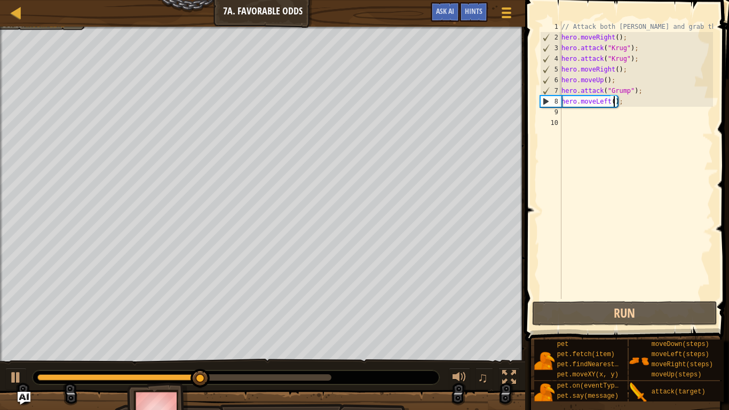
click at [613, 101] on div "// Attack both [PERSON_NAME] and grab the gem. hero . moveRight ( ) ; hero . at…" at bounding box center [636, 170] width 154 height 299
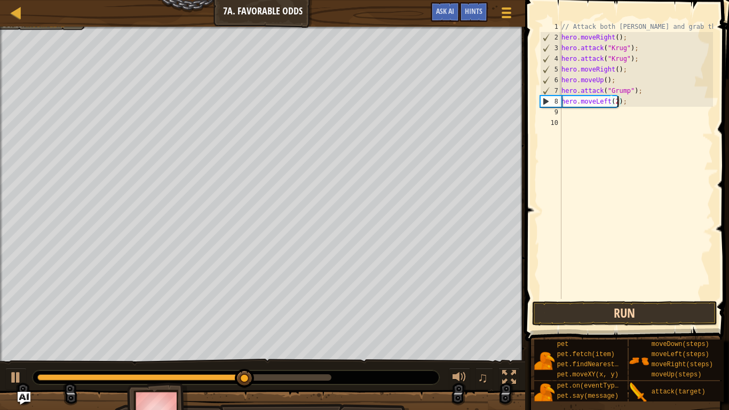
type textarea "hero.moveLeft(2);"
click at [601, 319] on button "Run" at bounding box center [624, 313] width 185 height 25
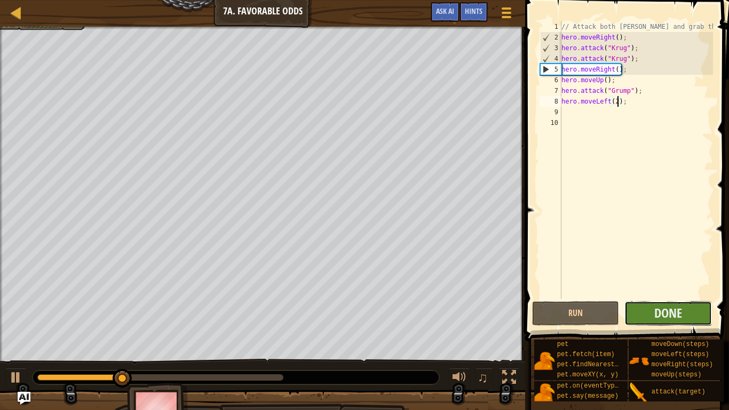
click at [645, 316] on button "Done" at bounding box center [668, 313] width 88 height 25
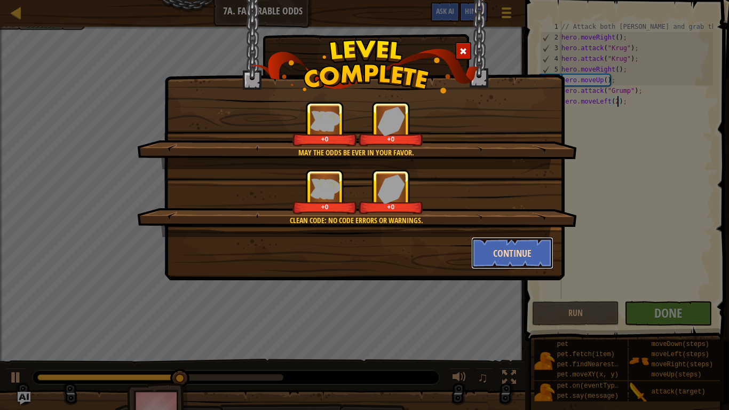
click at [490, 250] on button "Continue" at bounding box center [512, 253] width 83 height 32
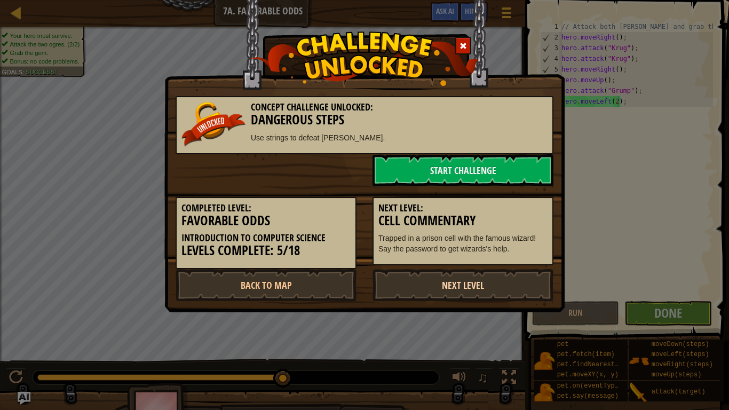
click at [480, 284] on link "Next Level" at bounding box center [462, 285] width 181 height 32
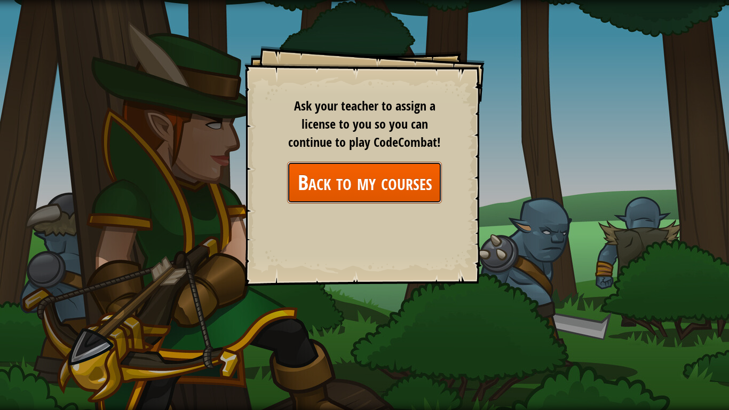
click at [404, 168] on link "Back to my courses" at bounding box center [364, 182] width 155 height 41
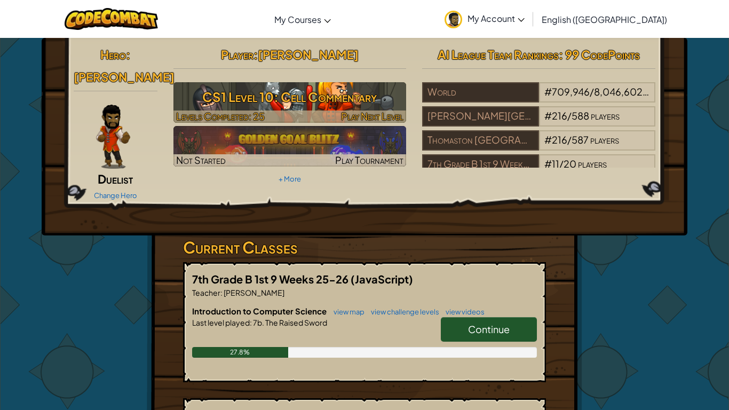
click at [316, 104] on h3 "CS1 Level 10: Cell Commentary" at bounding box center [289, 97] width 233 height 24
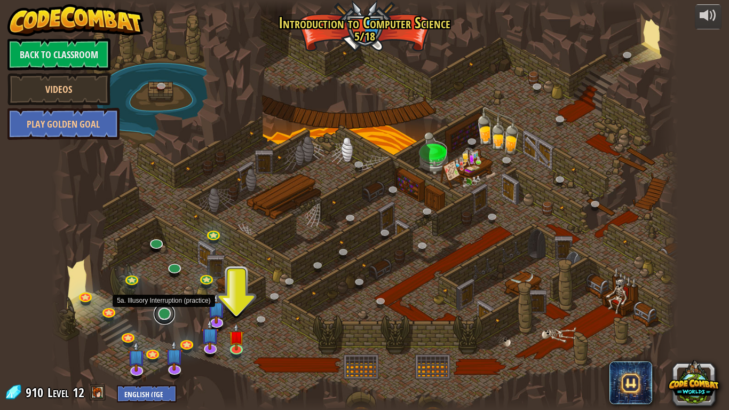
click at [169, 311] on link at bounding box center [164, 313] width 21 height 21
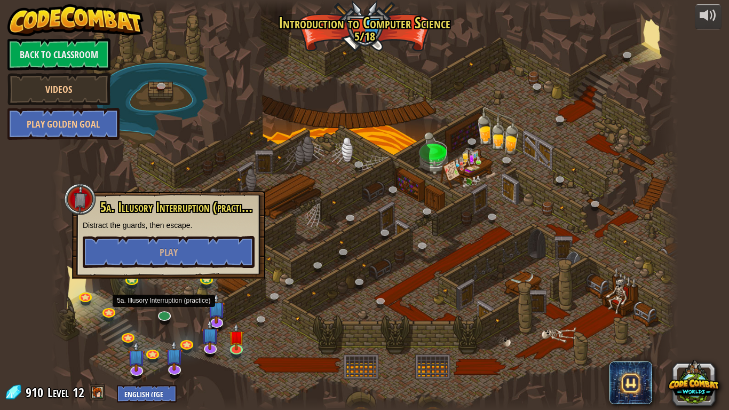
click at [141, 273] on div "5a. Illusory Interruption (practice) Distract the guards, then escape. Play" at bounding box center [168, 235] width 193 height 88
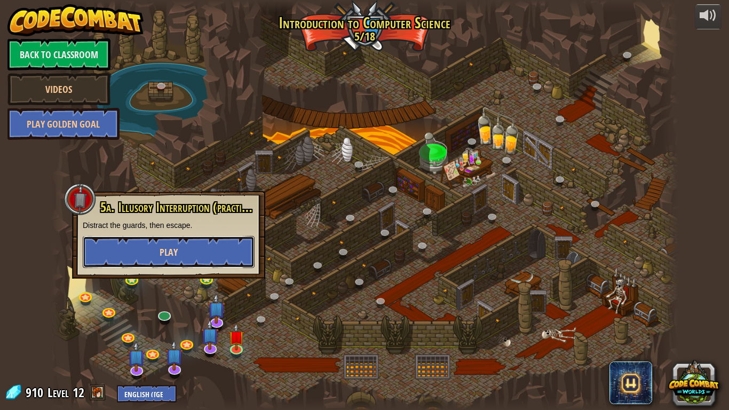
click at [140, 263] on button "Play" at bounding box center [169, 252] width 172 height 32
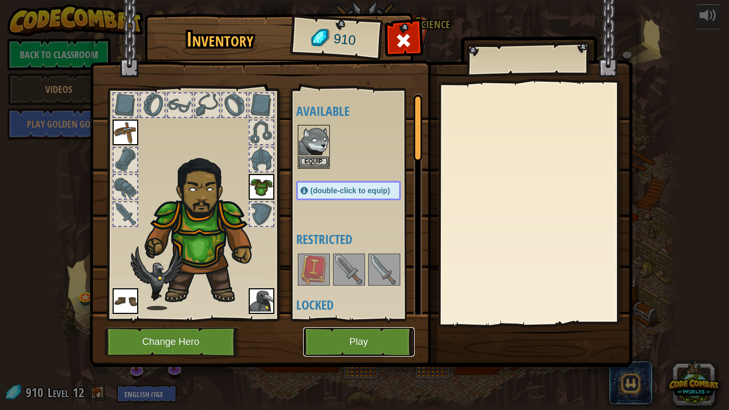
click at [320, 345] on button "Play" at bounding box center [359, 341] width 112 height 29
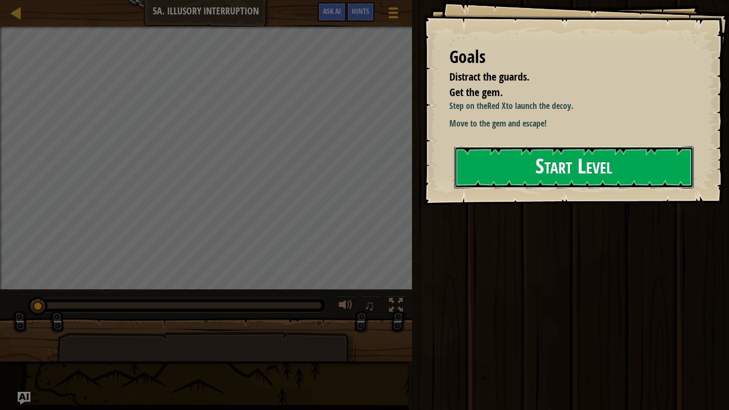
click at [474, 154] on button "Start Level" at bounding box center [574, 167] width 240 height 42
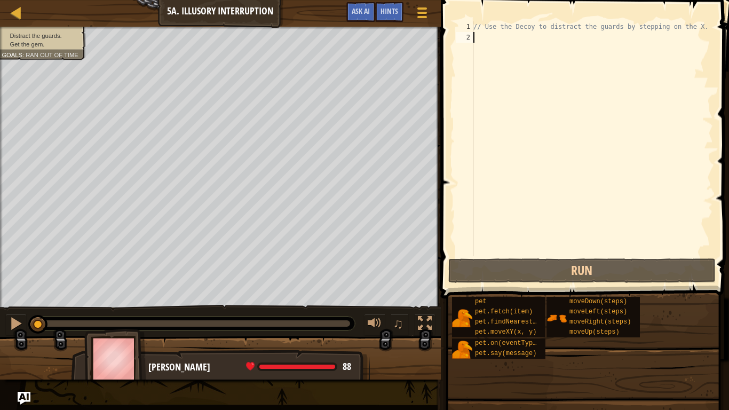
type textarea "h"
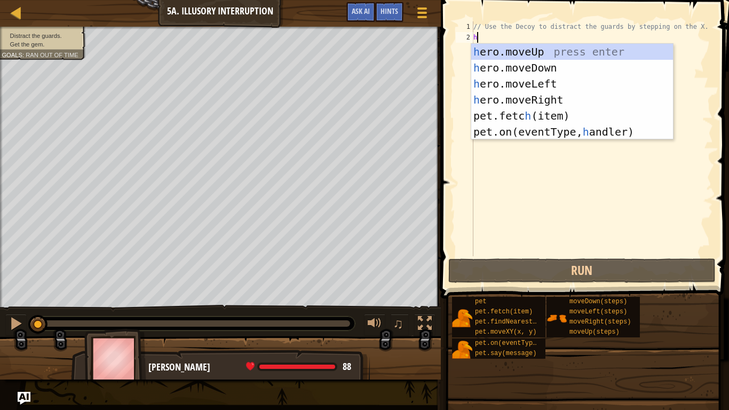
scroll to position [5, 0]
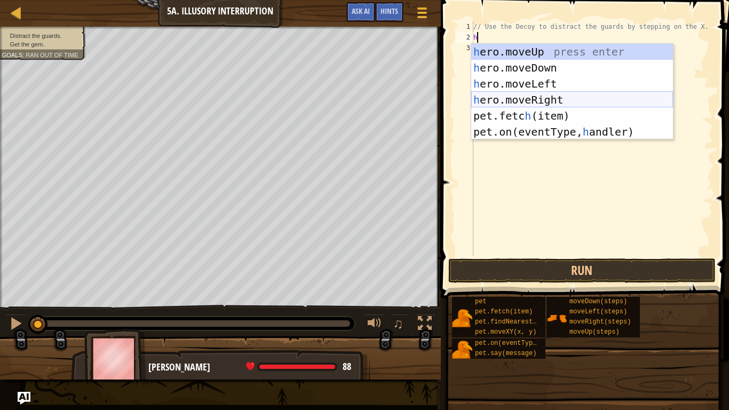
click at [511, 100] on div "h ero.moveUp press enter h ero.moveDown press enter h ero.moveLeft press enter …" at bounding box center [572, 108] width 202 height 128
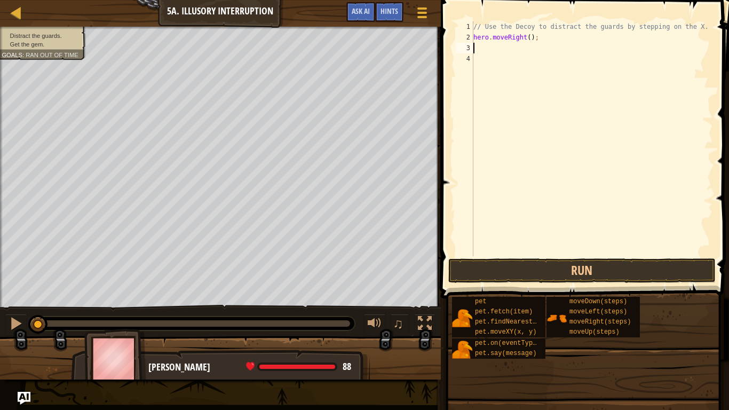
click at [530, 39] on div "// Use the Decoy to distract the guards by stepping on the X. hero . moveRight …" at bounding box center [592, 149] width 242 height 256
type textarea "hero.moveRight(3);"
click at [502, 273] on button "Run" at bounding box center [581, 270] width 267 height 25
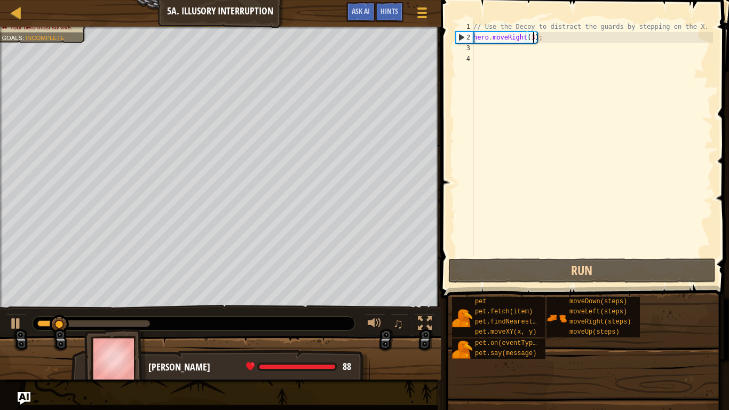
click at [483, 54] on div "// Use the Decoy to distract the guards by stepping on the X. hero . moveRight …" at bounding box center [592, 149] width 242 height 256
click at [534, 39] on div "// Use the Decoy to distract the guards by stepping on the X. hero . moveRight …" at bounding box center [592, 149] width 242 height 256
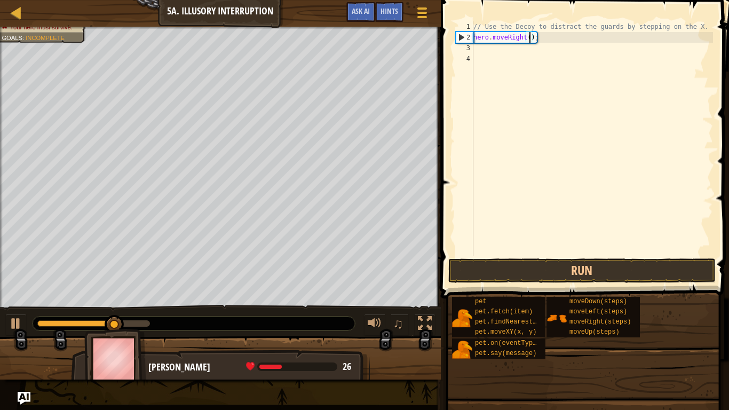
type textarea "hero.moveRight(4);"
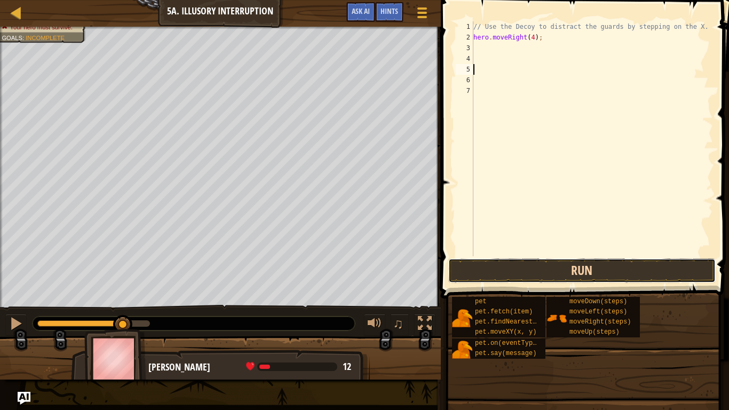
click at [563, 275] on button "Run" at bounding box center [581, 270] width 267 height 25
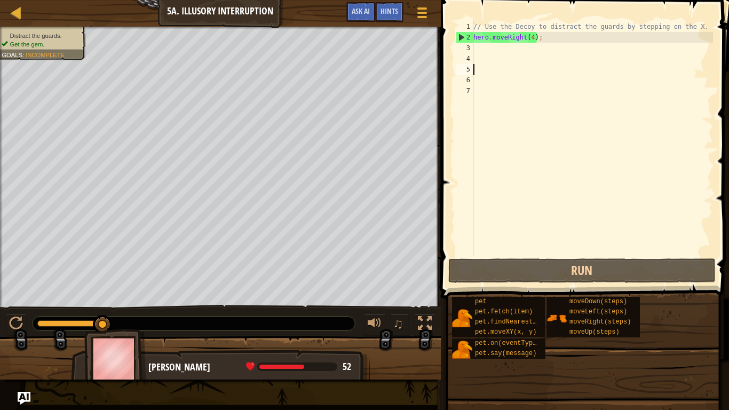
click at [534, 41] on div "// Use the Decoy to distract the guards by stepping on the X. hero . moveRight …" at bounding box center [592, 149] width 242 height 256
type textarea "hero.moveRight(4);"
click at [504, 51] on div "// Use the Decoy to distract the guards by stepping on the X. hero . moveRight …" at bounding box center [592, 149] width 242 height 256
type textarea "h"
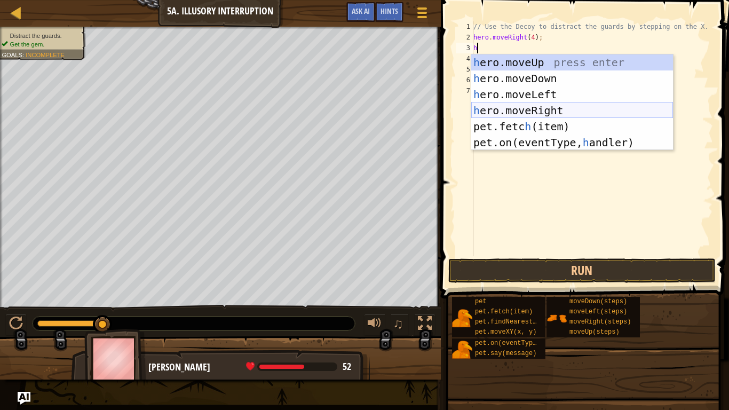
click at [520, 108] on div "h ero.moveUp press enter h ero.moveDown press enter h ero.moveLeft press enter …" at bounding box center [572, 118] width 202 height 128
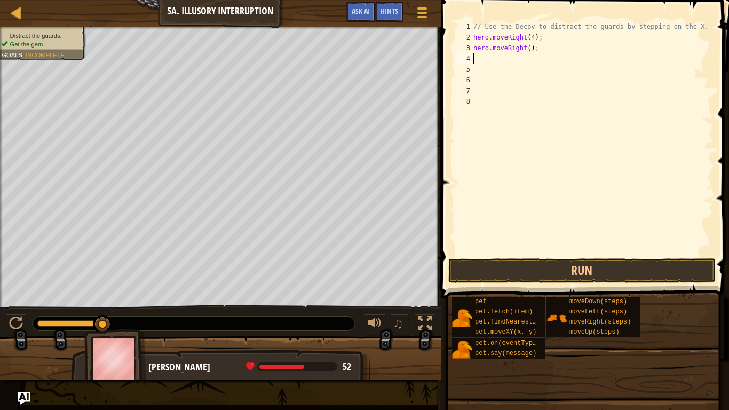
click at [497, 283] on span at bounding box center [586, 134] width 297 height 330
click at [495, 276] on button "Run" at bounding box center [581, 270] width 267 height 25
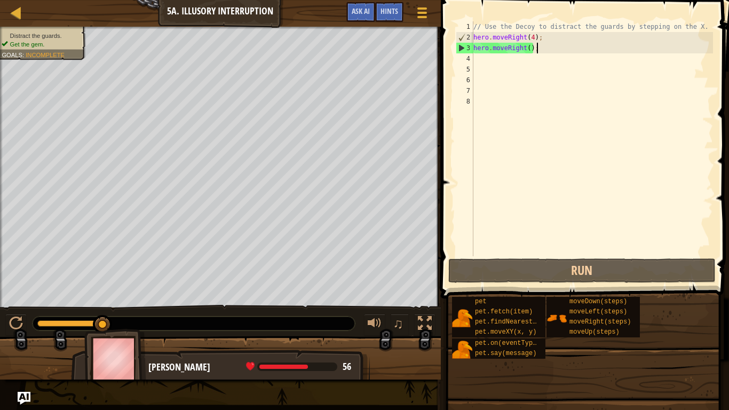
click at [543, 48] on div "// Use the Decoy to distract the guards by stepping on the X. hero . moveRight …" at bounding box center [592, 149] width 242 height 256
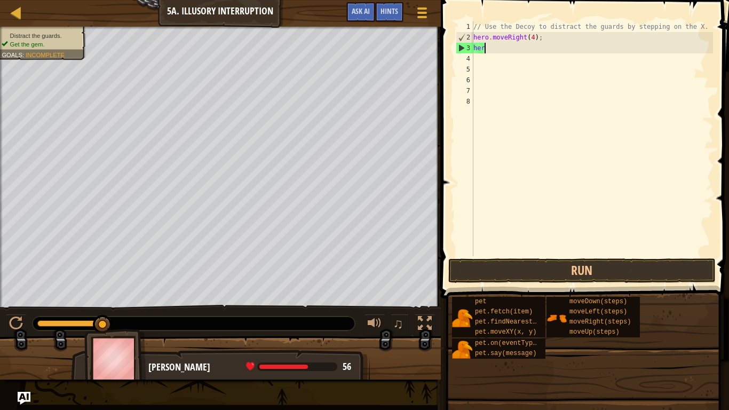
type textarea "h"
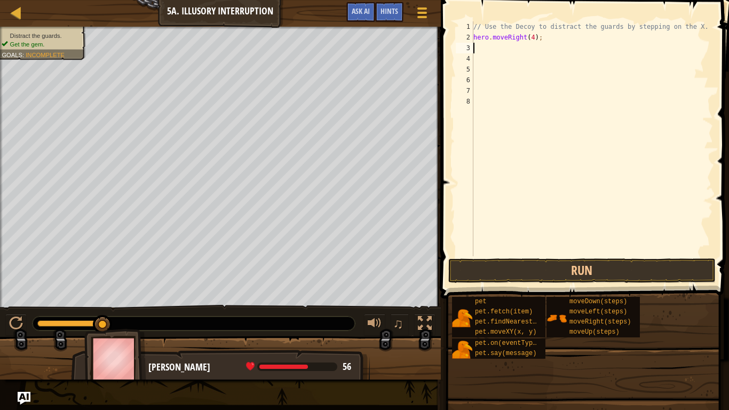
click at [534, 37] on div "// Use the Decoy to distract the guards by stepping on the X. hero . moveRight …" at bounding box center [592, 149] width 242 height 256
click at [490, 276] on button "Run" at bounding box center [581, 270] width 267 height 25
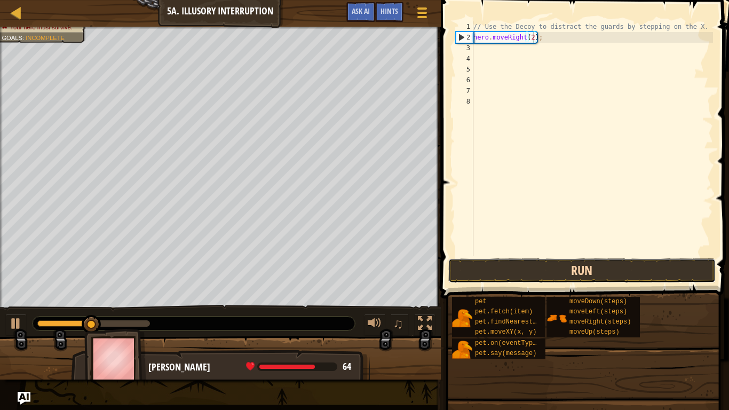
click at [456, 263] on button "Run" at bounding box center [581, 270] width 267 height 25
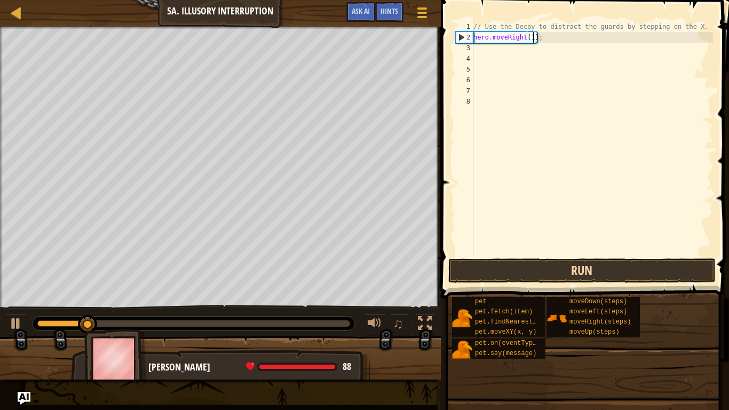
type textarea "hero.moveRight(1);"
click at [569, 273] on button "Run" at bounding box center [581, 270] width 267 height 25
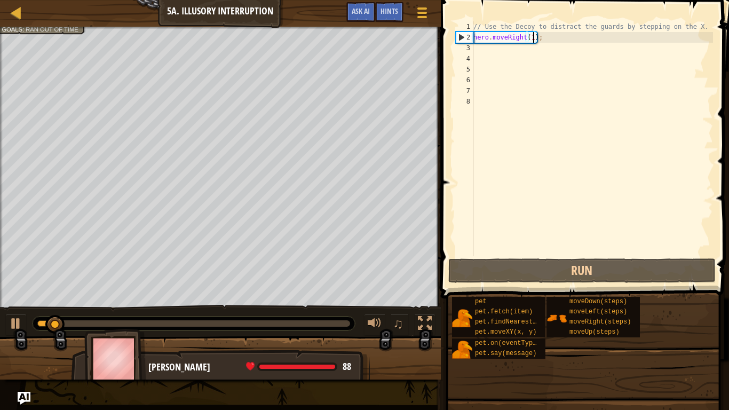
click at [488, 56] on div "// Use the Decoy to distract the guards by stepping on the X. hero . moveRight …" at bounding box center [592, 149] width 242 height 256
click at [485, 51] on div "// Use the Decoy to distract the guards by stepping on the X. hero . moveRight …" at bounding box center [592, 149] width 242 height 256
type textarea "h"
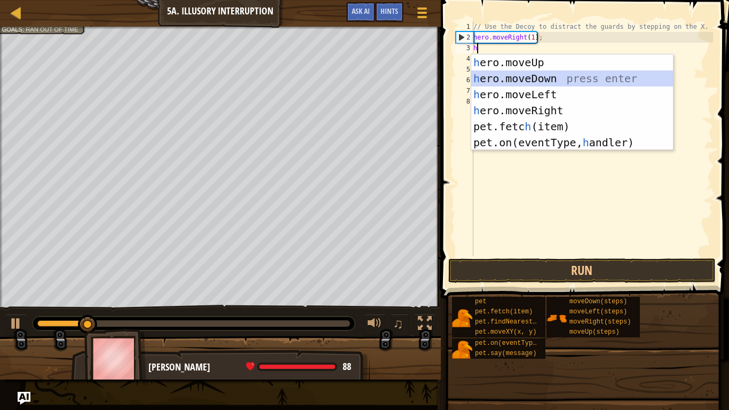
click at [485, 76] on div "h ero.moveUp press enter h ero.moveDown press enter h ero.moveLeft press enter …" at bounding box center [572, 118] width 202 height 128
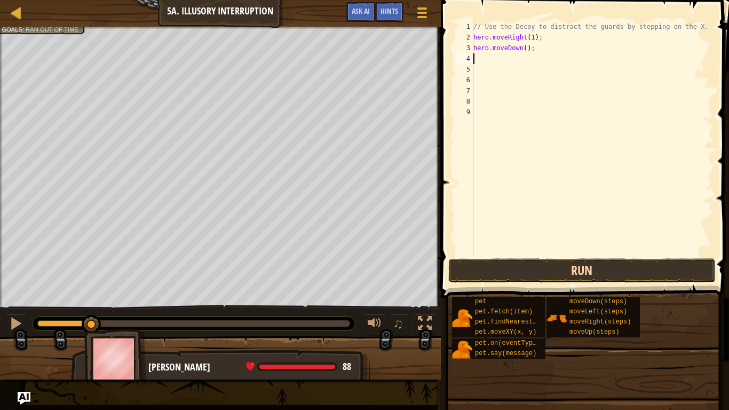
click at [517, 269] on button "Run" at bounding box center [581, 270] width 267 height 25
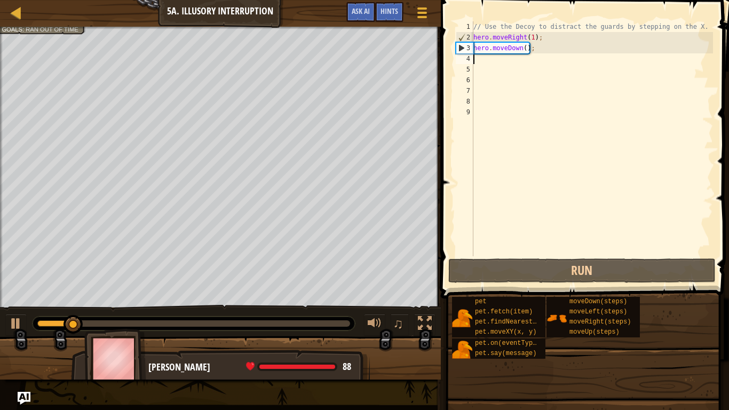
type textarea "h"
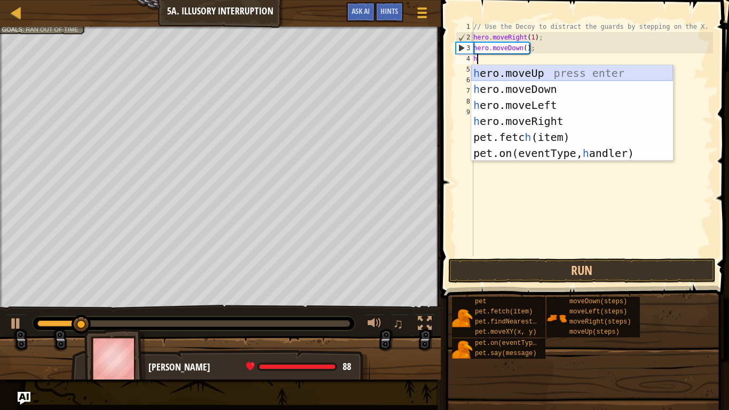
click at [511, 71] on div "h ero.moveUp press enter h ero.moveDown press enter h ero.moveLeft press enter …" at bounding box center [572, 129] width 202 height 128
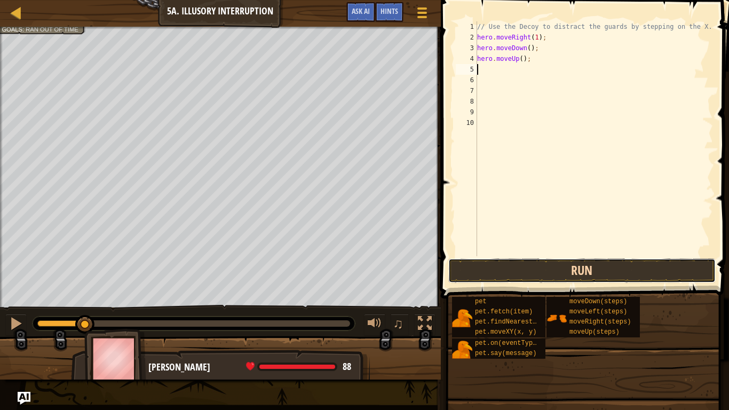
click at [504, 271] on button "Run" at bounding box center [581, 270] width 267 height 25
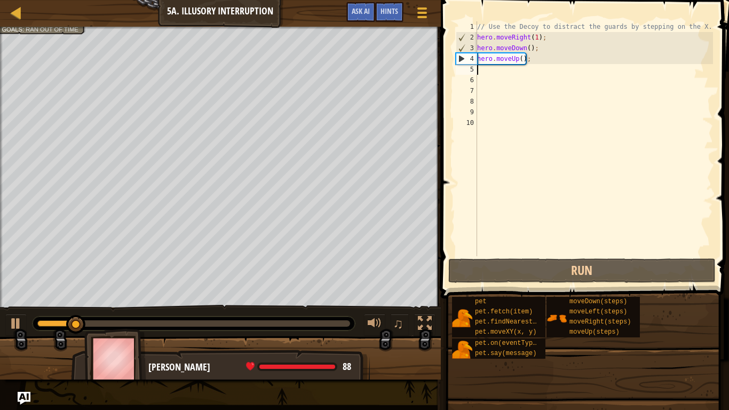
type textarea "h"
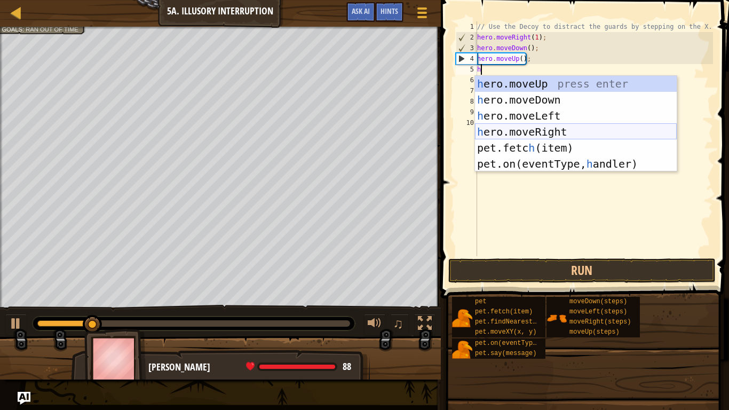
click at [524, 132] on div "h ero.moveUp press enter h ero.moveDown press enter h ero.moveLeft press enter …" at bounding box center [576, 140] width 202 height 128
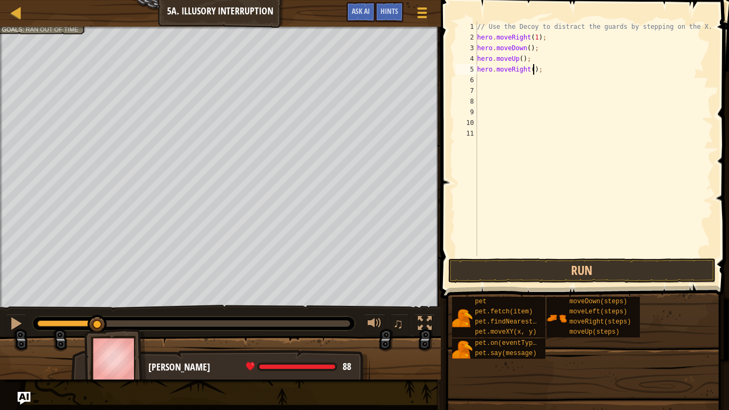
click at [534, 71] on div "// Use the Decoy to distract the guards by stepping on the X. hero . moveRight …" at bounding box center [594, 149] width 238 height 256
type textarea "hero.moveRight(2);"
click at [539, 271] on button "Run" at bounding box center [581, 270] width 267 height 25
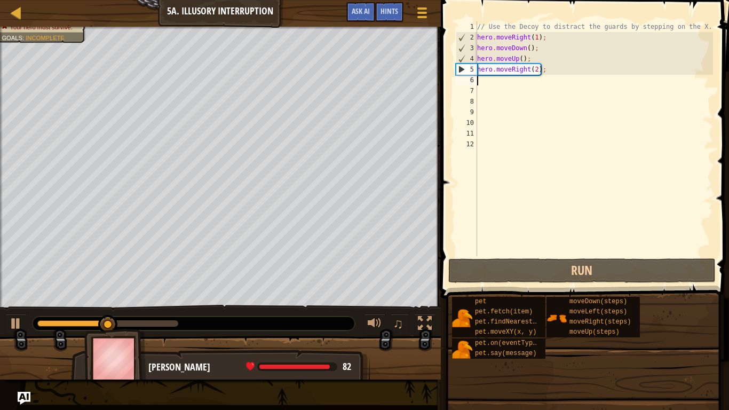
click at [538, 70] on div "// Use the Decoy to distract the guards by stepping on the X. hero . moveRight …" at bounding box center [594, 149] width 238 height 256
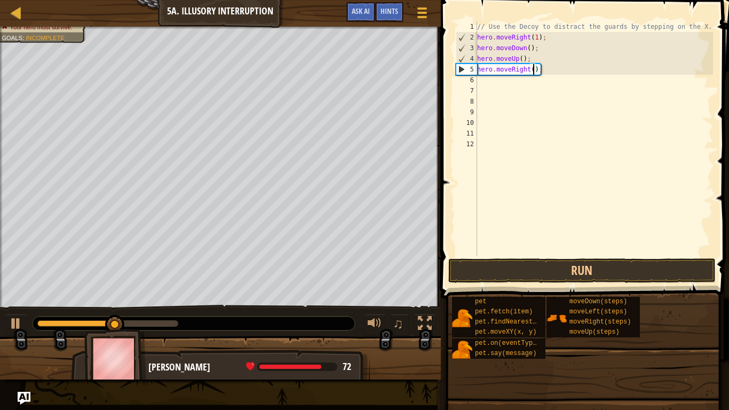
type textarea "hero.moveRight(3);"
click at [496, 283] on span at bounding box center [586, 134] width 297 height 330
click at [496, 281] on button "Run" at bounding box center [581, 270] width 267 height 25
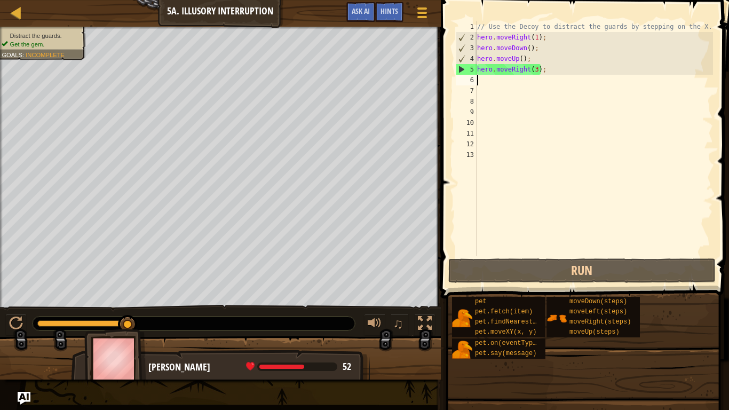
click at [536, 71] on div "// Use the Decoy to distract the guards by stepping on the X. hero . moveRight …" at bounding box center [594, 149] width 238 height 256
type textarea "hero.moveRight(3);"
click at [487, 82] on div "// Use the Decoy to distract the guards by stepping on the X. hero . moveRight …" at bounding box center [594, 149] width 238 height 256
click at [389, 12] on span "Hints" at bounding box center [389, 11] width 18 height 10
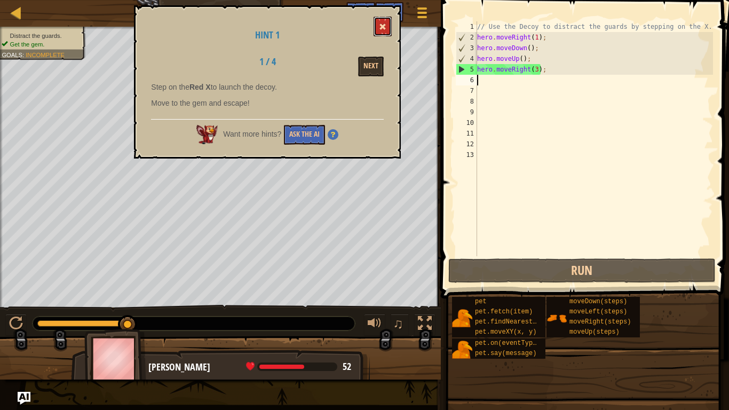
click at [386, 23] on span at bounding box center [382, 26] width 7 height 7
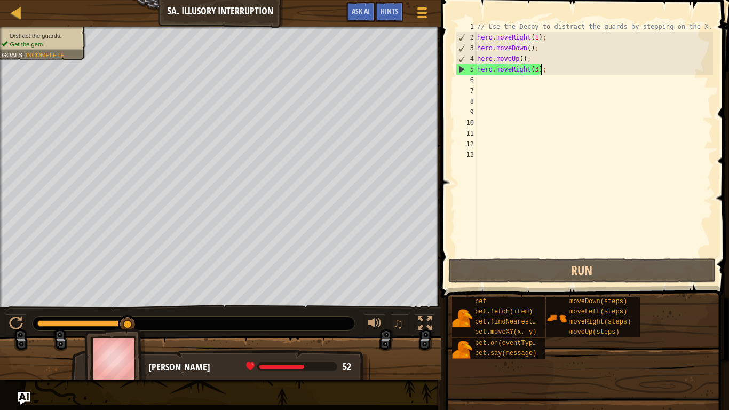
click at [541, 73] on div "// Use the Decoy to distract the guards by stepping on the X. hero . moveRight …" at bounding box center [594, 149] width 238 height 256
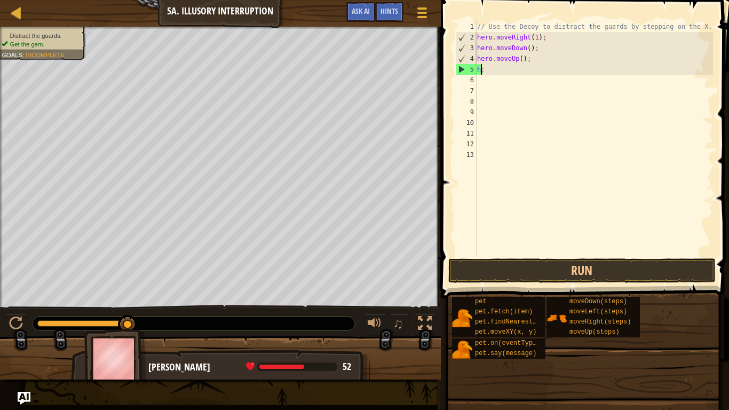
type textarea ";"
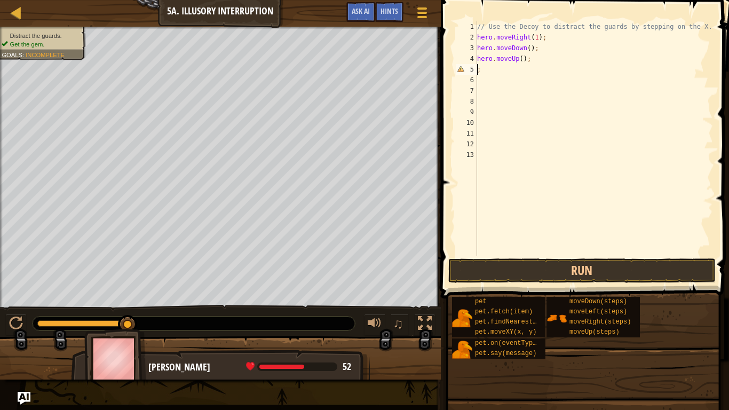
click at [518, 66] on div "// Use the Decoy to distract the guards by stepping on the X. hero . moveRight …" at bounding box center [594, 149] width 238 height 256
click at [542, 61] on div "// Use the Decoy to distract the guards by stepping on the X. hero . moveRight …" at bounding box center [594, 149] width 238 height 256
type textarea "h"
click at [483, 269] on button "Run" at bounding box center [581, 270] width 267 height 25
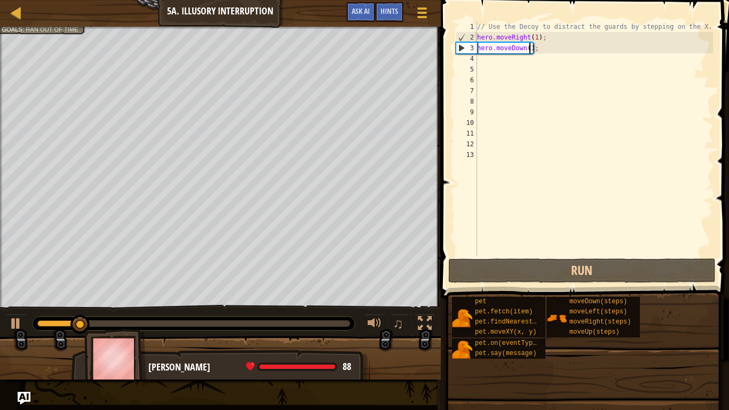
click at [529, 51] on div "// Use the Decoy to distract the guards by stepping on the X. hero . moveRight …" at bounding box center [594, 149] width 238 height 256
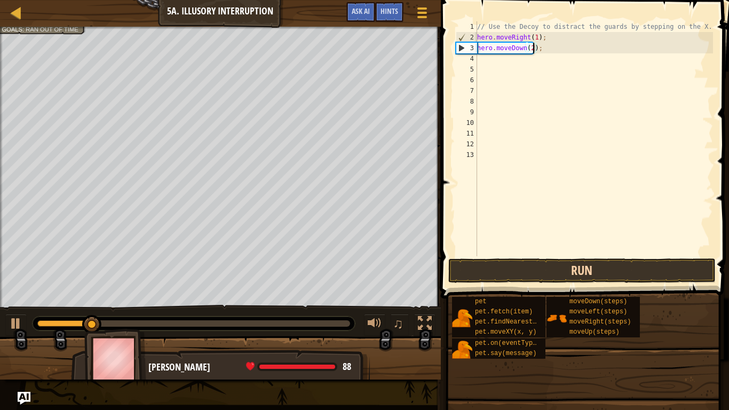
type textarea "hero.moveDown(2);"
click at [524, 268] on button "Run" at bounding box center [581, 270] width 267 height 25
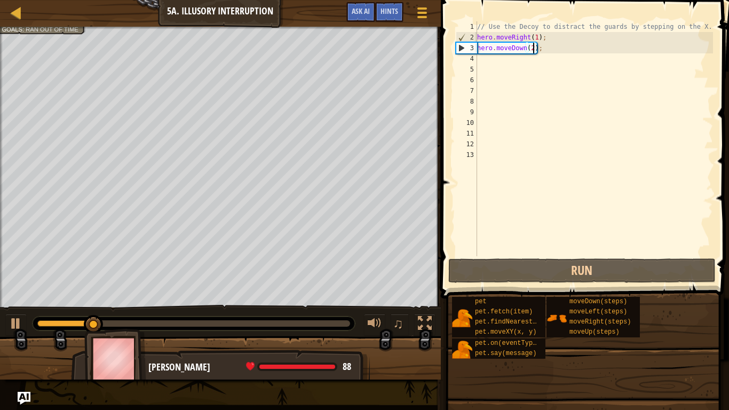
click at [515, 64] on div "// Use the Decoy to distract the guards by stepping on the X. hero . moveRight …" at bounding box center [594, 149] width 238 height 256
type textarea "h"
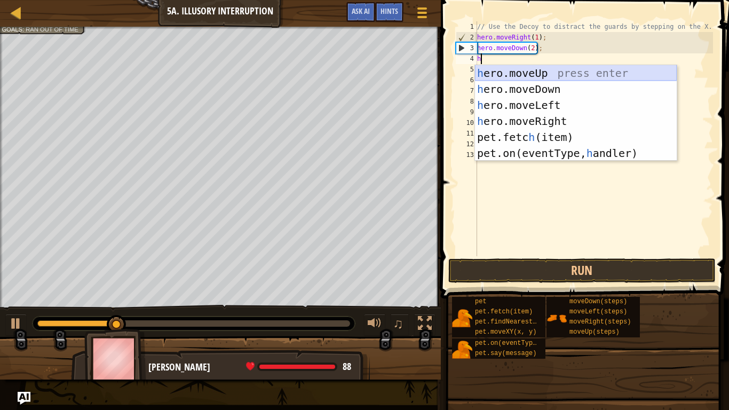
click at [534, 71] on div "h ero.moveUp press enter h ero.moveDown press enter h ero.moveLeft press enter …" at bounding box center [576, 129] width 202 height 128
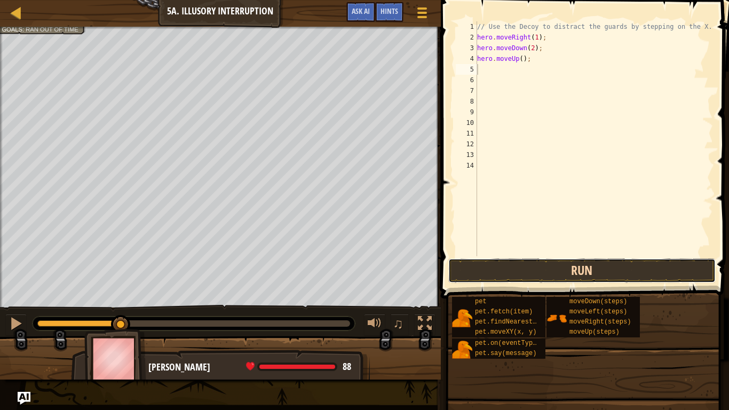
click at [529, 265] on button "Run" at bounding box center [581, 270] width 267 height 25
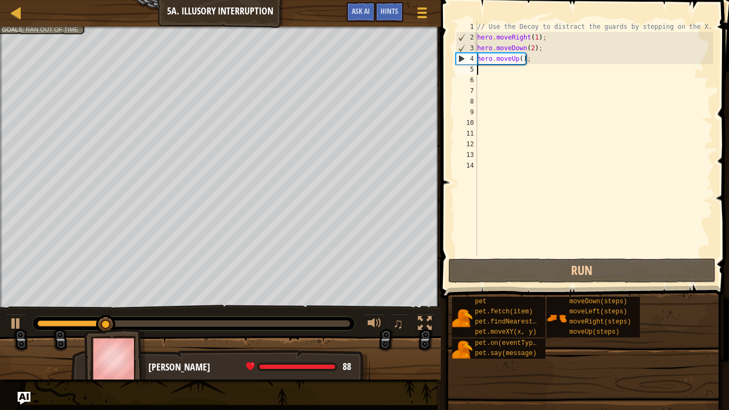
click at [522, 62] on div "// Use the Decoy to distract the guards by stepping on the X. hero . moveRight …" at bounding box center [594, 149] width 238 height 256
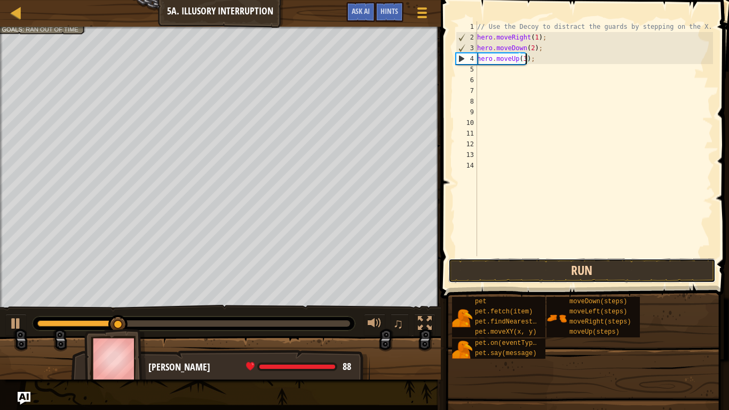
click at [535, 273] on button "Run" at bounding box center [581, 270] width 267 height 25
type textarea "hero.moveUp(2);"
click at [498, 274] on button "Run" at bounding box center [581, 270] width 267 height 25
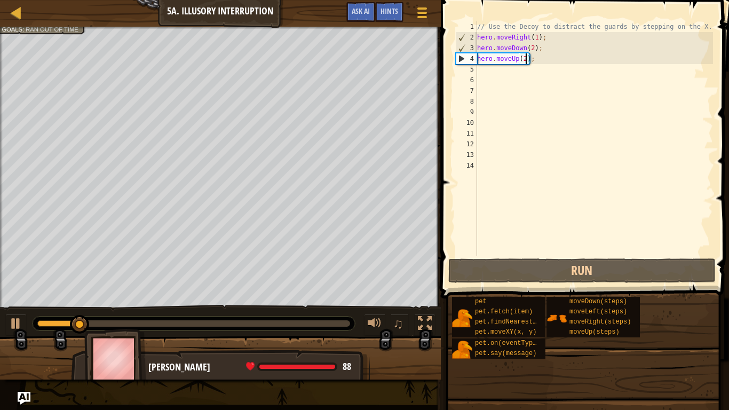
click at [505, 74] on div "// Use the Decoy to distract the guards by stepping on the X. hero . moveRight …" at bounding box center [594, 149] width 238 height 256
type textarea "h"
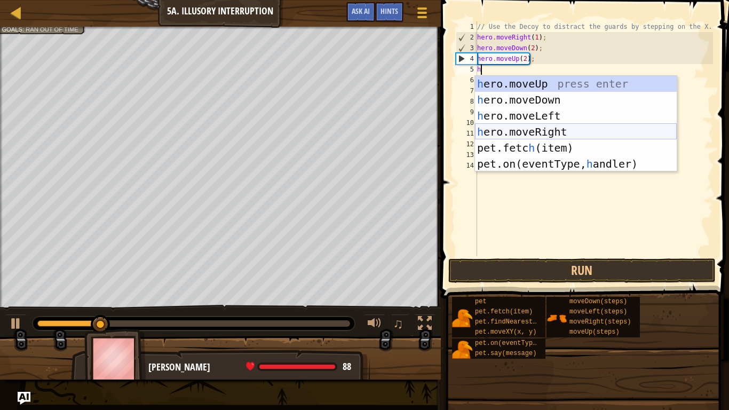
click at [520, 132] on div "h ero.moveUp press enter h ero.moveDown press enter h ero.moveLeft press enter …" at bounding box center [576, 140] width 202 height 128
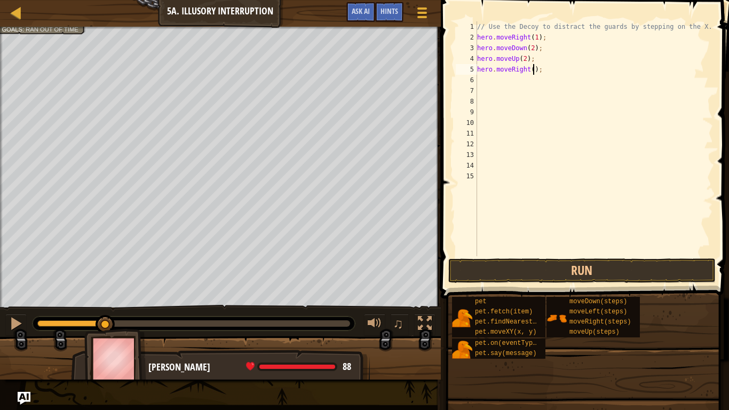
click at [534, 72] on div "// Use the Decoy to distract the guards by stepping on the X. hero . moveRight …" at bounding box center [594, 149] width 238 height 256
type textarea "hero.moveRight(4);"
click at [581, 248] on div "// Use the Decoy to distract the guards by stepping on the X. hero . moveRight …" at bounding box center [594, 149] width 238 height 256
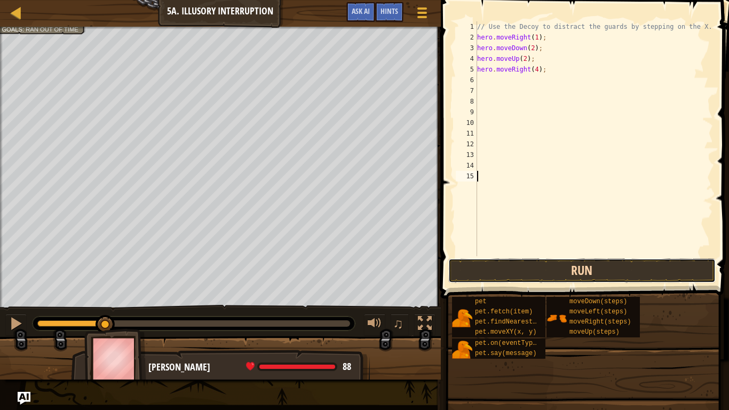
click at [577, 268] on button "Run" at bounding box center [581, 270] width 267 height 25
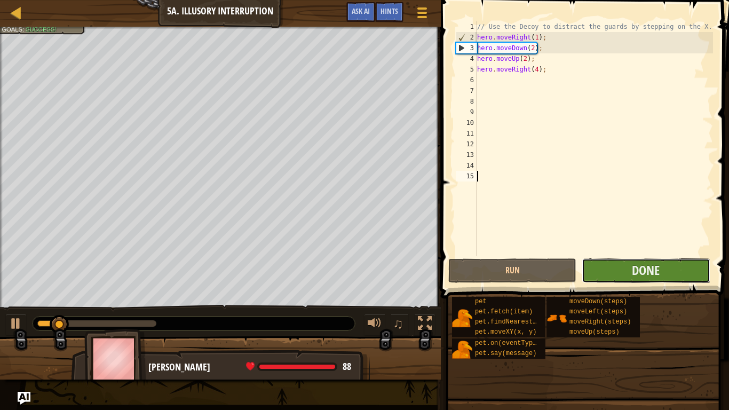
click at [601, 264] on button "Done" at bounding box center [646, 270] width 128 height 25
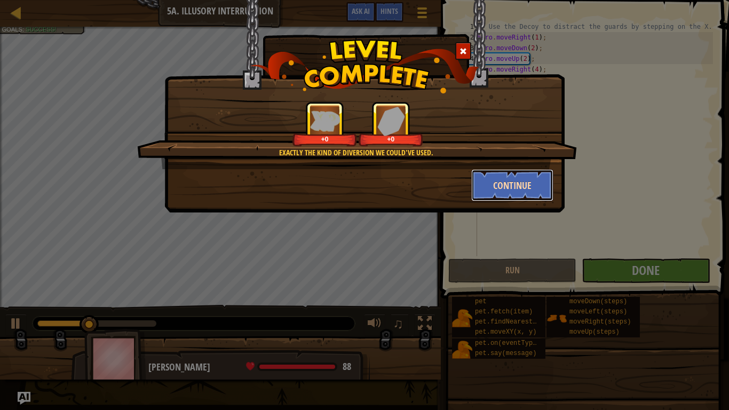
click at [474, 175] on button "Continue" at bounding box center [512, 185] width 83 height 32
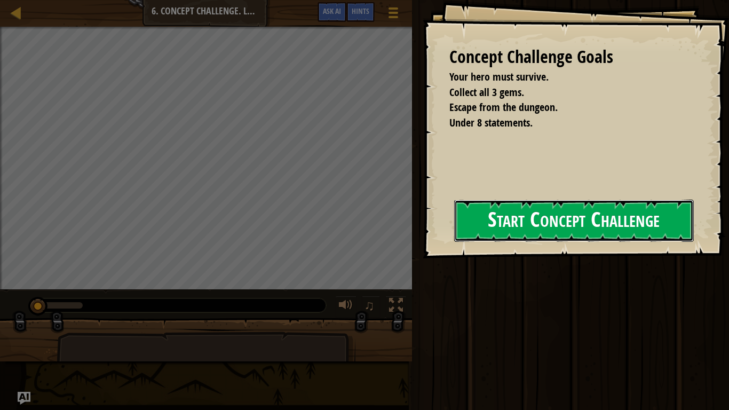
click at [494, 217] on button "Start Concept Challenge" at bounding box center [574, 221] width 240 height 42
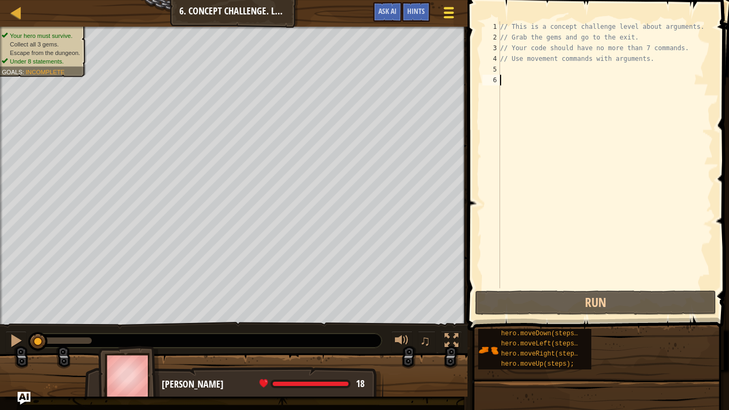
click at [445, 13] on span at bounding box center [449, 13] width 10 height 2
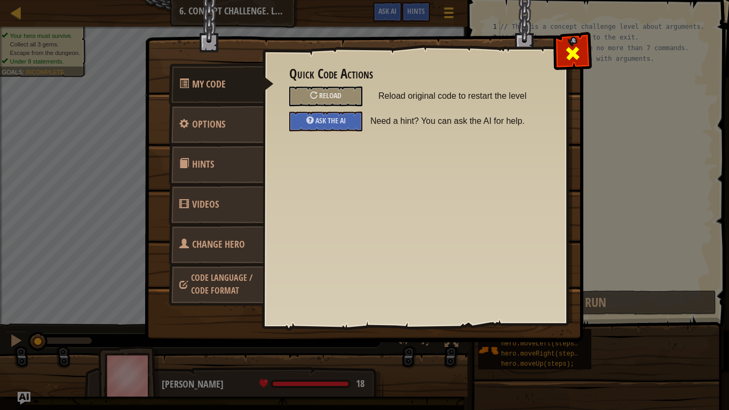
click at [564, 52] on div at bounding box center [573, 51] width 34 height 34
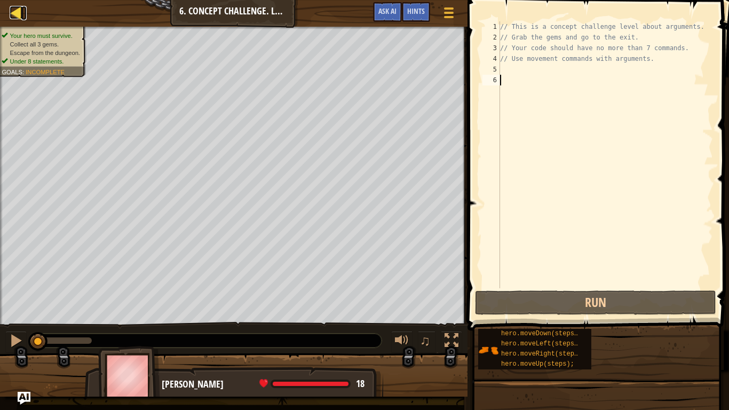
click at [10, 11] on div at bounding box center [16, 12] width 13 height 13
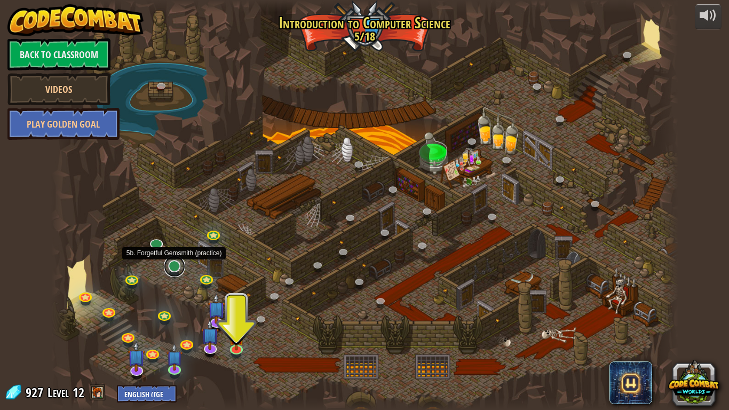
click at [175, 268] on link at bounding box center [174, 266] width 21 height 21
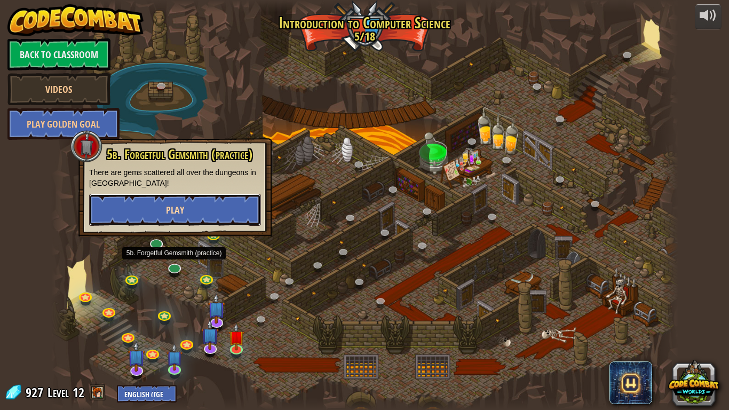
click at [147, 213] on button "Play" at bounding box center [175, 210] width 172 height 32
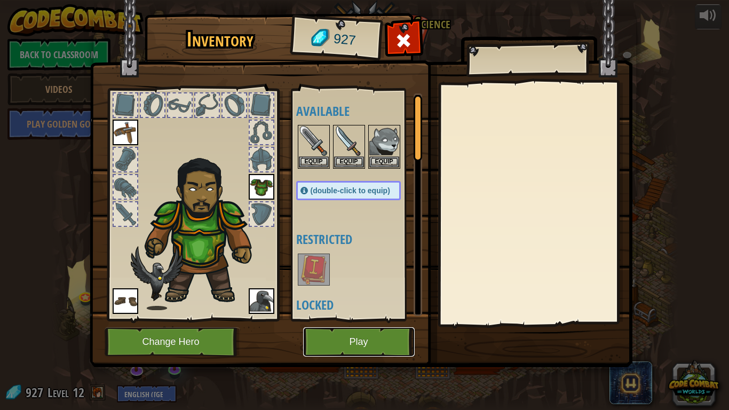
click at [330, 339] on button "Play" at bounding box center [359, 341] width 112 height 29
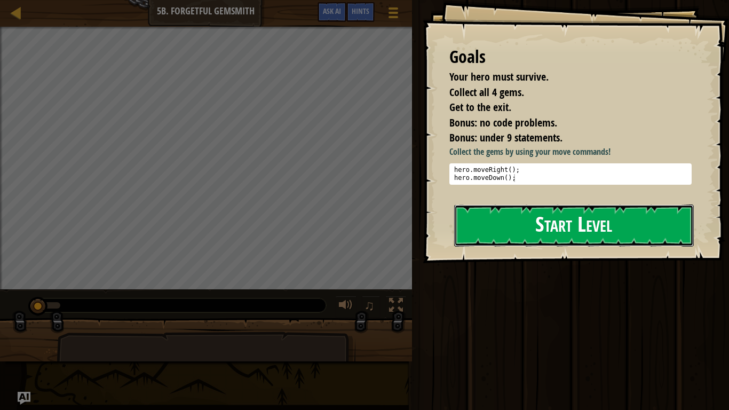
click at [475, 233] on button "Start Level" at bounding box center [574, 225] width 240 height 42
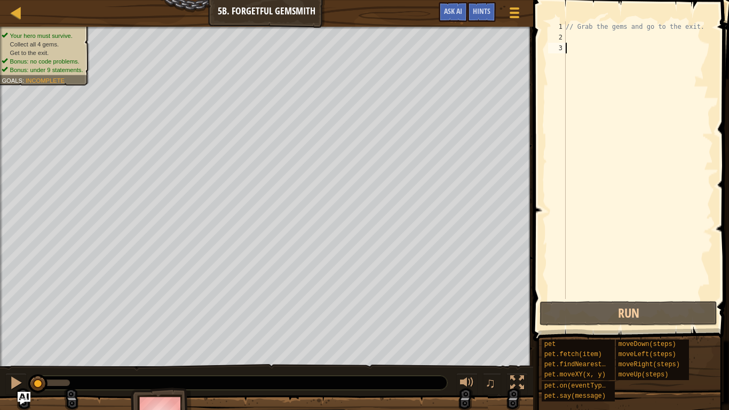
click at [593, 35] on div "// Grab the gems and go to the exit." at bounding box center [638, 170] width 149 height 299
type textarea "h"
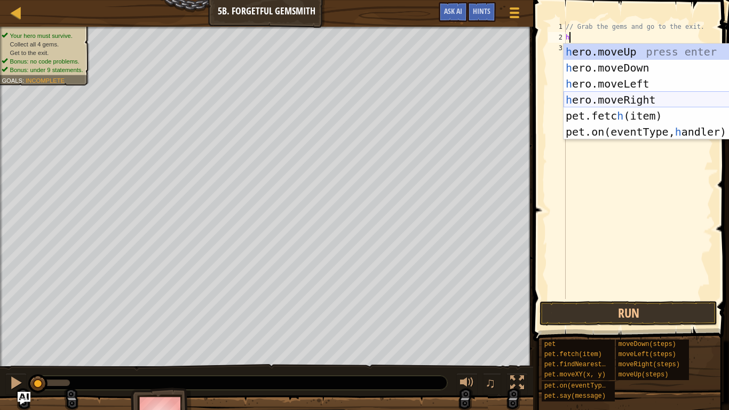
click at [585, 94] on div "h ero.moveUp press enter h ero.moveDown press enter h ero.moveLeft press enter …" at bounding box center [665, 108] width 202 height 128
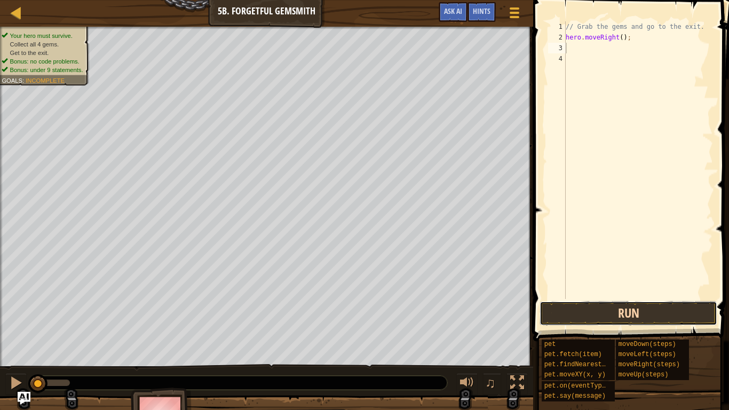
click at [577, 308] on button "Run" at bounding box center [629, 313] width 178 height 25
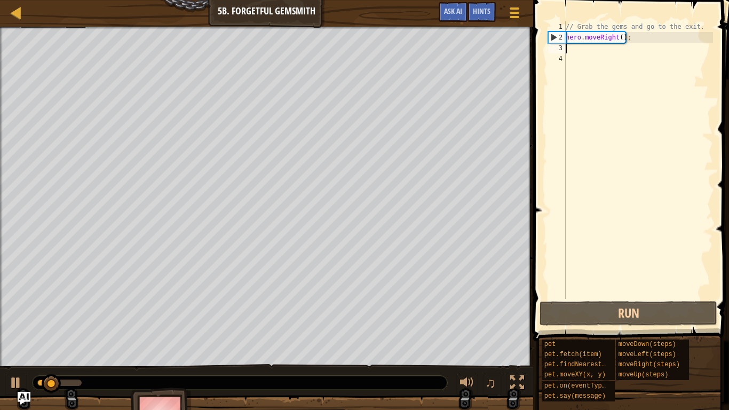
type textarea "h"
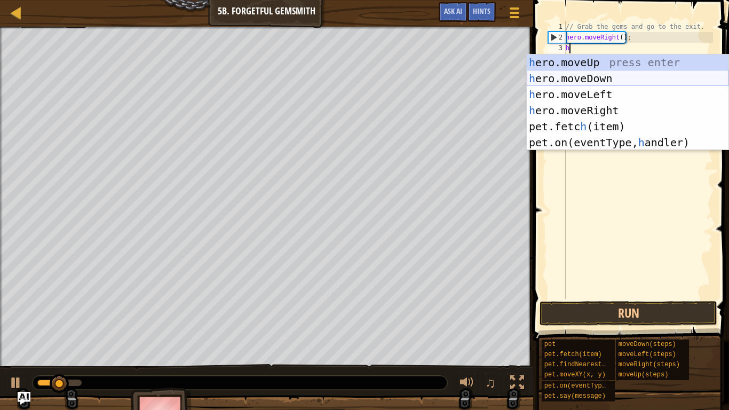
click at [583, 75] on div "h ero.moveUp press enter h ero.moveDown press enter h ero.moveLeft press enter …" at bounding box center [628, 118] width 202 height 128
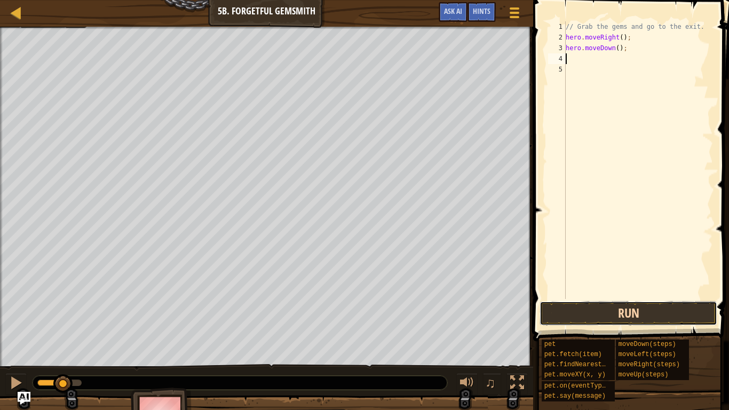
click at [567, 307] on button "Run" at bounding box center [629, 313] width 178 height 25
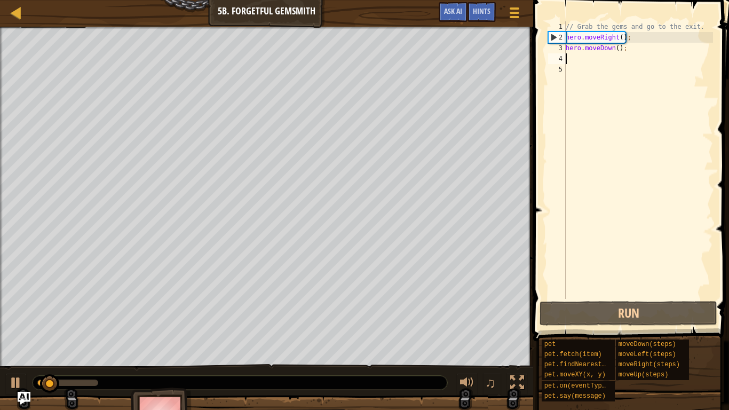
type textarea "h"
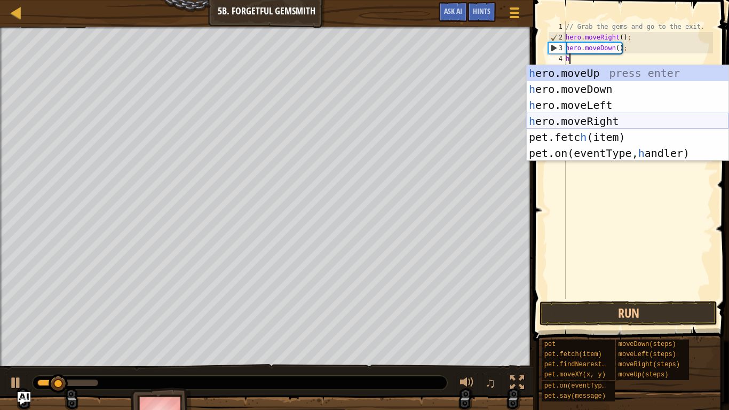
click at [590, 120] on div "h ero.moveUp press enter h ero.moveDown press enter h ero.moveLeft press enter …" at bounding box center [628, 129] width 202 height 128
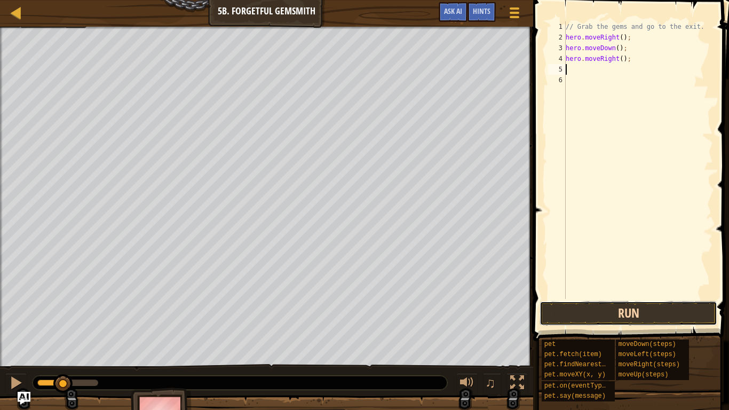
click at [573, 307] on button "Run" at bounding box center [629, 313] width 178 height 25
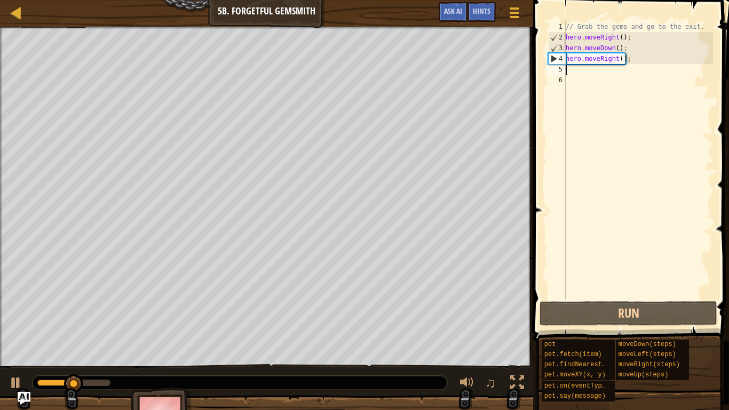
click at [622, 62] on div "// Grab the gems and go to the exit. hero . moveRight ( ) ; hero . moveDown ( )…" at bounding box center [638, 170] width 149 height 299
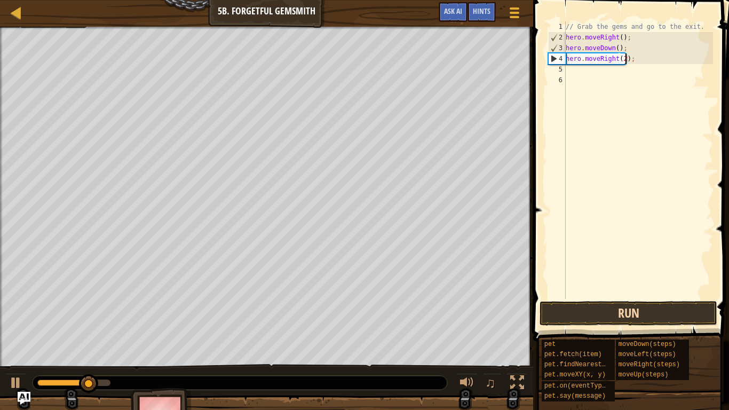
type textarea "hero.moveRight(2);"
click at [582, 310] on button "Run" at bounding box center [629, 313] width 178 height 25
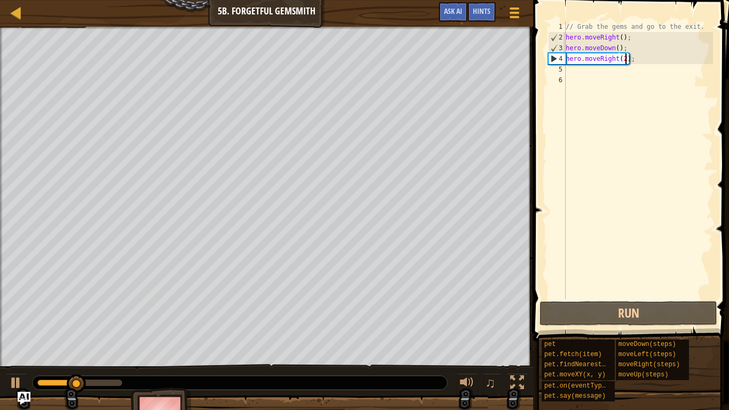
click at [573, 69] on div "// Grab the gems and go to the exit. hero . moveRight ( ) ; hero . moveDown ( )…" at bounding box center [638, 170] width 149 height 299
type textarea "h"
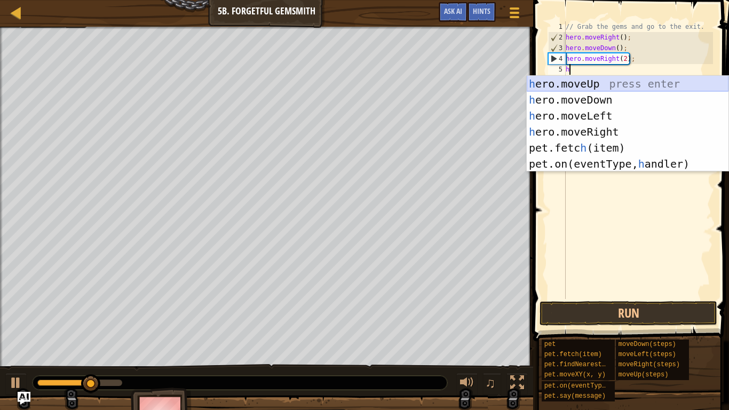
click at [576, 83] on div "h ero.moveUp press enter h ero.moveDown press enter h ero.moveLeft press enter …" at bounding box center [628, 140] width 202 height 128
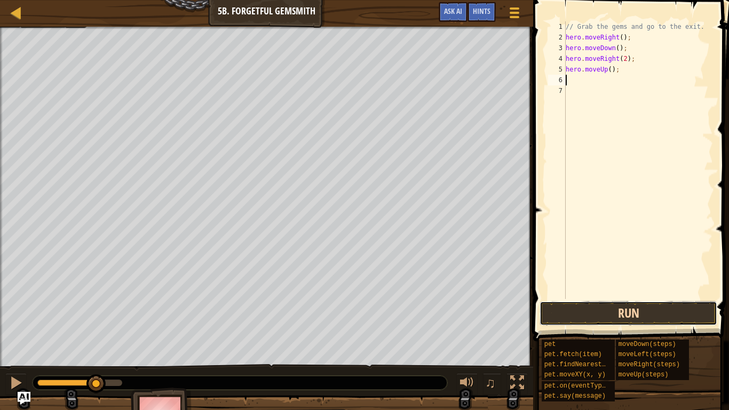
click at [562, 316] on button "Run" at bounding box center [629, 313] width 178 height 25
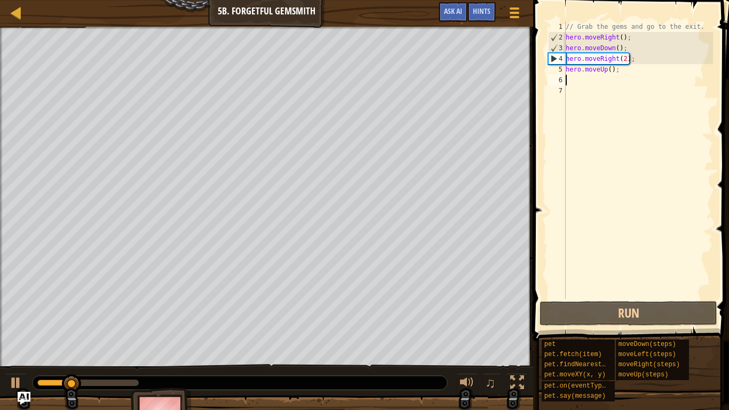
type textarea "h"
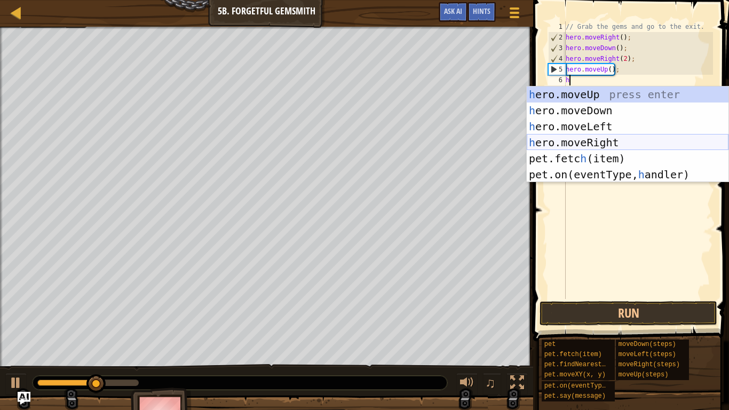
click at [557, 141] on div "h ero.moveUp press enter h ero.moveDown press enter h ero.moveLeft press enter …" at bounding box center [628, 150] width 202 height 128
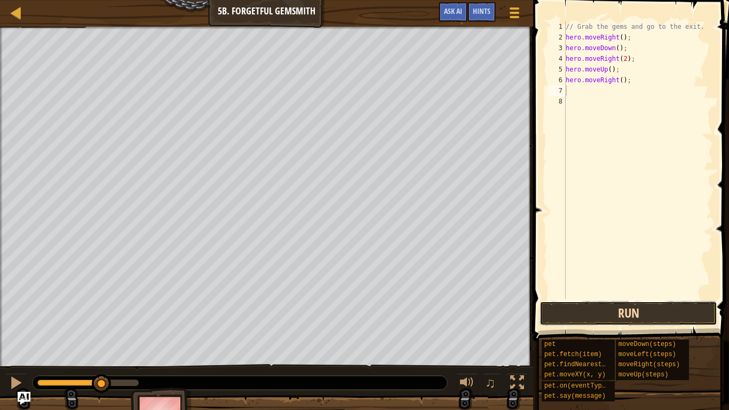
click at [575, 308] on button "Run" at bounding box center [629, 313] width 178 height 25
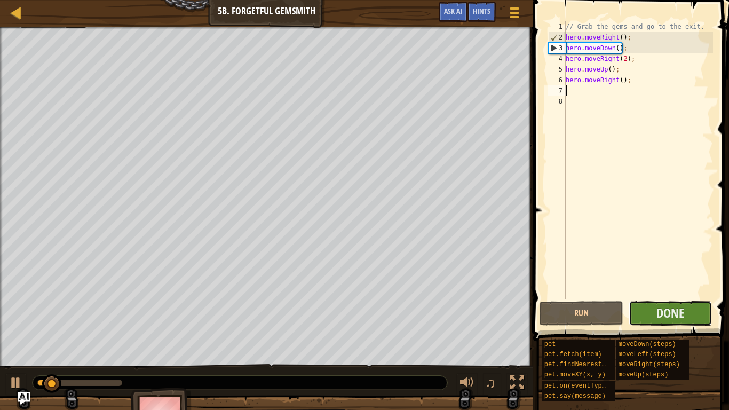
click at [634, 310] on button "Done" at bounding box center [671, 313] width 84 height 25
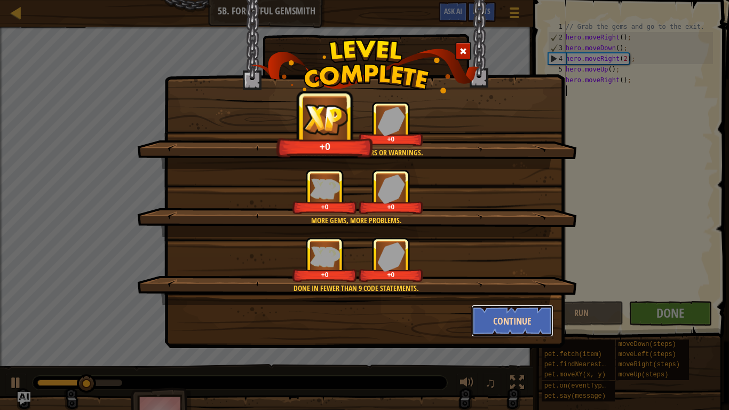
click at [505, 307] on button "Continue" at bounding box center [512, 321] width 83 height 32
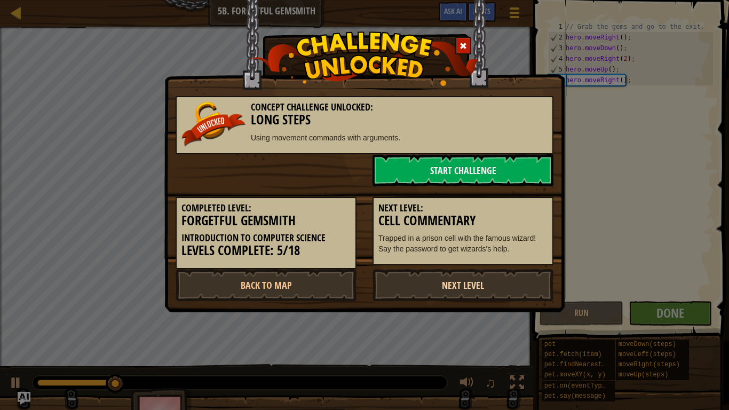
click at [452, 278] on link "Next Level" at bounding box center [462, 285] width 181 height 32
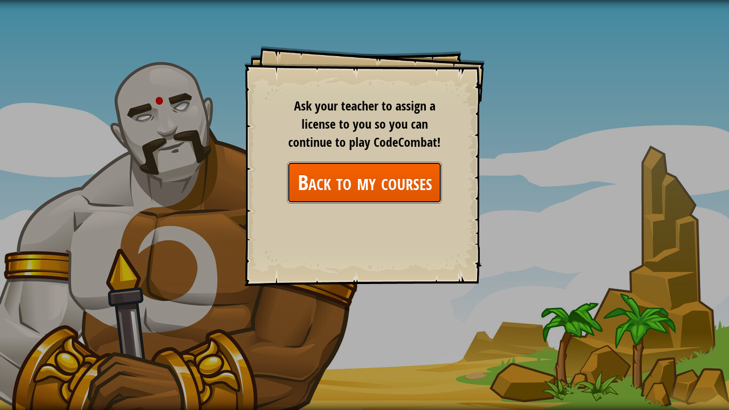
click at [380, 166] on link "Back to my courses" at bounding box center [364, 182] width 155 height 41
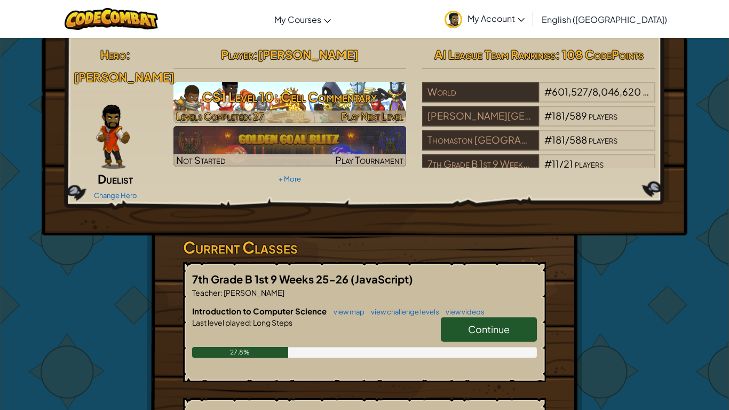
click at [202, 82] on img at bounding box center [289, 102] width 233 height 41
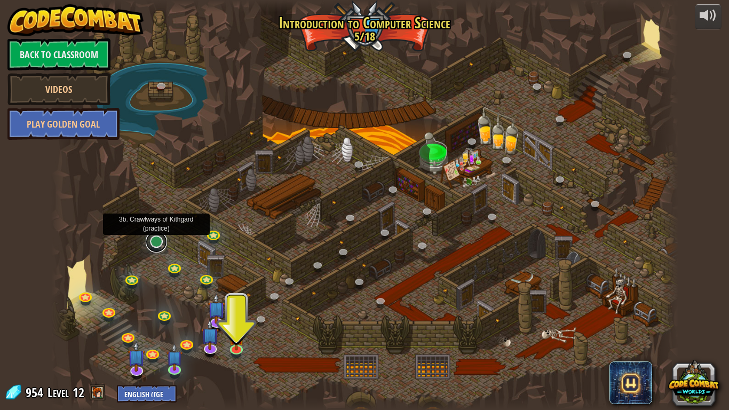
click at [156, 242] on link at bounding box center [156, 241] width 21 height 21
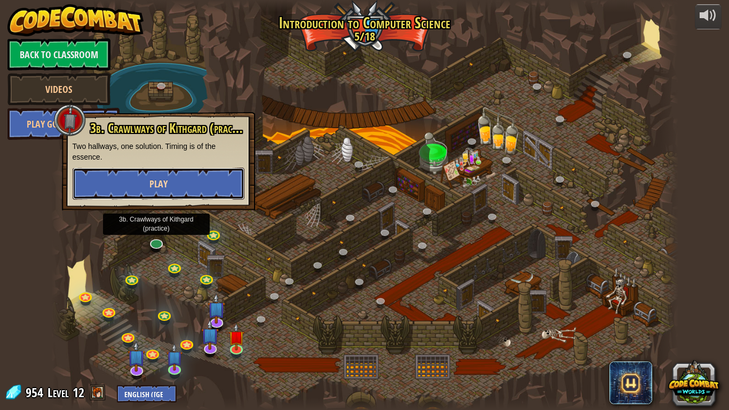
click at [176, 185] on button "Play" at bounding box center [159, 184] width 172 height 32
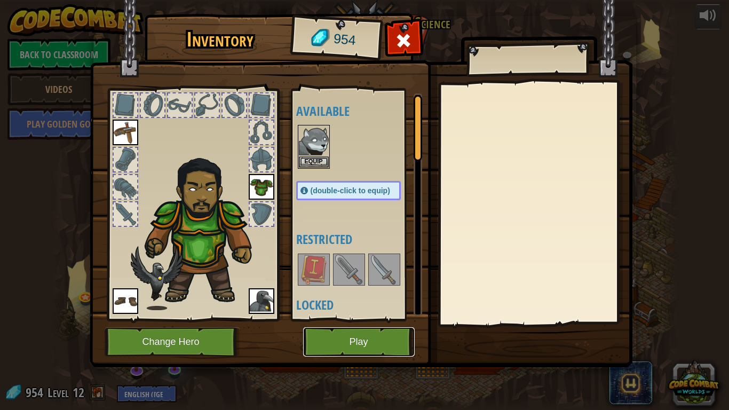
click at [335, 343] on button "Play" at bounding box center [359, 341] width 112 height 29
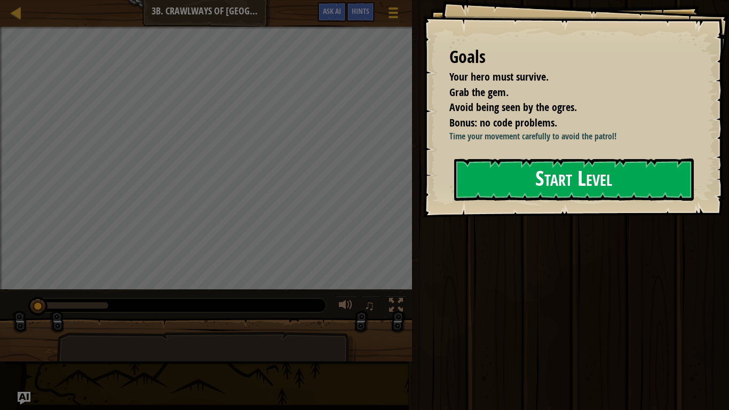
click at [460, 217] on div "Goals Your hero must survive. Grab the gem. Avoid being seen by the ogres. Bonu…" at bounding box center [576, 108] width 306 height 217
click at [477, 192] on button "Start Level" at bounding box center [574, 179] width 240 height 42
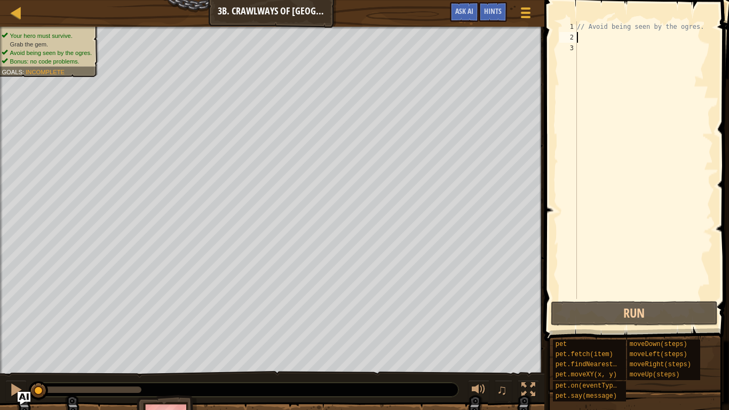
click at [583, 35] on div "// Avoid being seen by the ogres." at bounding box center [644, 170] width 138 height 299
type textarea "h"
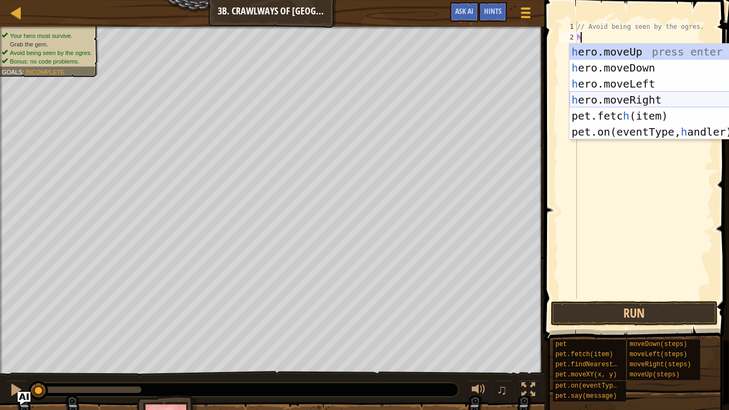
click at [588, 99] on div "h ero.moveUp press enter h ero.moveDown press enter h ero.moveLeft press enter …" at bounding box center [670, 108] width 202 height 128
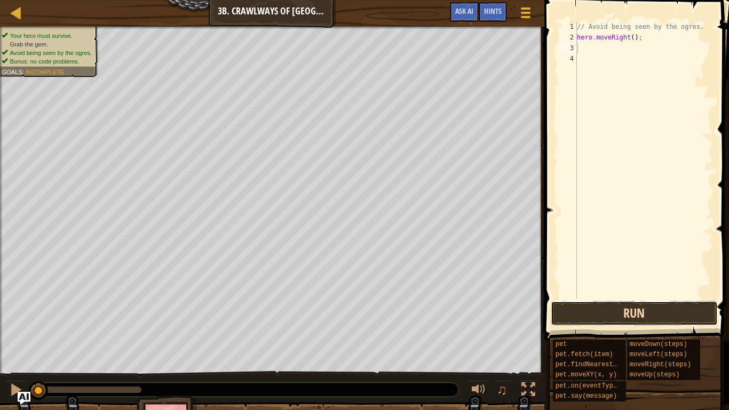
click at [610, 310] on button "Run" at bounding box center [634, 313] width 167 height 25
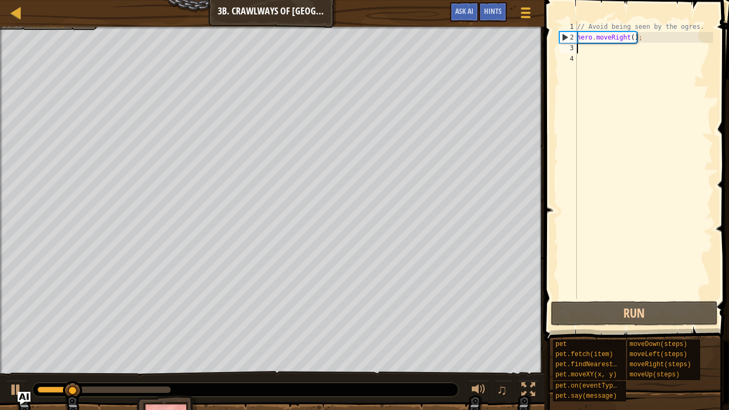
click at [635, 38] on div "// Avoid being seen by the ogres. hero . moveRight ( ) ;" at bounding box center [644, 170] width 138 height 299
click at [633, 38] on div "// Avoid being seen by the ogres. hero . moveRight ( ) ;" at bounding box center [644, 170] width 138 height 299
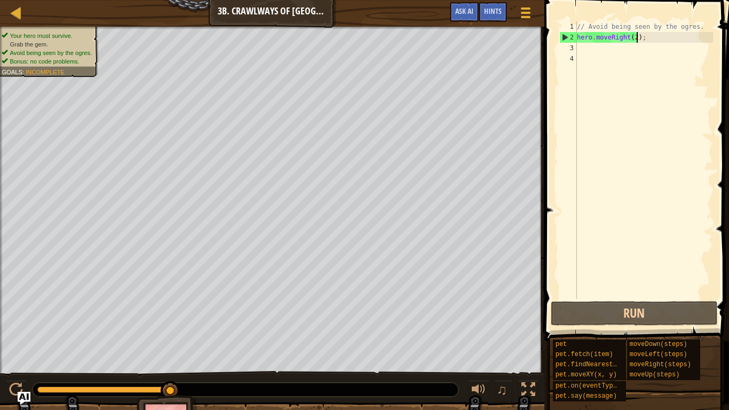
scroll to position [5, 9]
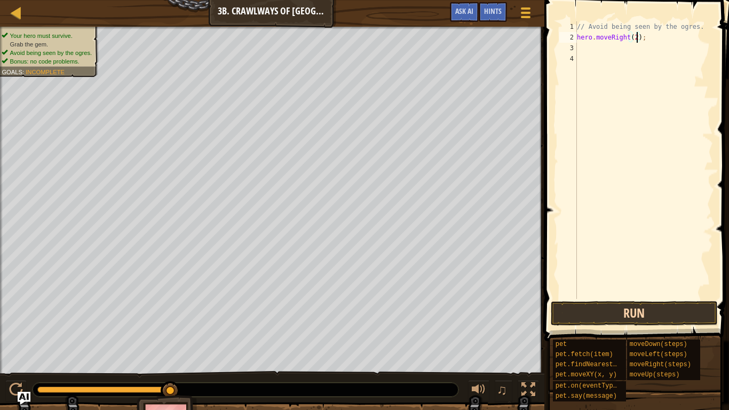
type textarea "hero.moveRight(2);"
click at [627, 307] on button "Run" at bounding box center [634, 313] width 167 height 25
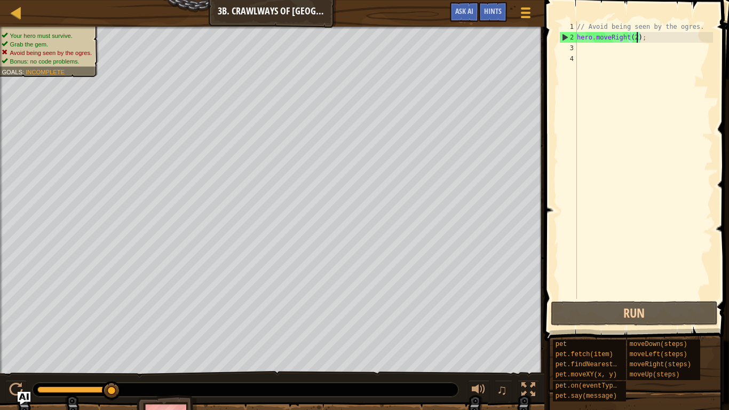
click at [602, 52] on div "// Avoid being seen by the ogres. hero . moveRight ( 2 ) ;" at bounding box center [644, 170] width 138 height 299
click at [584, 319] on button "Run" at bounding box center [634, 313] width 167 height 25
click at [637, 37] on div "// Avoid being seen by the ogres. hero . moveRight ( 2 ) ;" at bounding box center [644, 170] width 138 height 299
type textarea "hero.moveRight();"
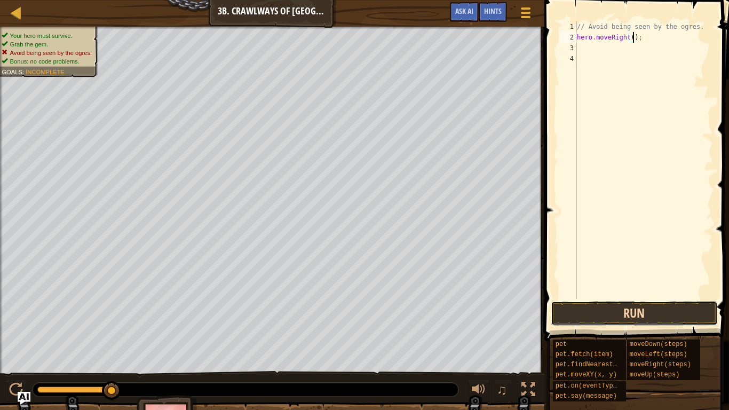
click at [659, 313] on button "Run" at bounding box center [634, 313] width 167 height 25
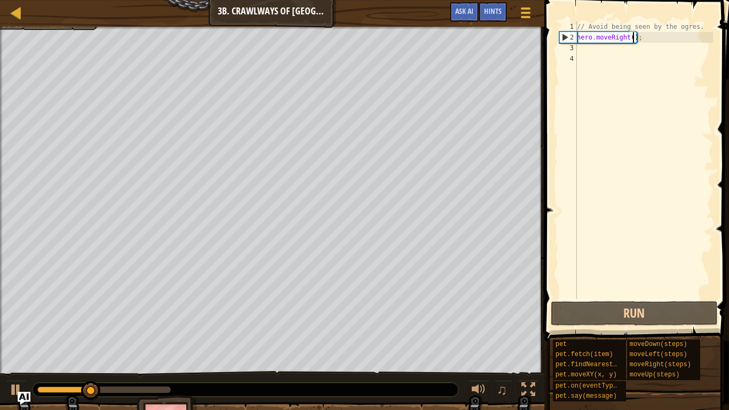
click at [583, 51] on div "// Avoid being seen by the ogres. hero . moveRight ( ) ;" at bounding box center [644, 170] width 138 height 299
type textarea "h"
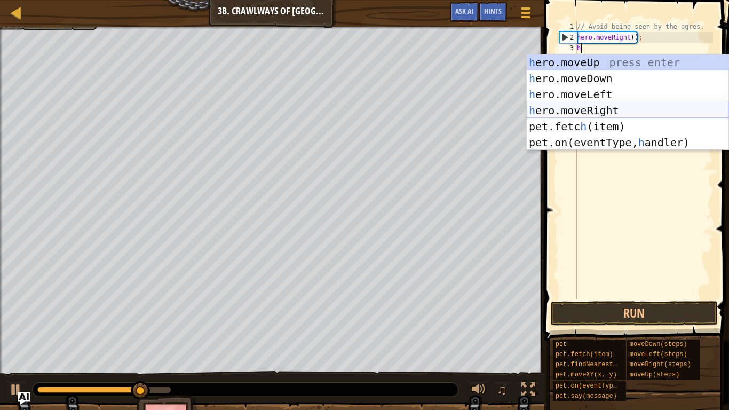
click at [585, 104] on div "h ero.moveUp press enter h ero.moveDown press enter h ero.moveLeft press enter …" at bounding box center [628, 118] width 202 height 128
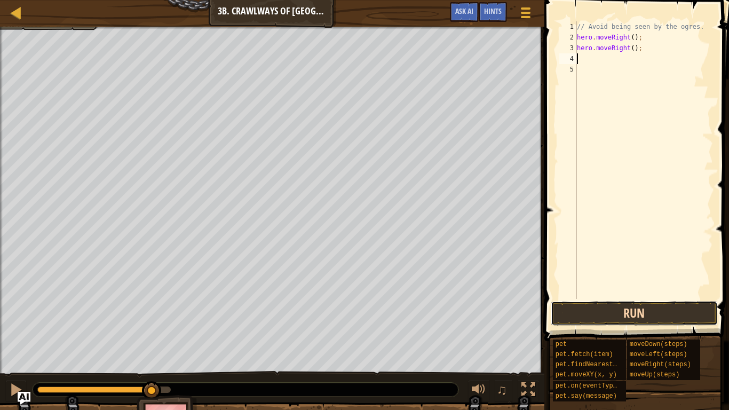
click at [600, 306] on button "Run" at bounding box center [634, 313] width 167 height 25
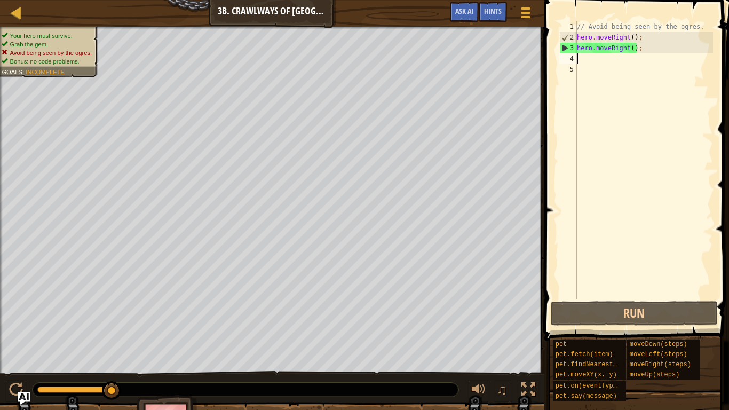
click at [646, 50] on div "// Avoid being seen by the ogres. hero . moveRight ( ) ; hero . moveRight ( ) ;" at bounding box center [644, 170] width 138 height 299
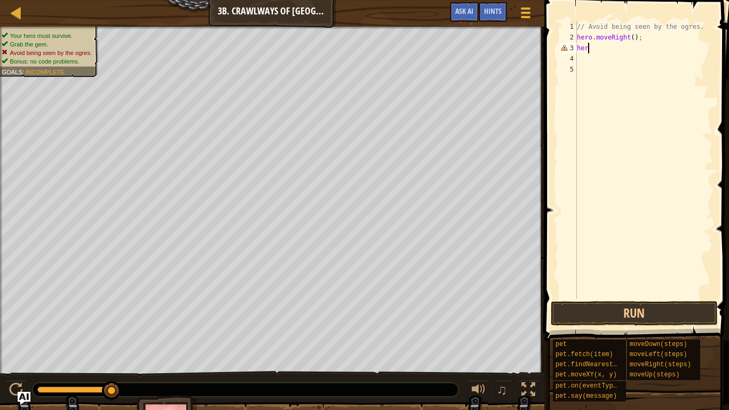
type textarea "h"
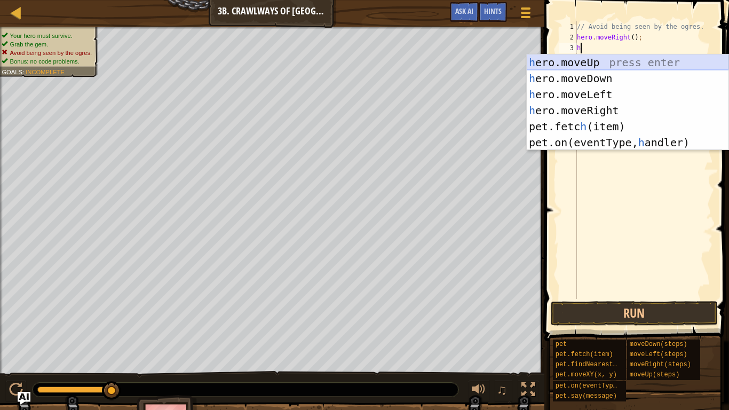
click at [554, 68] on div "h ero.moveUp press enter h ero.moveDown press enter h ero.moveLeft press enter …" at bounding box center [628, 118] width 202 height 128
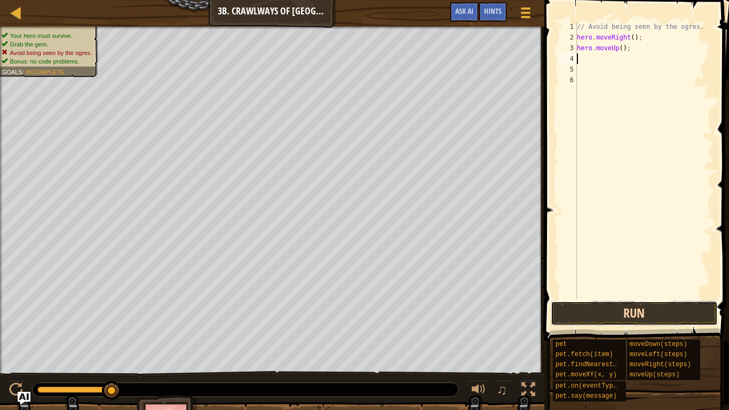
click at [663, 310] on button "Run" at bounding box center [634, 313] width 167 height 25
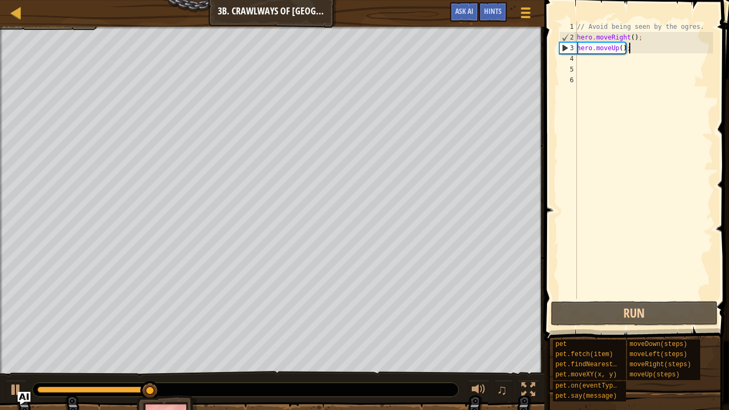
click at [629, 47] on div "// Avoid being seen by the ogres. hero . moveRight ( ) ; hero . moveUp ( ) ;" at bounding box center [644, 170] width 138 height 299
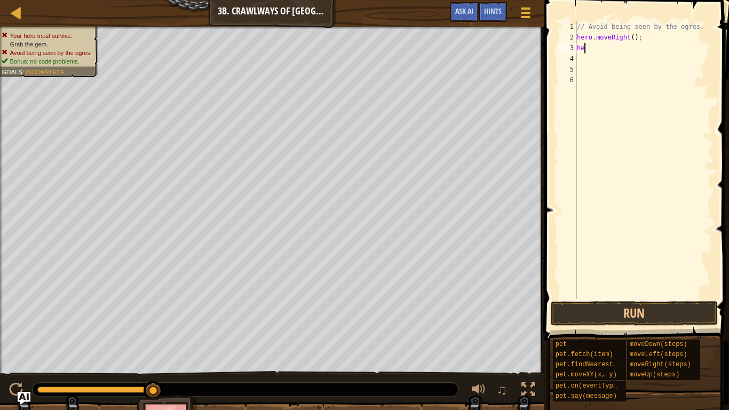
type textarea "h"
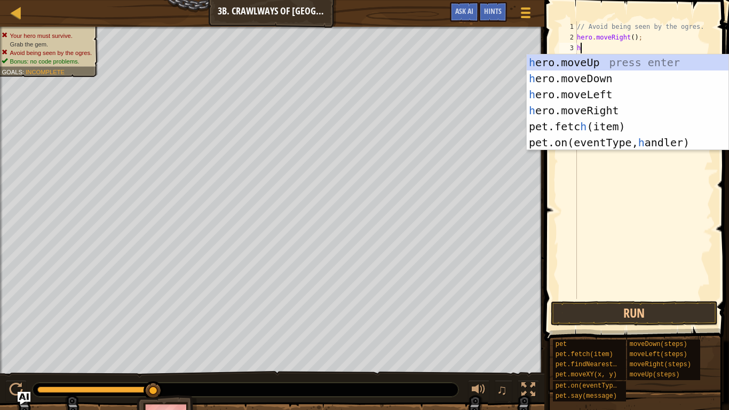
type textarea "he"
click at [591, 85] on div "he ro.moveUp press enter he ro.moveDown press enter he ro.moveLeft press enter …" at bounding box center [628, 118] width 202 height 128
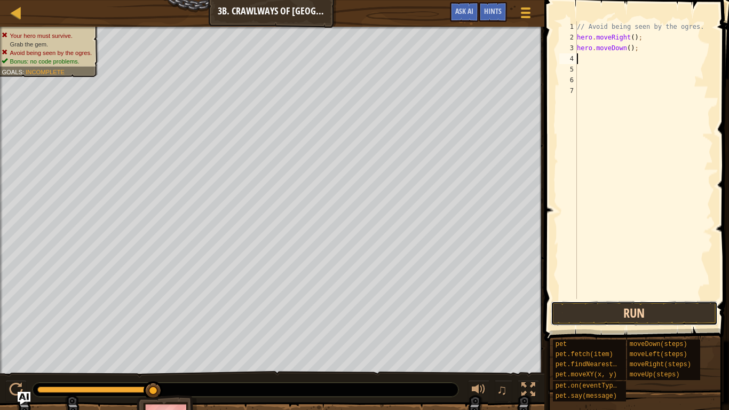
click at [624, 319] on button "Run" at bounding box center [634, 313] width 167 height 25
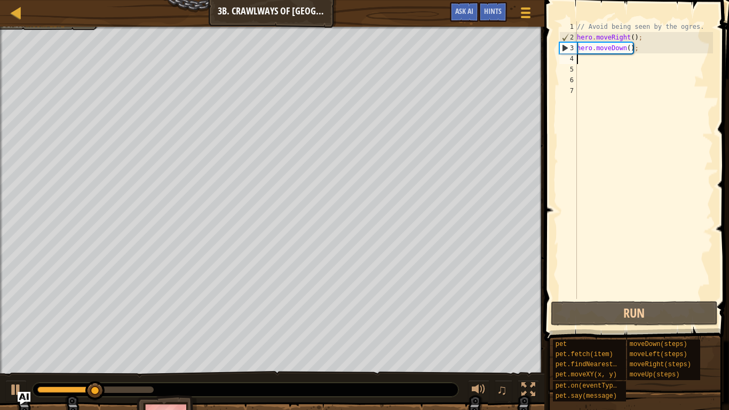
click at [648, 44] on div "// Avoid being seen by the ogres. hero . moveRight ( ) ; hero . moveDown ( ) ;" at bounding box center [644, 170] width 138 height 299
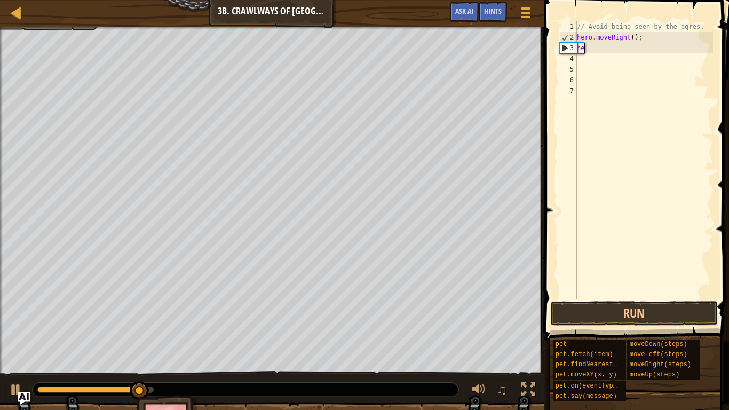
type textarea "h"
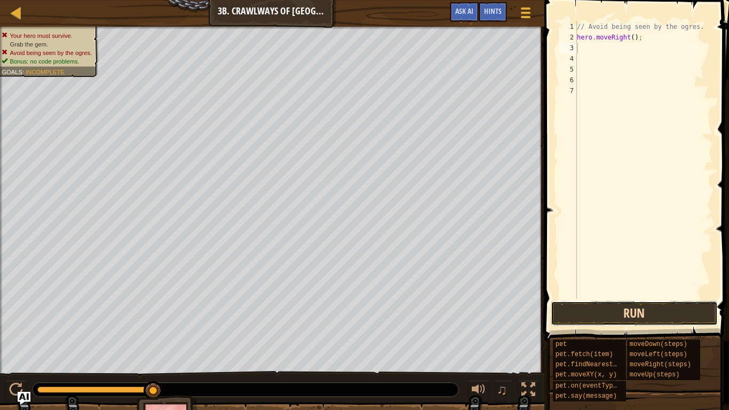
click at [557, 303] on button "Run" at bounding box center [634, 313] width 167 height 25
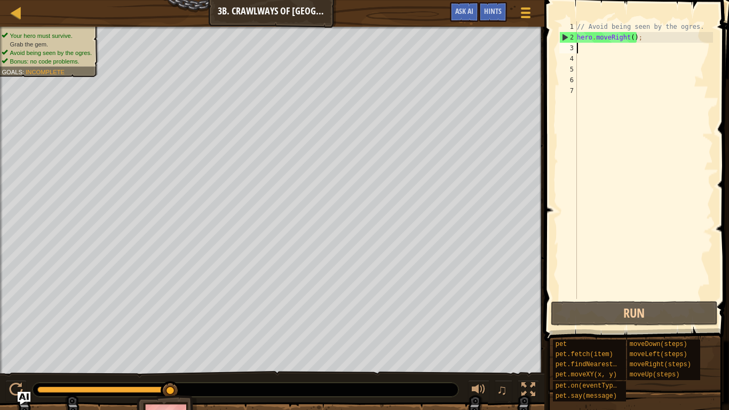
type textarea "he"
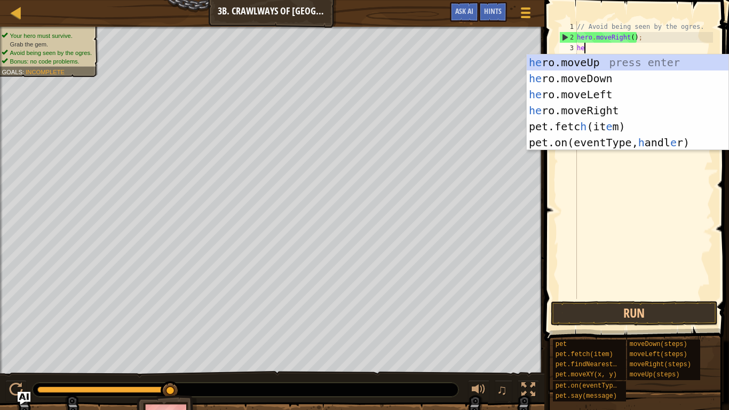
scroll to position [5, 1]
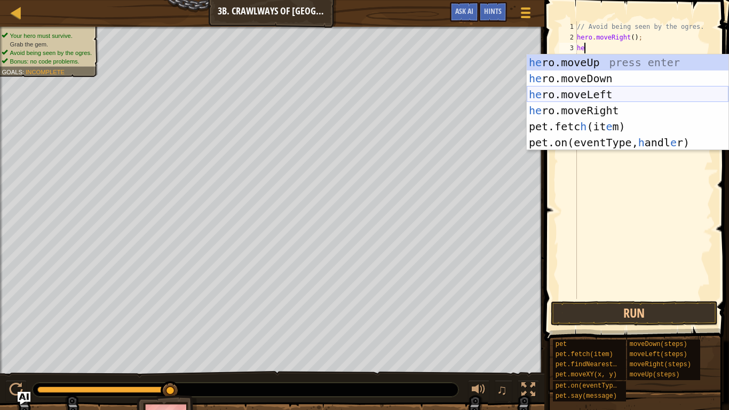
click at [564, 94] on div "he ro.moveUp press enter he ro.moveDown press enter he ro.moveLeft press enter …" at bounding box center [628, 118] width 202 height 128
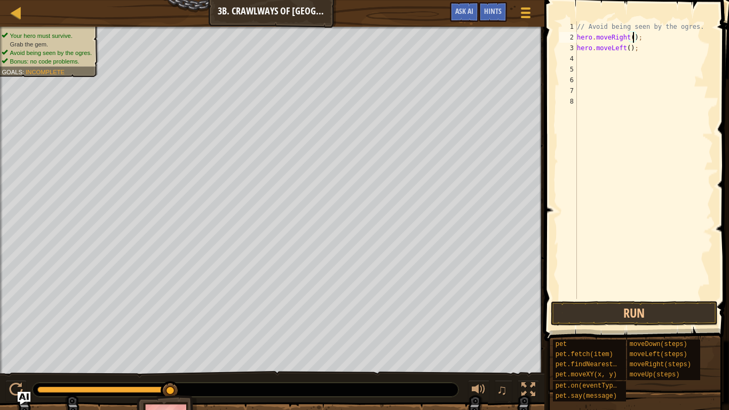
click at [634, 39] on div "// Avoid being seen by the ogres. hero . moveRight ( ) ; hero . moveLeft ( ) ;" at bounding box center [644, 170] width 138 height 299
click at [630, 48] on div "// Avoid being seen by the ogres. hero . moveRight ( 1 ) ; hero . moveLeft ( ) ;" at bounding box center [644, 170] width 138 height 299
type textarea "hero.moveLeft(1);"
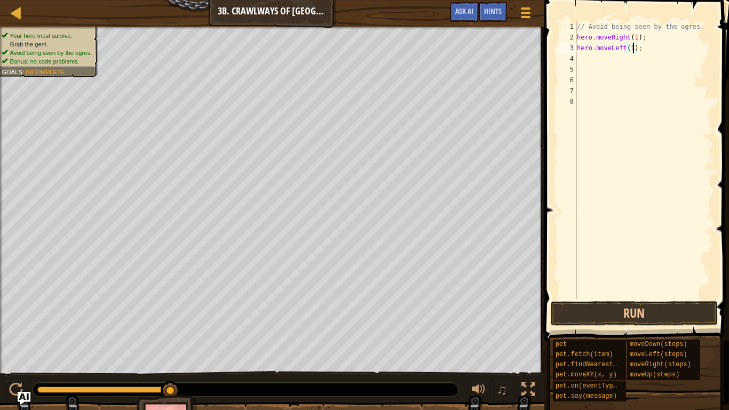
click at [588, 60] on div "// Avoid being seen by the ogres. hero . moveRight ( 1 ) ; hero . moveLeft ( 1 …" at bounding box center [644, 170] width 138 height 299
click at [592, 309] on button "Run" at bounding box center [634, 313] width 167 height 25
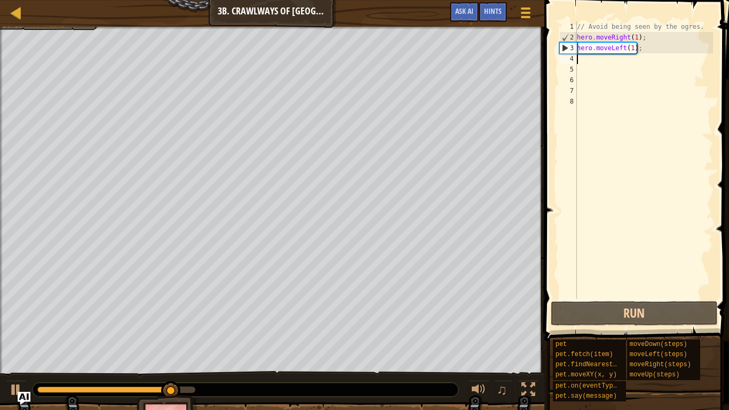
type textarea "h"
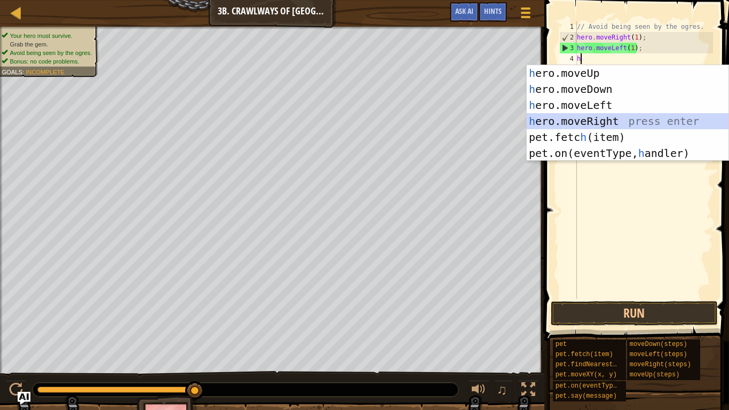
click at [558, 118] on div "h ero.moveUp press enter h ero.moveDown press enter h ero.moveLeft press enter …" at bounding box center [628, 129] width 202 height 128
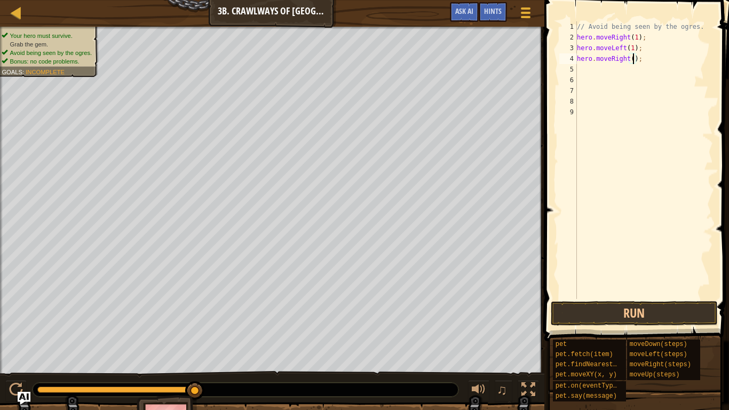
click at [631, 63] on div "// Avoid being seen by the ogres. hero . moveRight ( 1 ) ; hero . moveLeft ( 1 …" at bounding box center [644, 170] width 138 height 299
type textarea "hero.moveRight(2);"
click at [608, 311] on button "Run" at bounding box center [634, 313] width 167 height 25
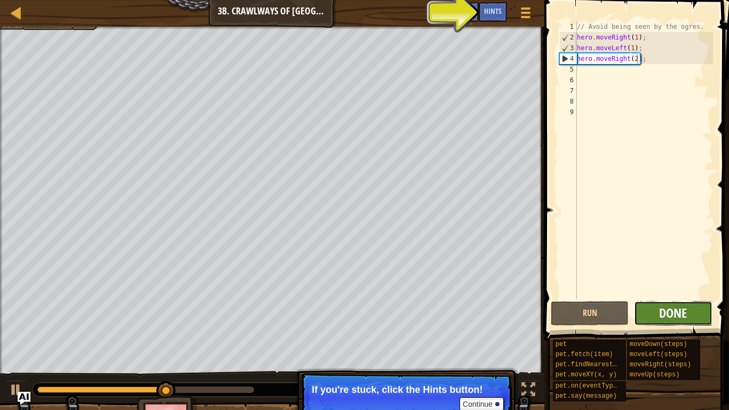
click at [659, 314] on span "Done" at bounding box center [673, 312] width 28 height 17
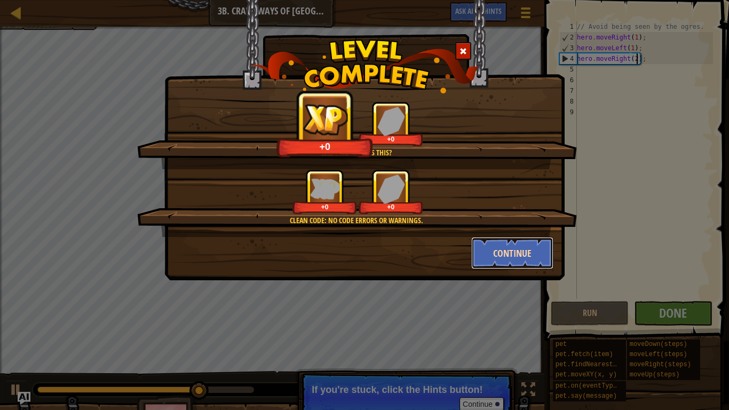
click at [540, 253] on button "Continue" at bounding box center [512, 253] width 83 height 32
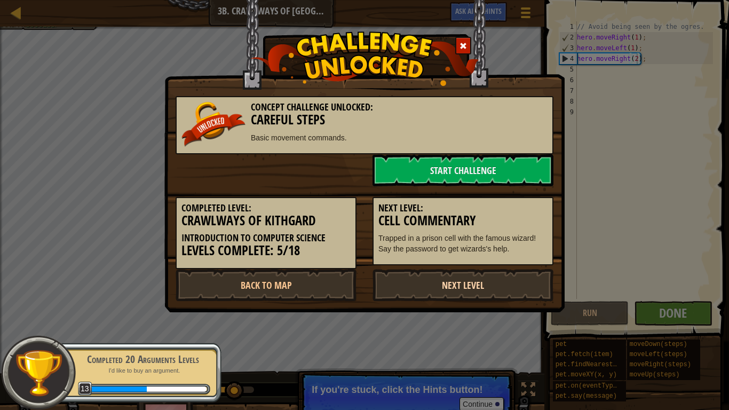
click at [517, 275] on link "Next Level" at bounding box center [462, 285] width 181 height 32
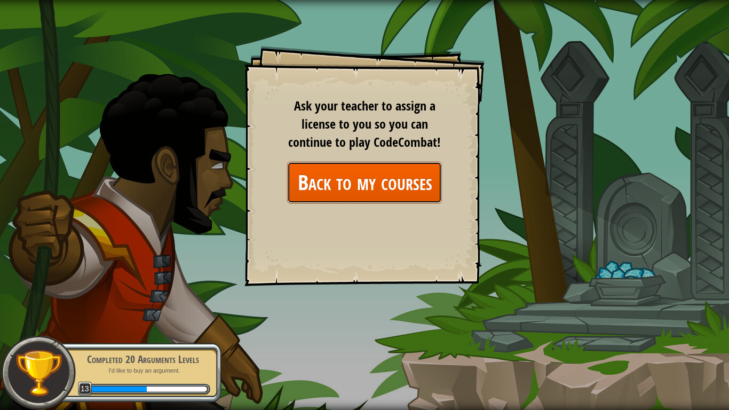
click at [335, 171] on link "Back to my courses" at bounding box center [364, 182] width 155 height 41
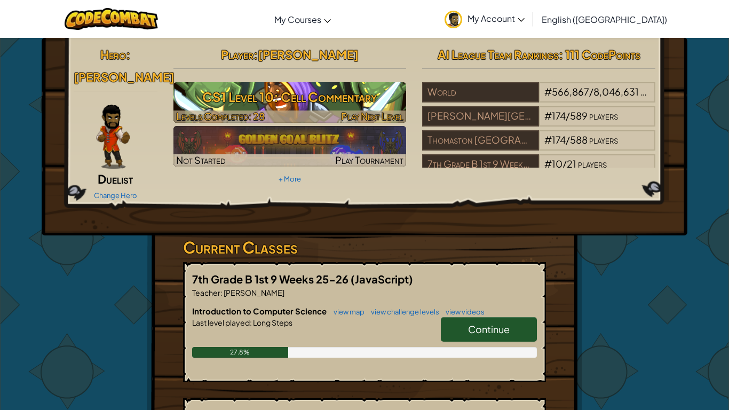
click at [283, 110] on div at bounding box center [289, 116] width 233 height 12
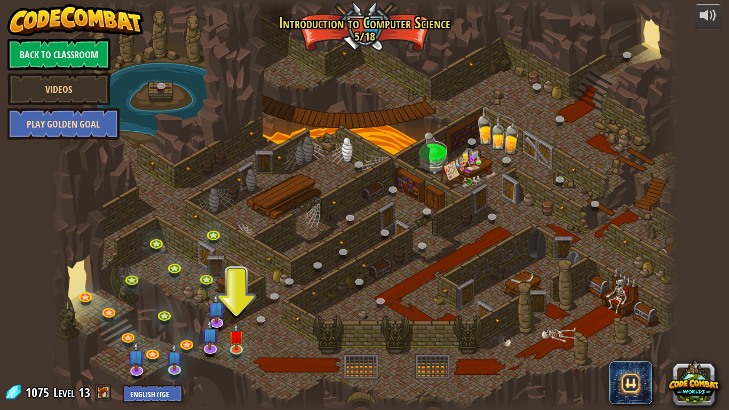
click at [28, 127] on link "Play Golden Goal" at bounding box center [63, 124] width 112 height 32
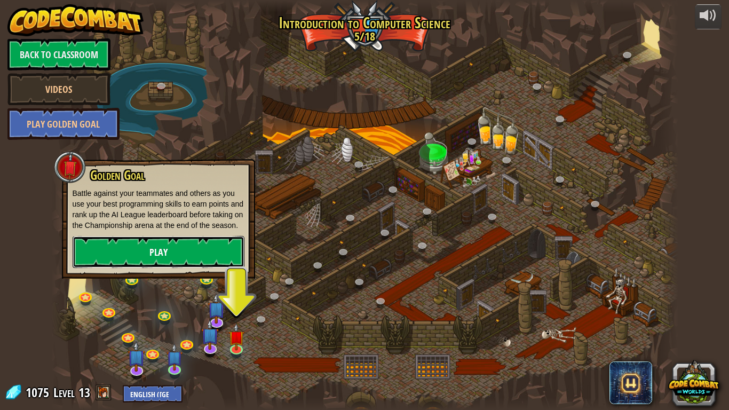
click at [88, 260] on link "Play" at bounding box center [159, 252] width 172 height 32
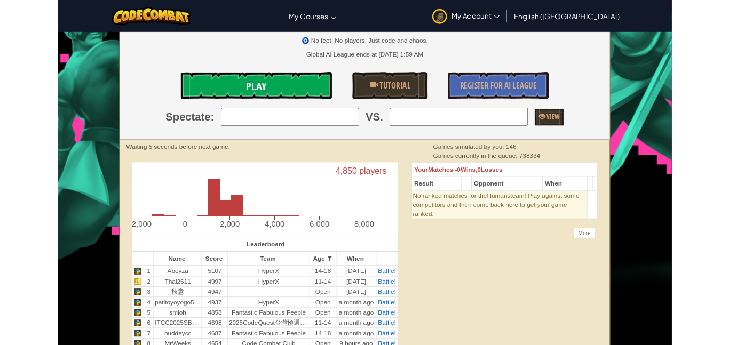
scroll to position [124, 0]
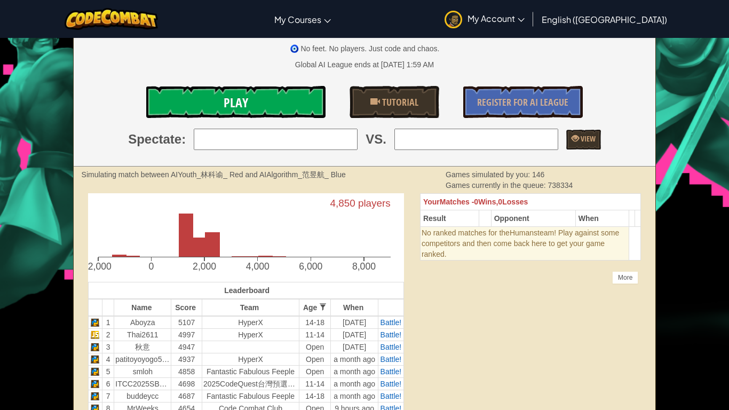
click at [181, 93] on link "Play" at bounding box center [235, 102] width 179 height 32
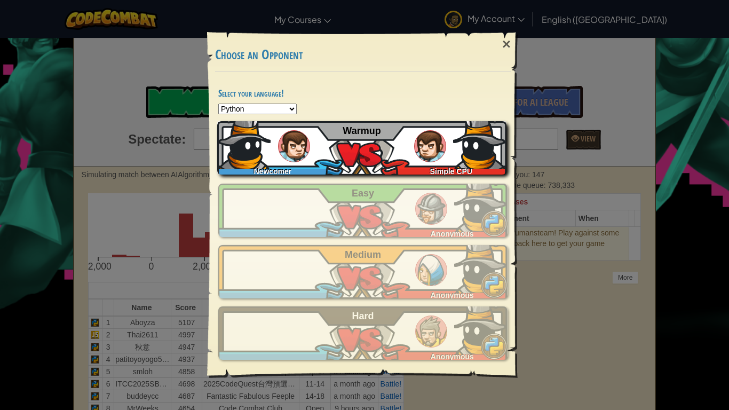
click at [299, 160] on img at bounding box center [294, 146] width 32 height 32
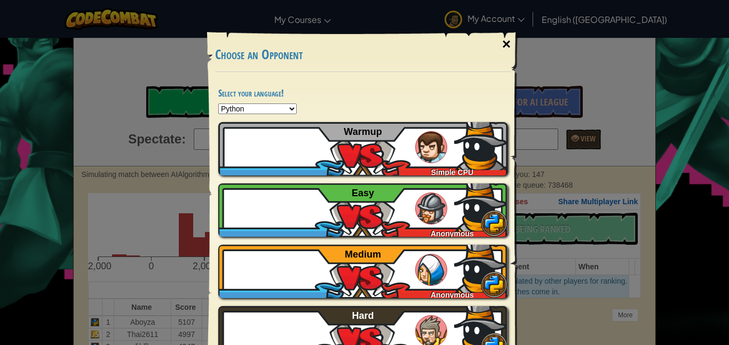
click at [508, 40] on div "×" at bounding box center [506, 44] width 25 height 31
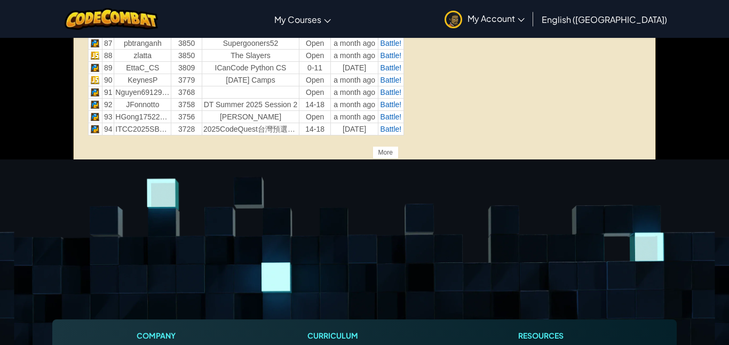
scroll to position [0, 0]
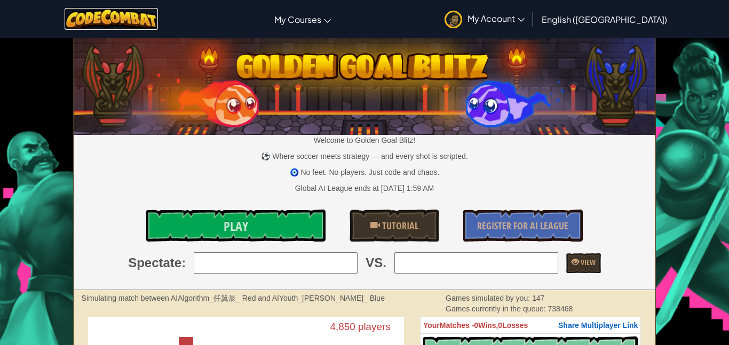
click at [158, 11] on img at bounding box center [111, 19] width 93 height 22
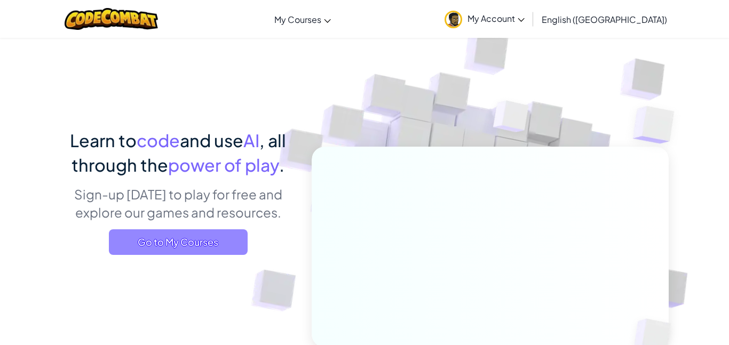
click at [189, 242] on span "Go to My Courses" at bounding box center [178, 242] width 139 height 26
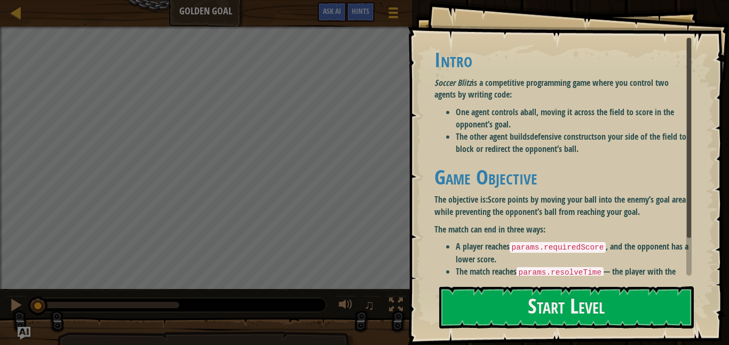
click at [461, 141] on li "The other agent builds defensive constructs on your side of the field to block …" at bounding box center [574, 143] width 236 height 25
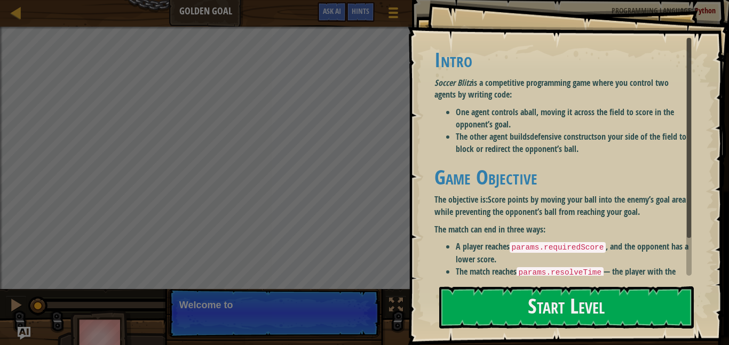
drag, startPoint x: 474, startPoint y: 299, endPoint x: 532, endPoint y: 200, distance: 114.0
click at [532, 200] on div "Goals Intro Soccer Blitz is a competitive programming game where you control tw…" at bounding box center [568, 172] width 321 height 345
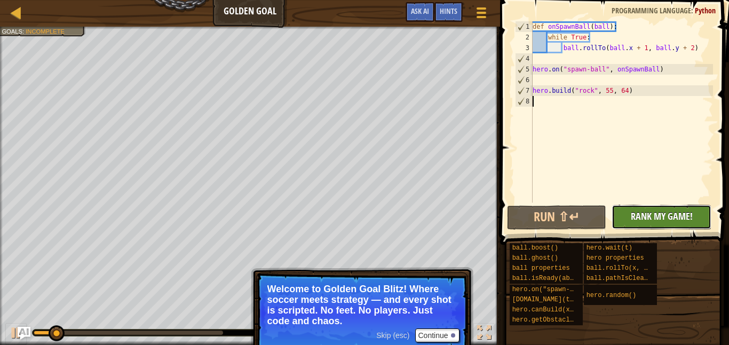
click at [651, 208] on button "No New Code to Rank Rank My Game! Submitting... Submitted for Ranking Failed to…" at bounding box center [662, 217] width 100 height 25
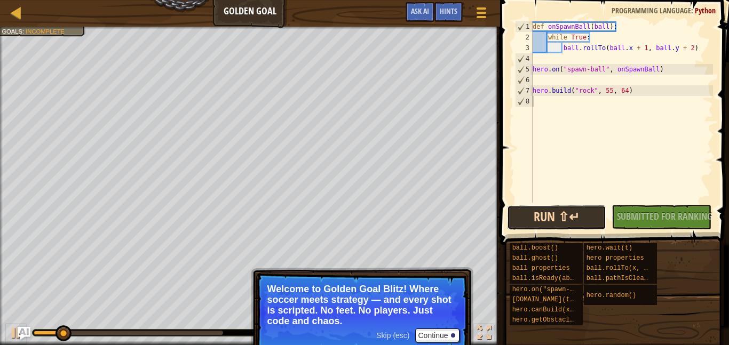
click at [587, 221] on button "Run ⇧↵" at bounding box center [557, 217] width 100 height 25
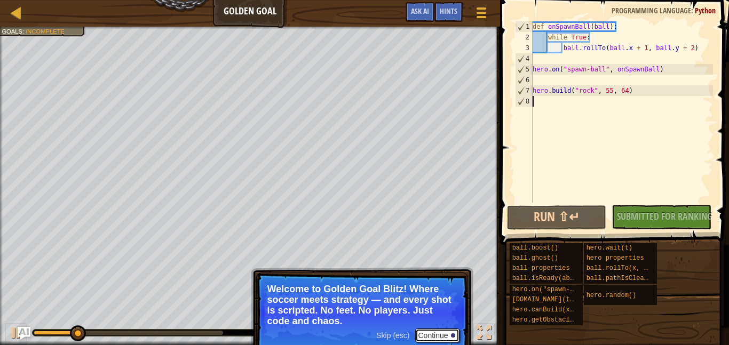
click at [443, 336] on button "Continue" at bounding box center [437, 336] width 44 height 14
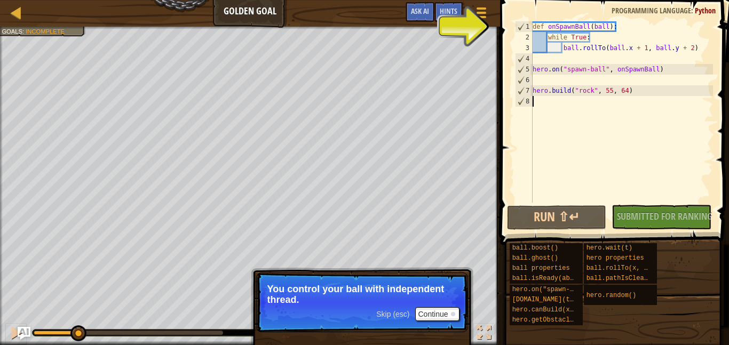
click at [576, 32] on div "def onSpawnBall ( ball ) : while True : ball . rollTo ( ball . x + 1 , ball . y…" at bounding box center [621, 122] width 183 height 203
type textarea "while True:"
click at [543, 39] on div "def onSpawnBall ( ball ) : while True : ball . rollTo ( ball . x + 1 , ball . y…" at bounding box center [621, 122] width 183 height 203
